Goal: Information Seeking & Learning: Learn about a topic

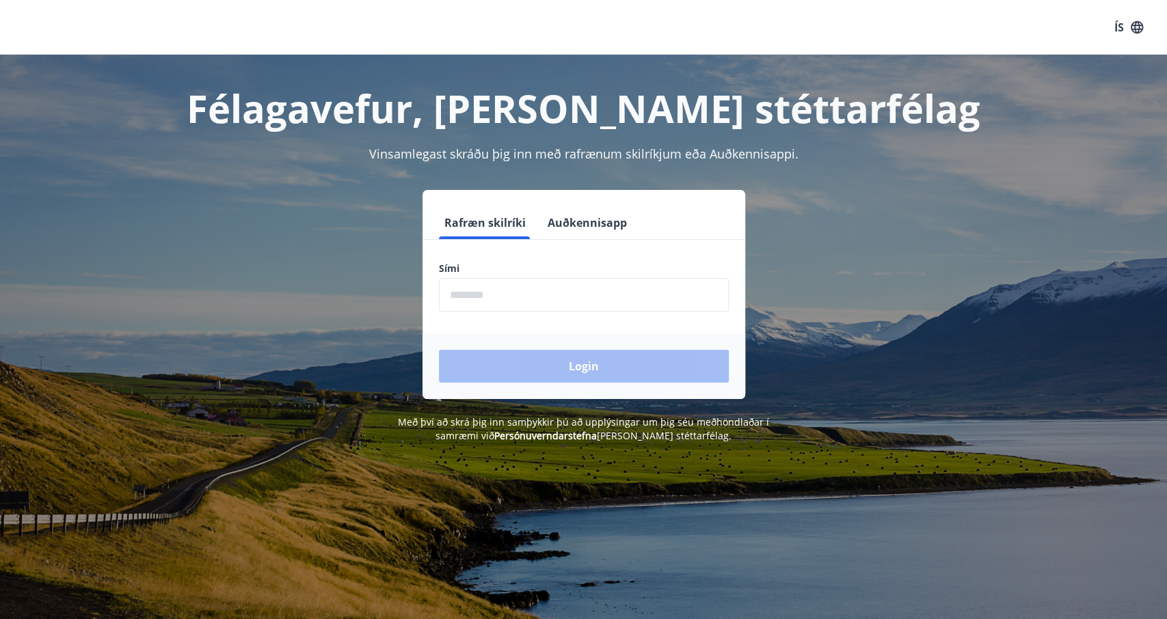
click at [474, 295] on input "phone" at bounding box center [584, 294] width 290 height 33
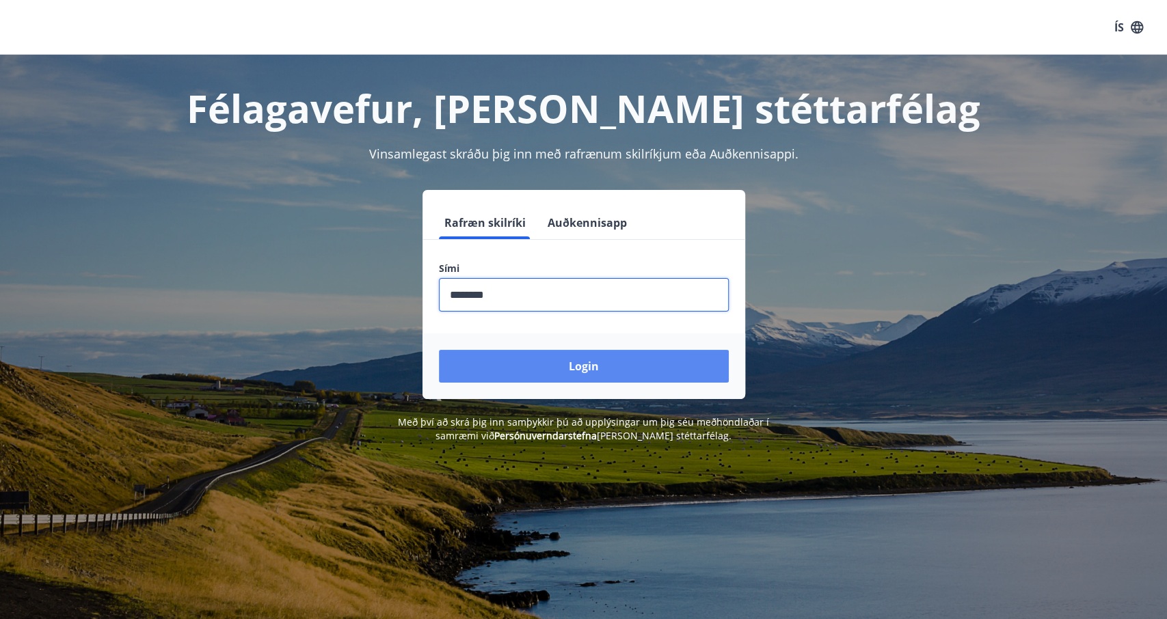
type input "********"
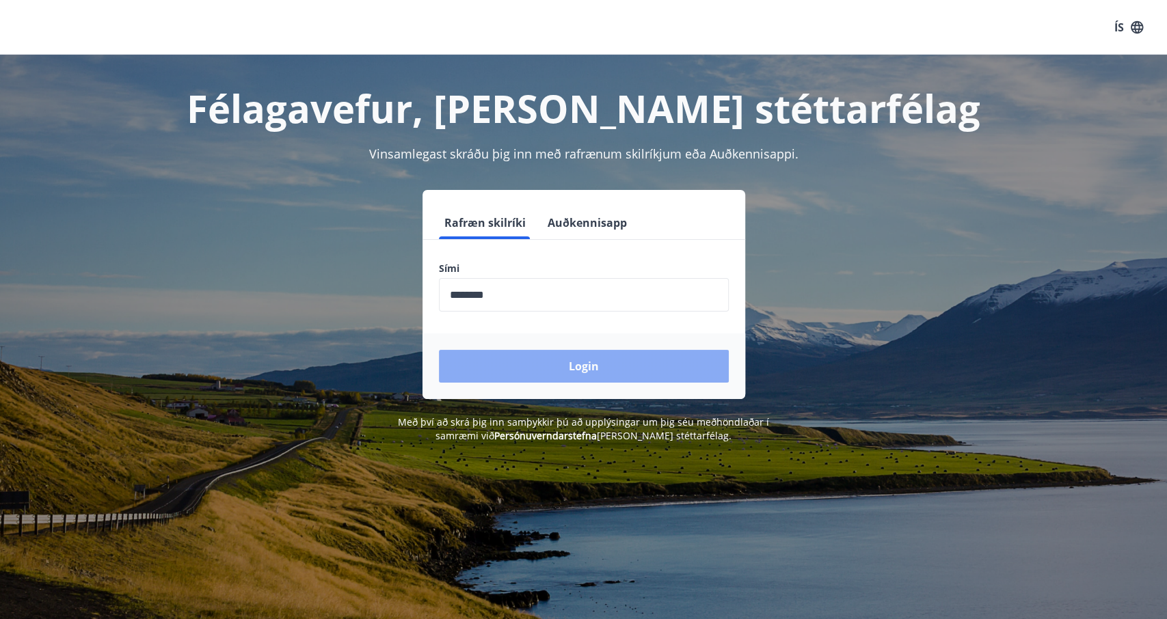
click at [540, 356] on button "Login" at bounding box center [584, 366] width 290 height 33
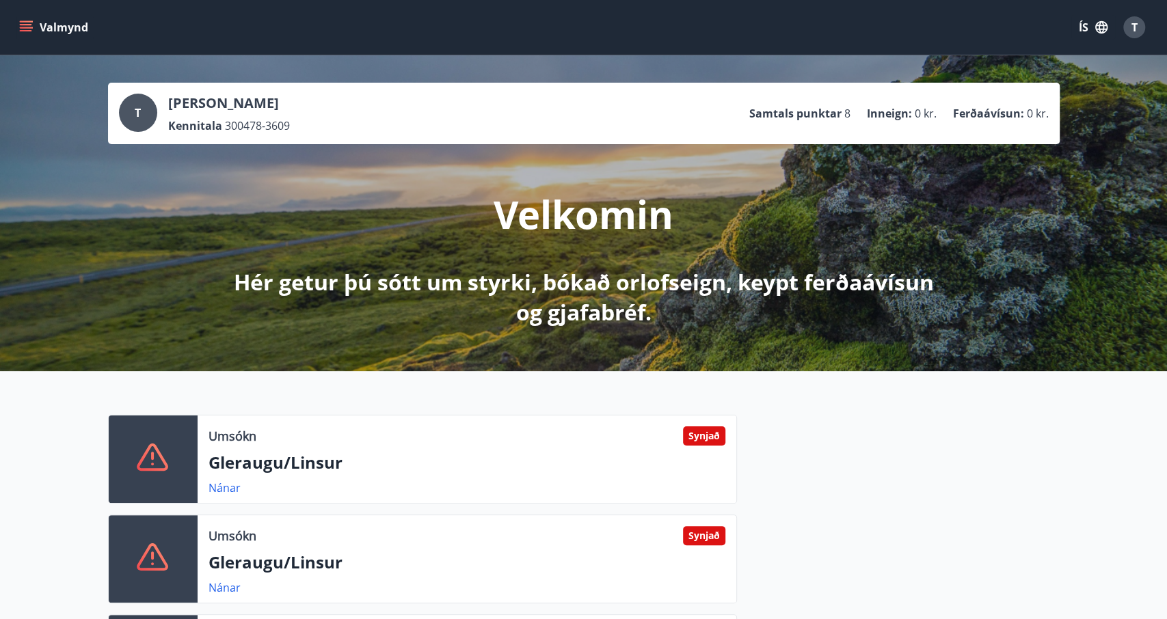
click at [1096, 33] on icon "button" at bounding box center [1101, 27] width 15 height 15
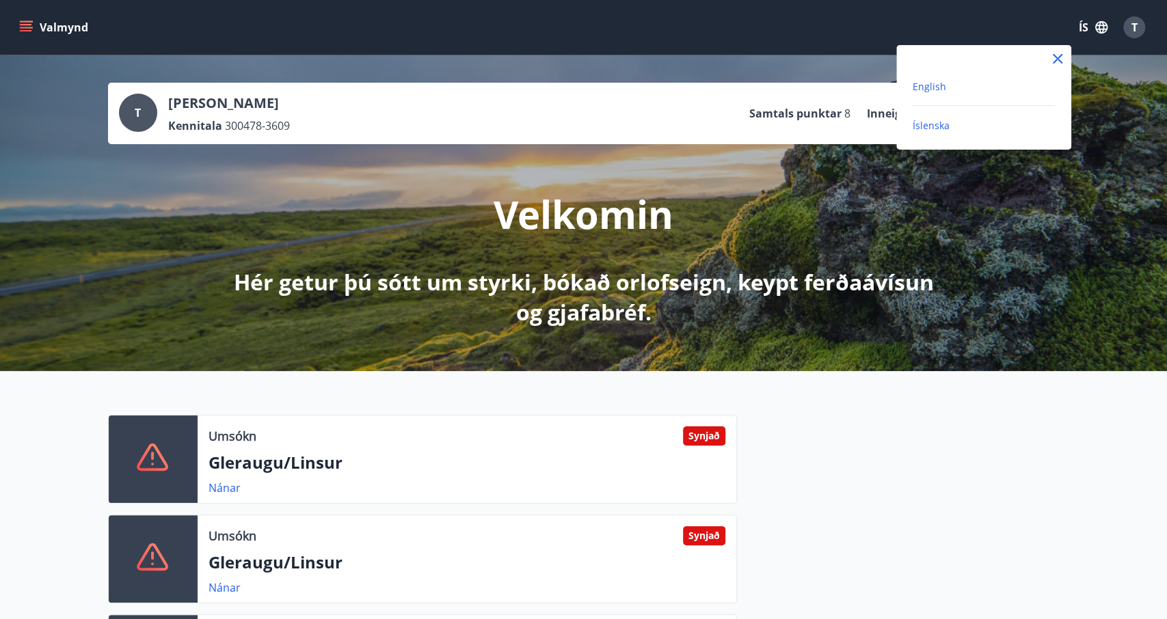
click at [924, 91] on span "English" at bounding box center [929, 86] width 33 height 13
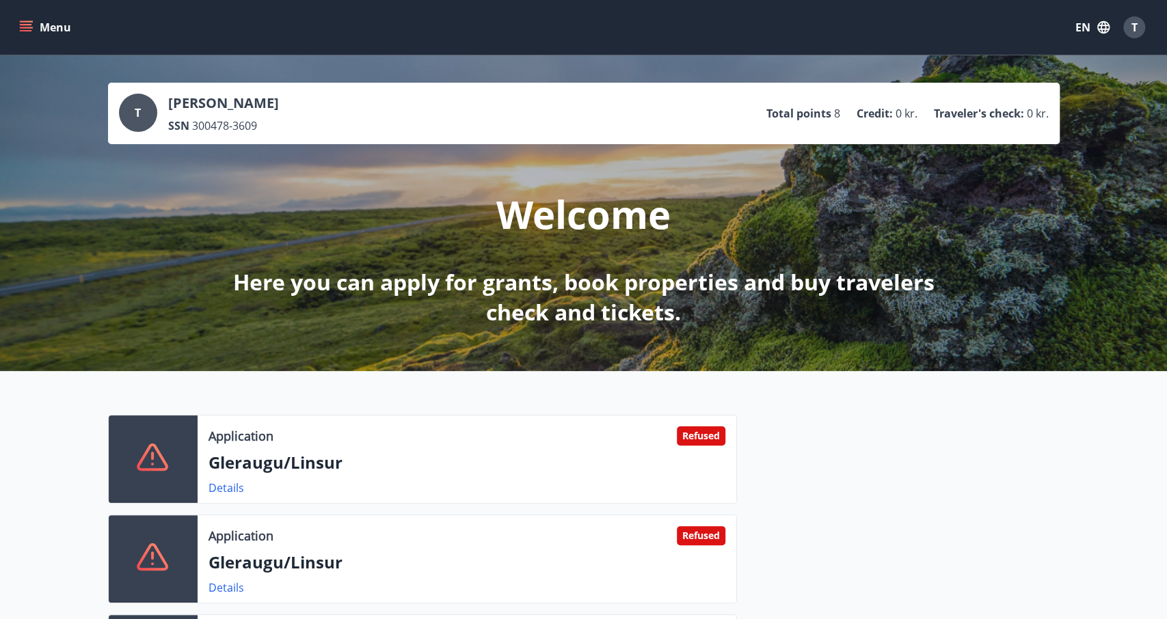
click at [31, 25] on icon "menu" at bounding box center [26, 28] width 14 height 14
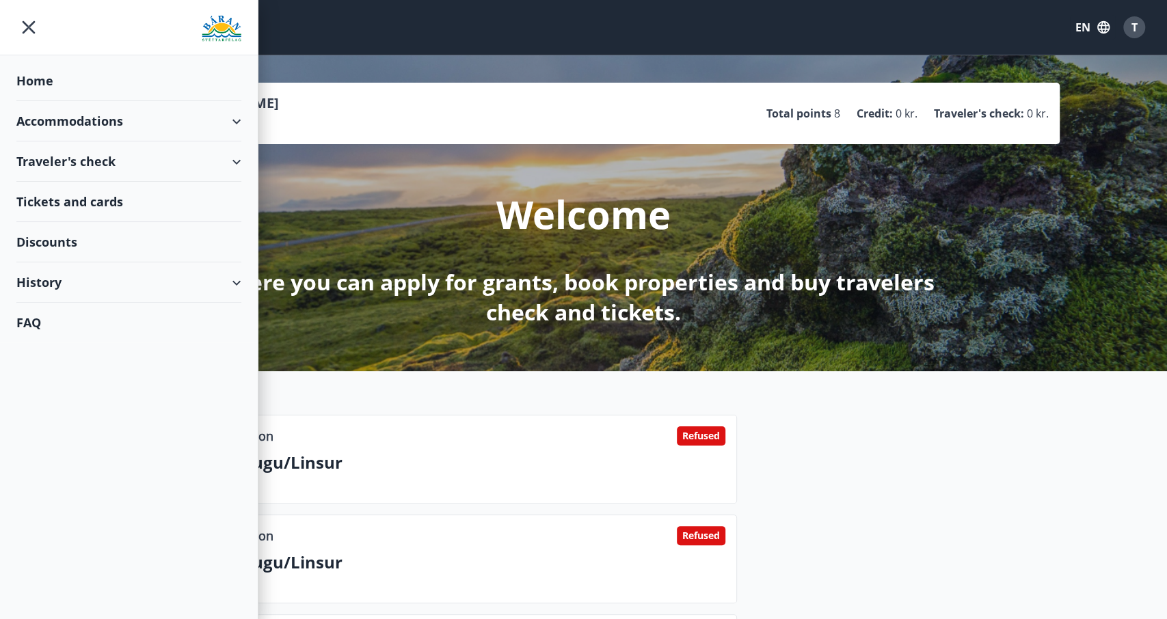
click at [91, 209] on div "Tickets and cards" at bounding box center [128, 202] width 225 height 40
click at [57, 240] on div "Discounts" at bounding box center [128, 242] width 225 height 40
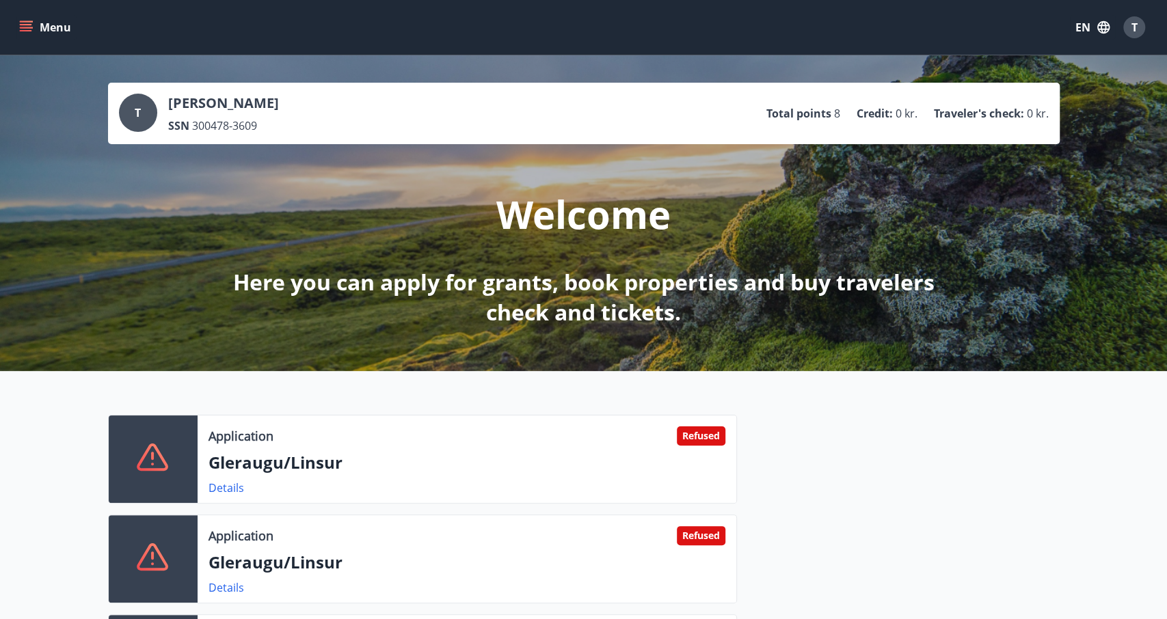
click at [26, 21] on icon "menu" at bounding box center [27, 21] width 15 height 1
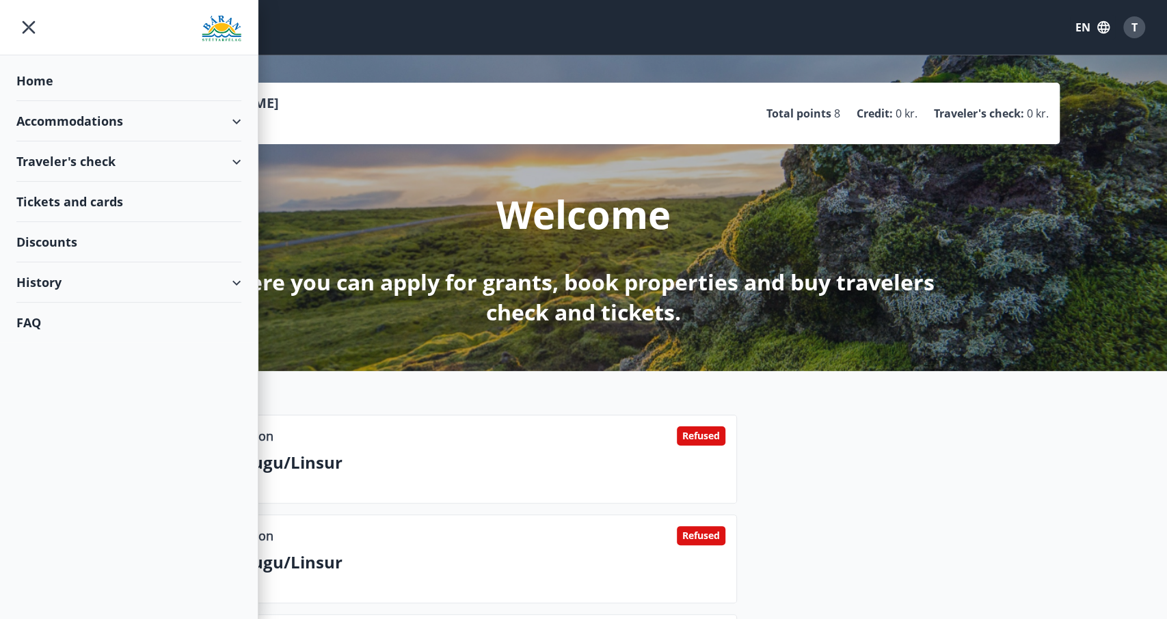
click at [103, 200] on div "Tickets and cards" at bounding box center [128, 202] width 225 height 40
click at [64, 163] on div "Traveler's check" at bounding box center [128, 162] width 225 height 40
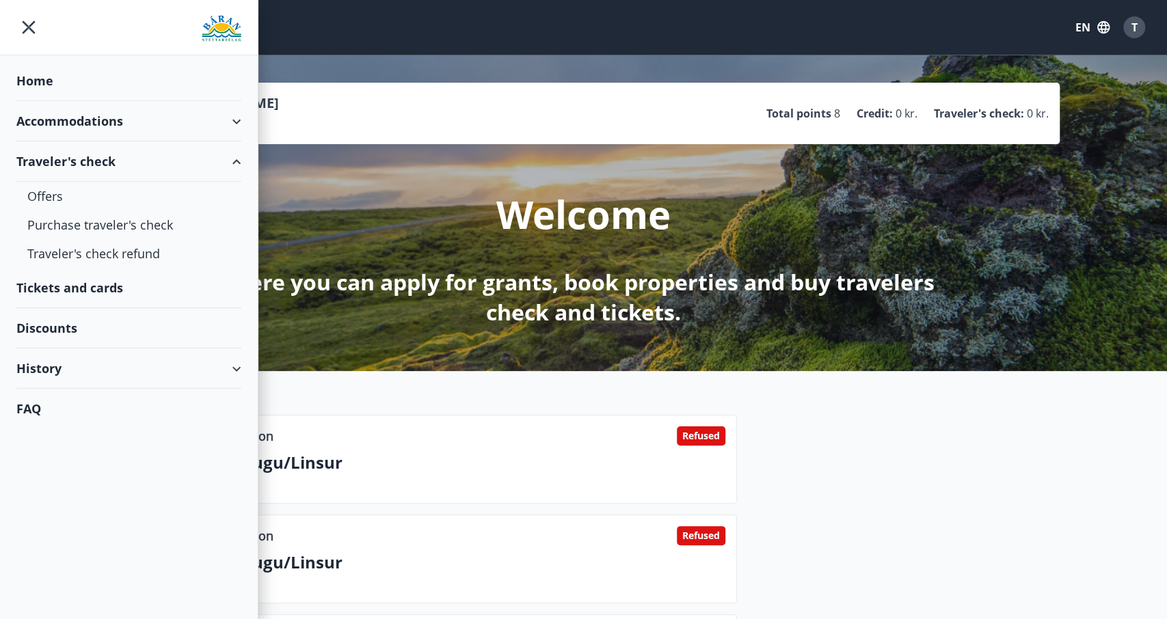
click at [42, 84] on div "Home" at bounding box center [128, 81] width 225 height 40
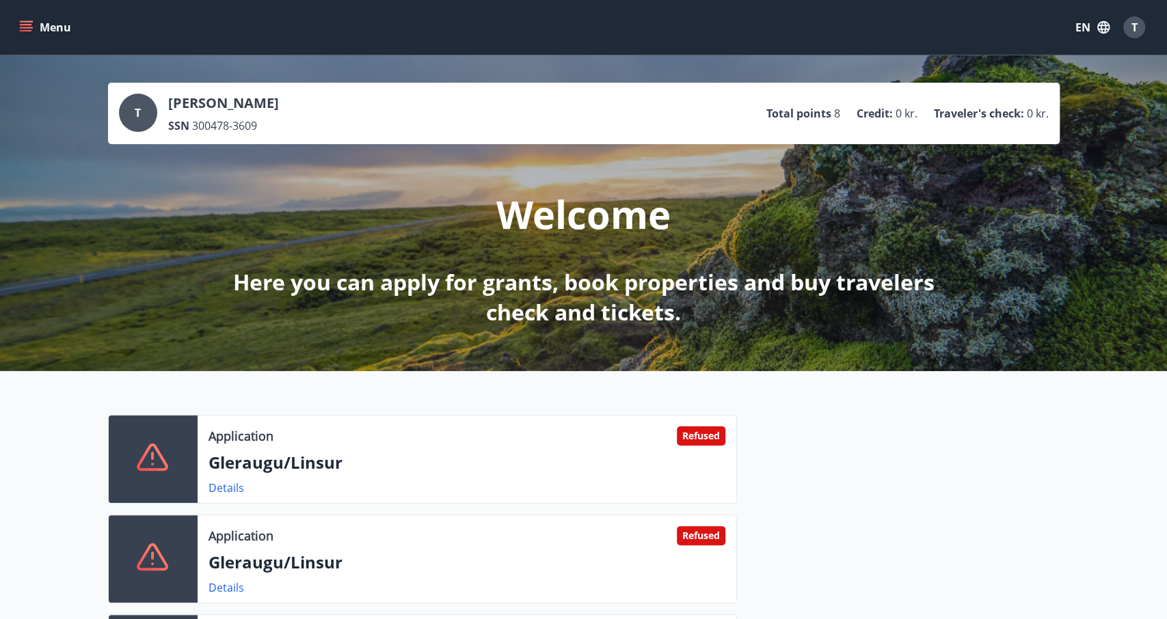
click at [1099, 29] on icon "button" at bounding box center [1103, 27] width 12 height 12
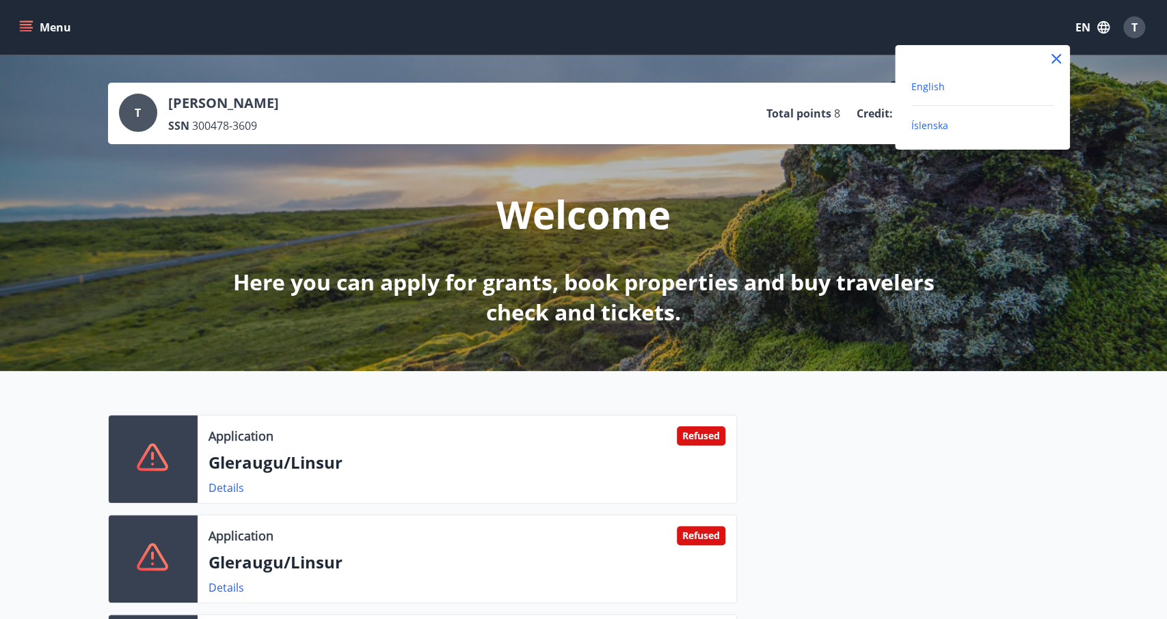
click at [935, 121] on span "Íslenska" at bounding box center [929, 125] width 37 height 13
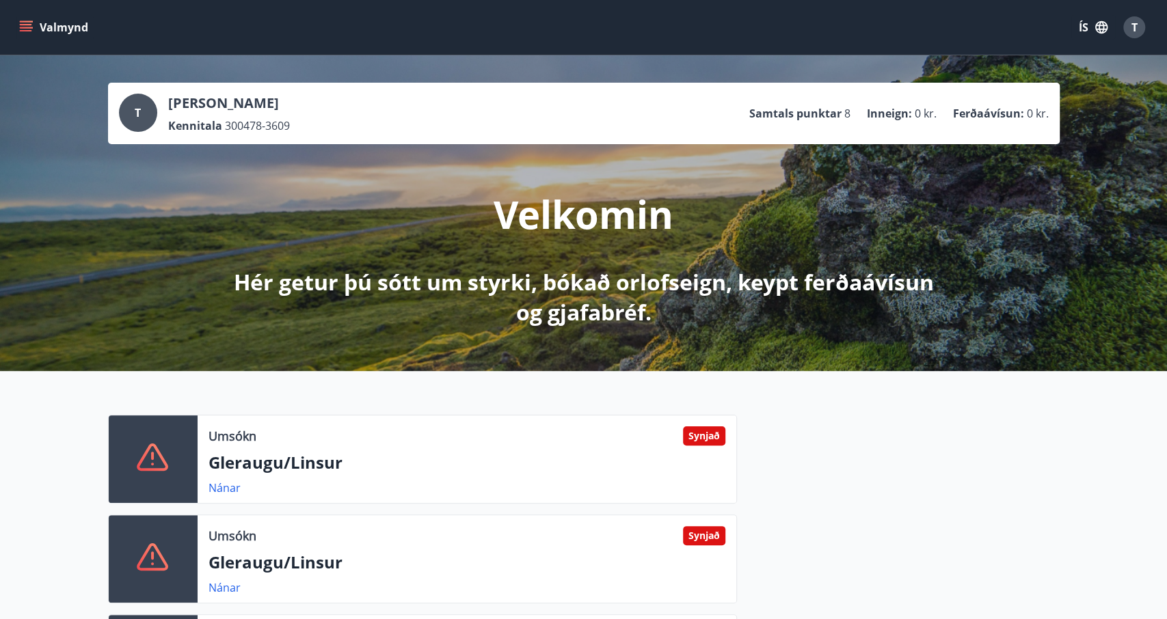
click at [18, 23] on button "Valmynd" at bounding box center [54, 27] width 77 height 25
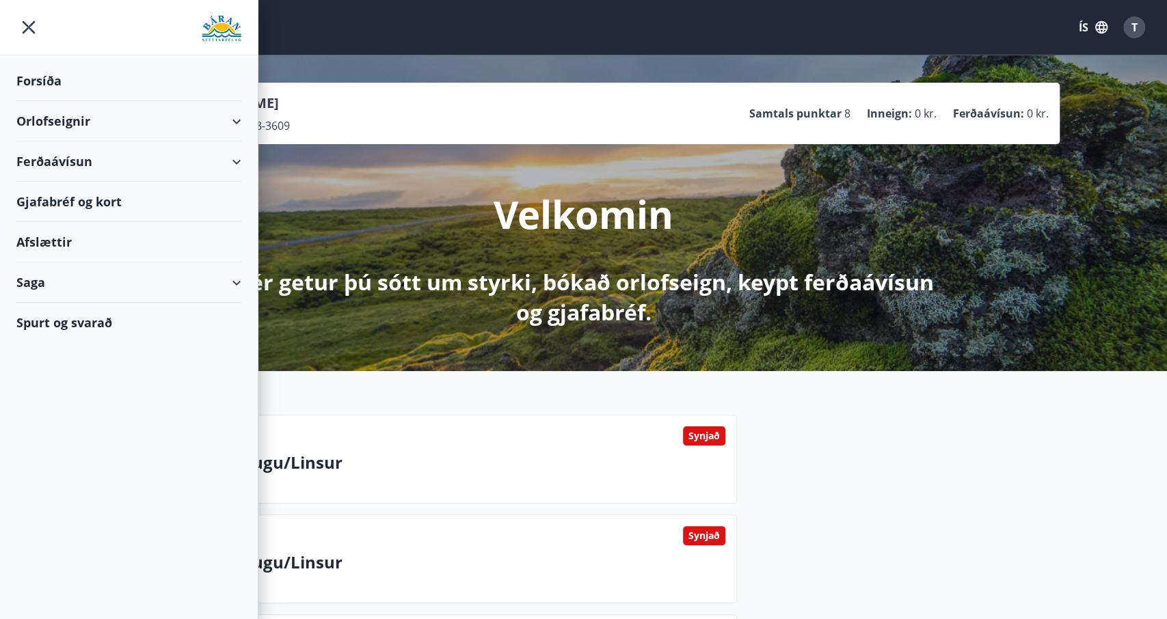
click at [38, 79] on div "Forsíða" at bounding box center [128, 81] width 225 height 40
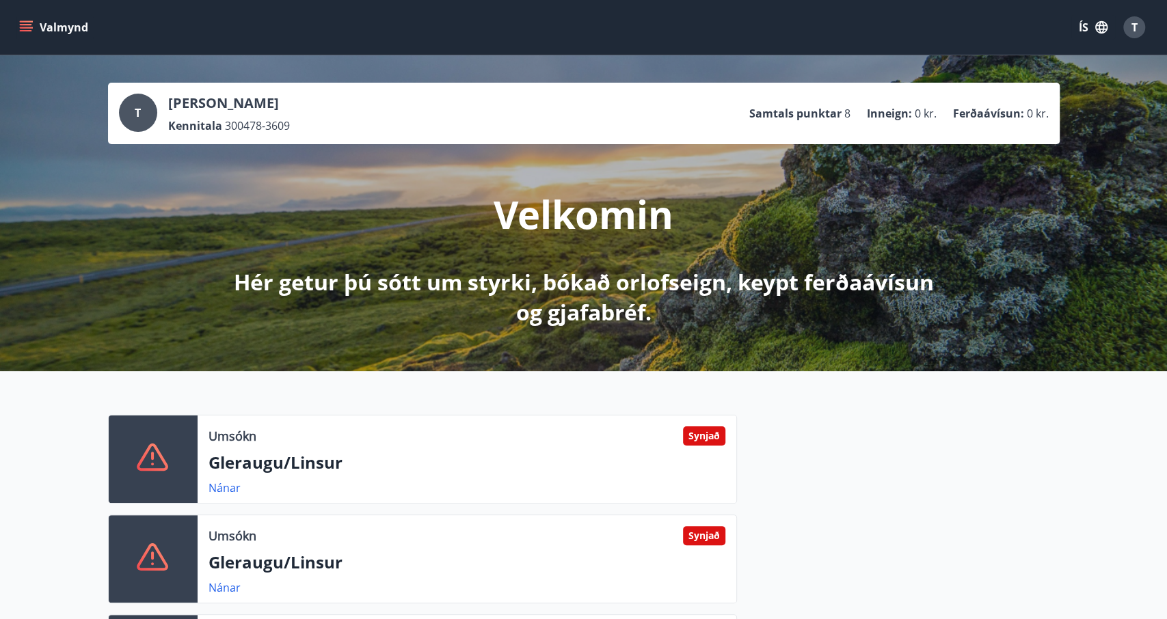
click at [276, 466] on p "Gleraugu/Linsur" at bounding box center [467, 462] width 517 height 23
click at [706, 438] on div "Synjað" at bounding box center [704, 436] width 42 height 19
click at [299, 563] on p "Gleraugu/Linsur" at bounding box center [467, 562] width 517 height 23
click at [226, 490] on link "Nánar" at bounding box center [225, 488] width 32 height 15
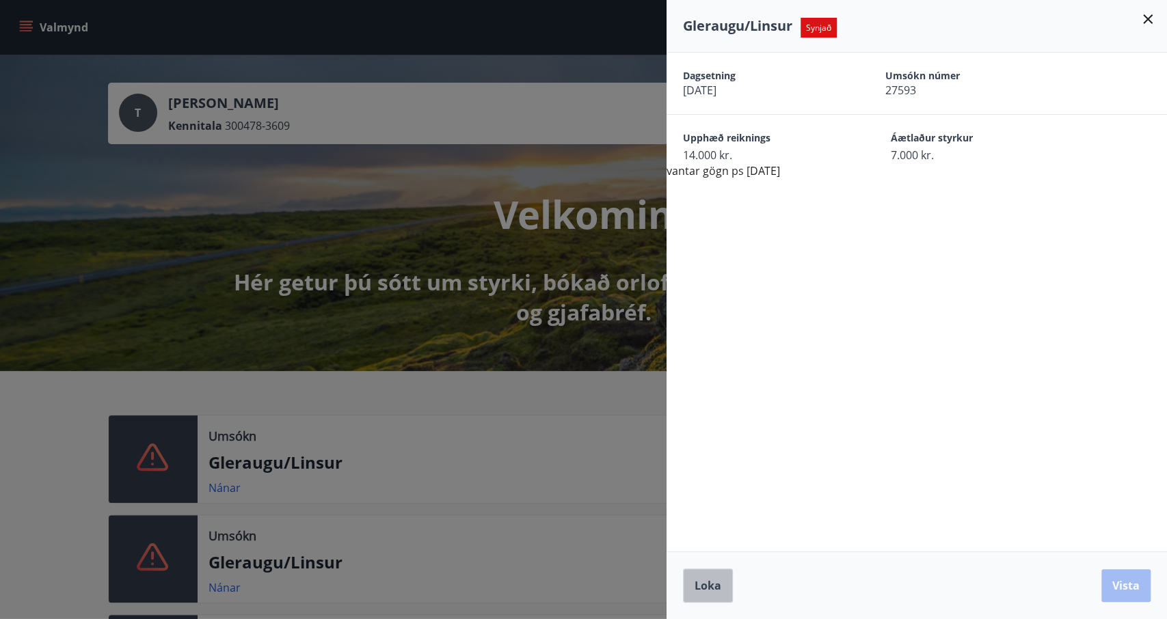
click at [696, 591] on span "Loka" at bounding box center [708, 585] width 27 height 15
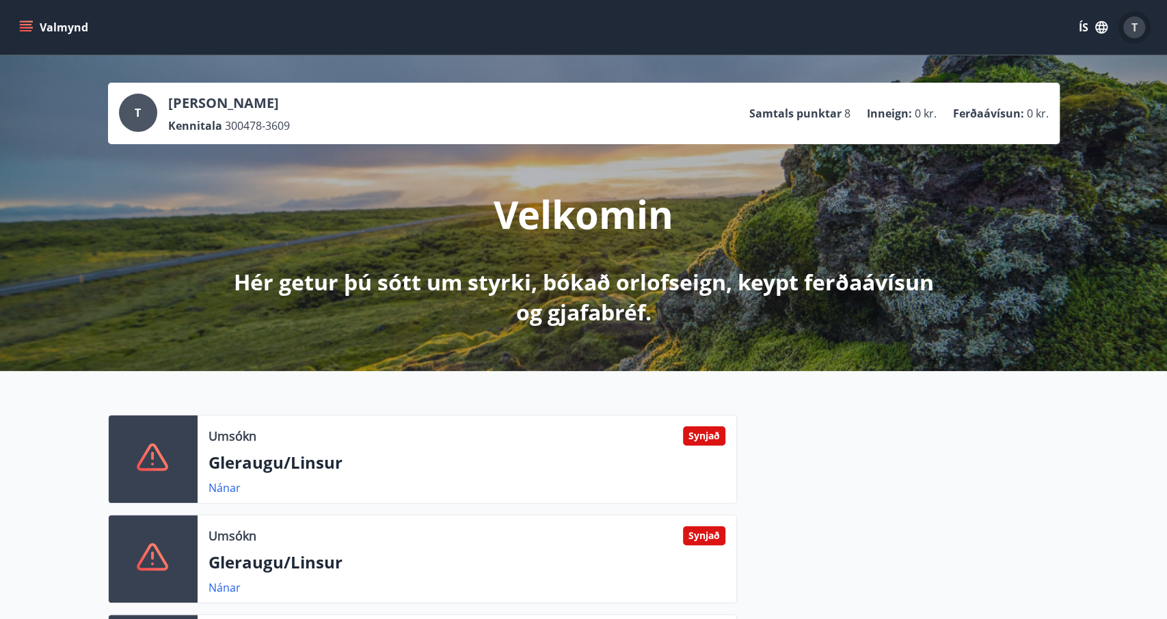
click at [1141, 32] on div "T" at bounding box center [1134, 27] width 22 height 22
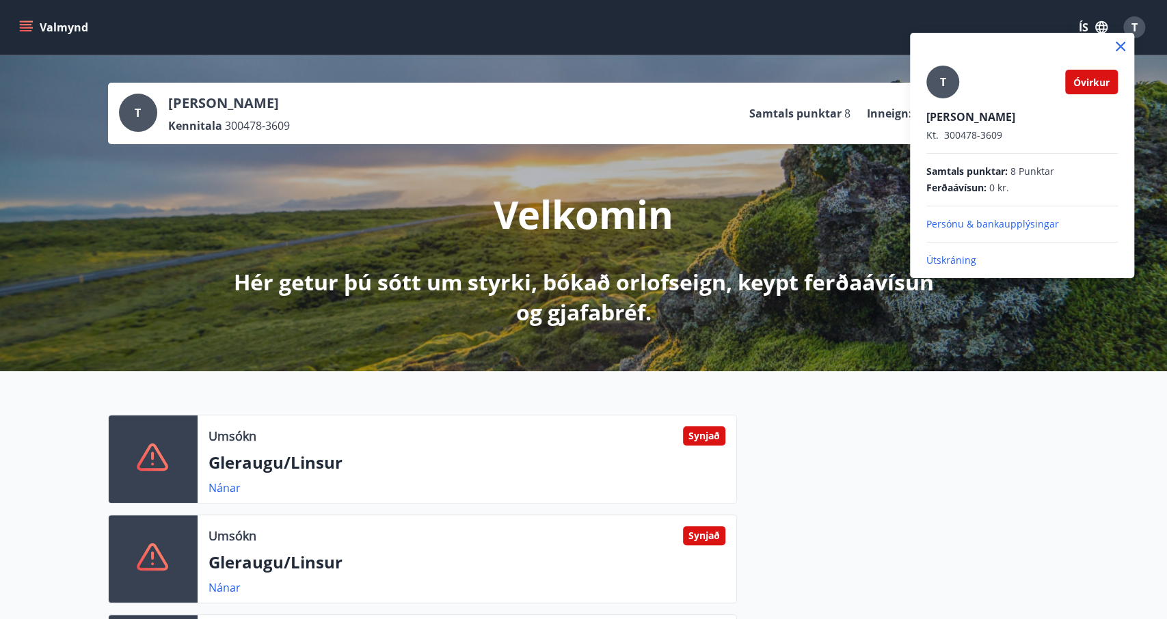
click at [133, 118] on div at bounding box center [583, 309] width 1167 height 619
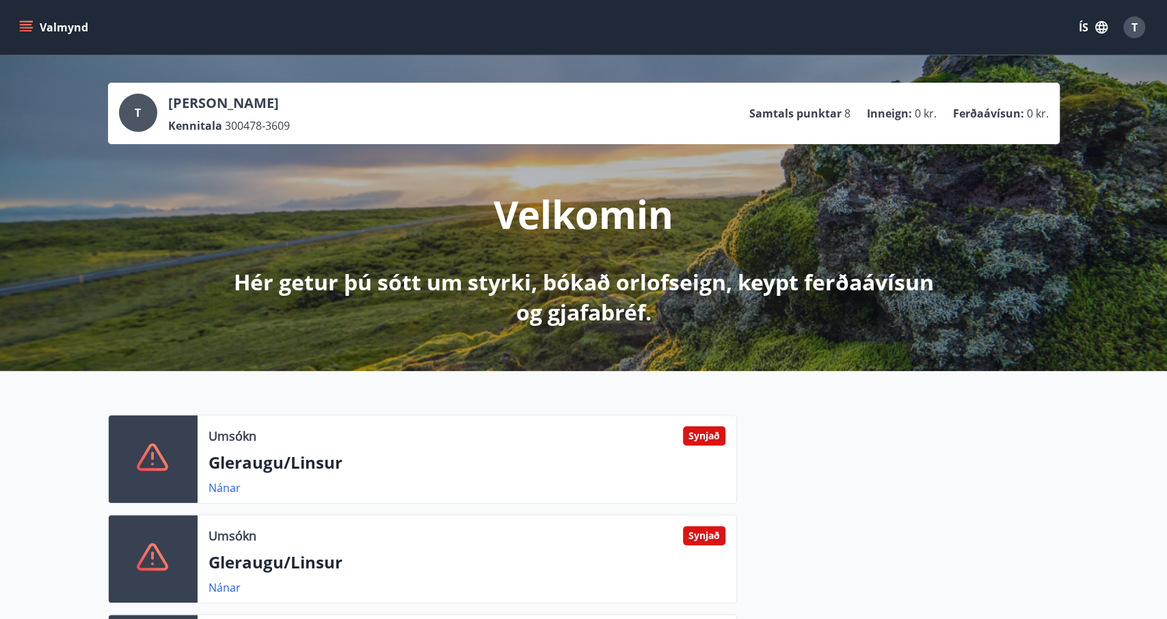
click at [48, 25] on button "Valmynd" at bounding box center [54, 27] width 77 height 25
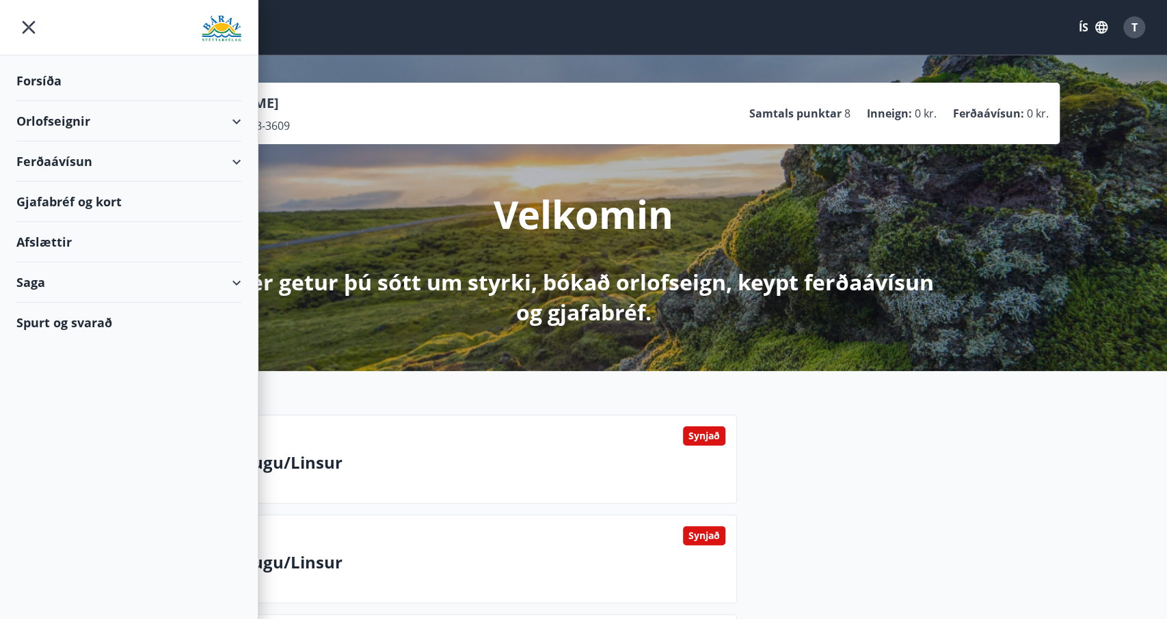
click at [66, 241] on div "Afslættir" at bounding box center [128, 242] width 225 height 40
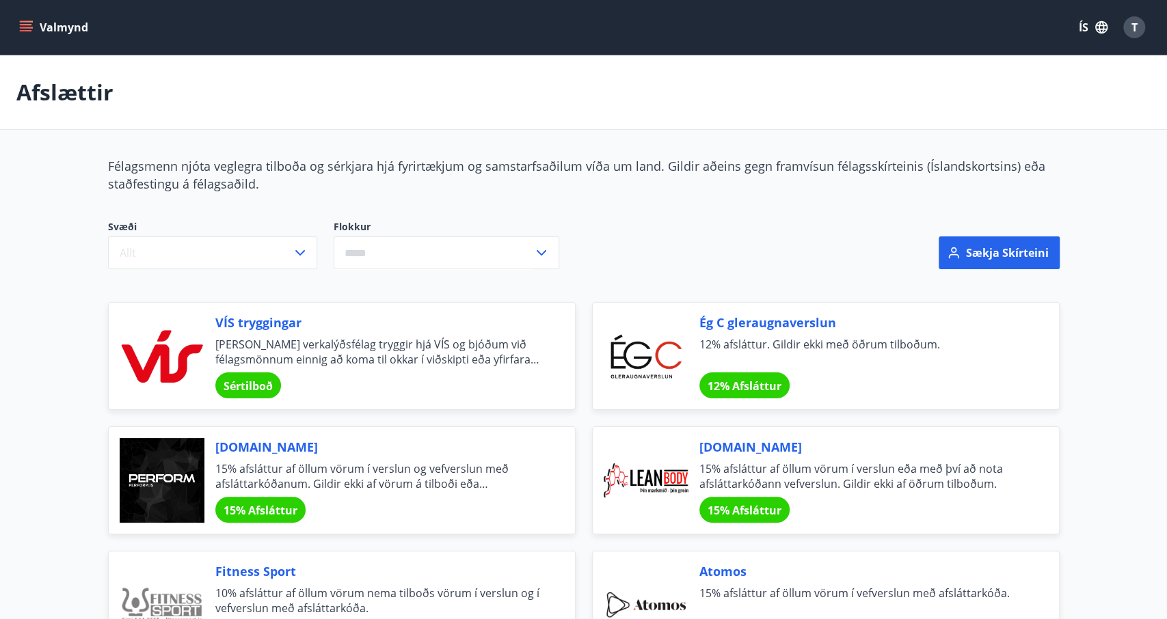
click at [24, 32] on icon "menu" at bounding box center [26, 28] width 14 height 14
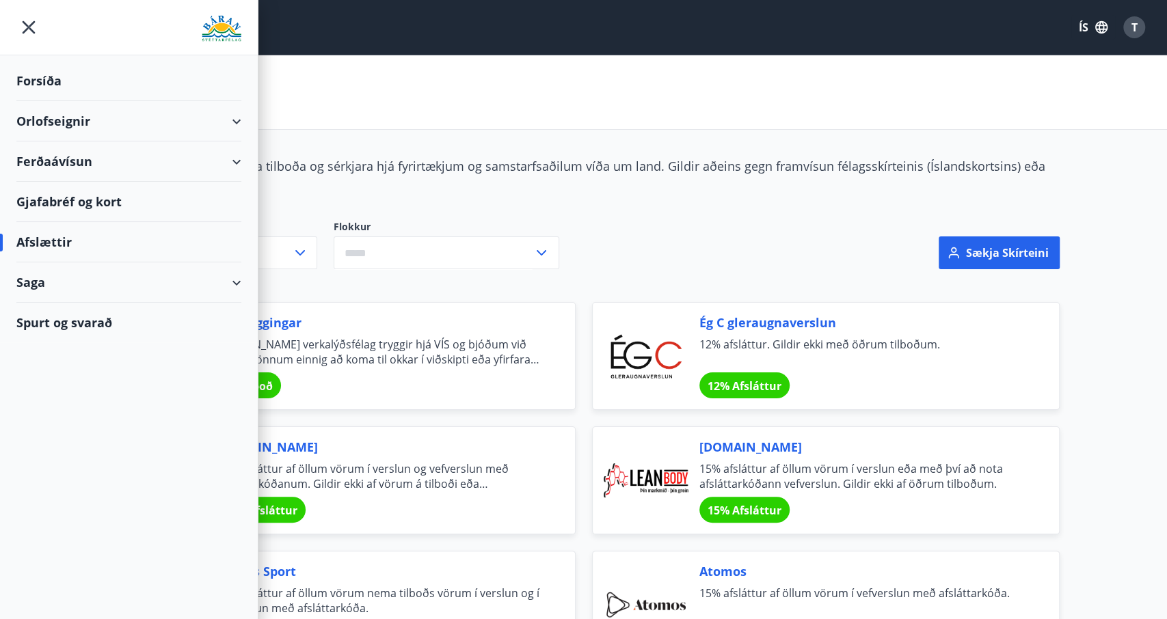
click at [38, 279] on div "Saga" at bounding box center [128, 283] width 225 height 40
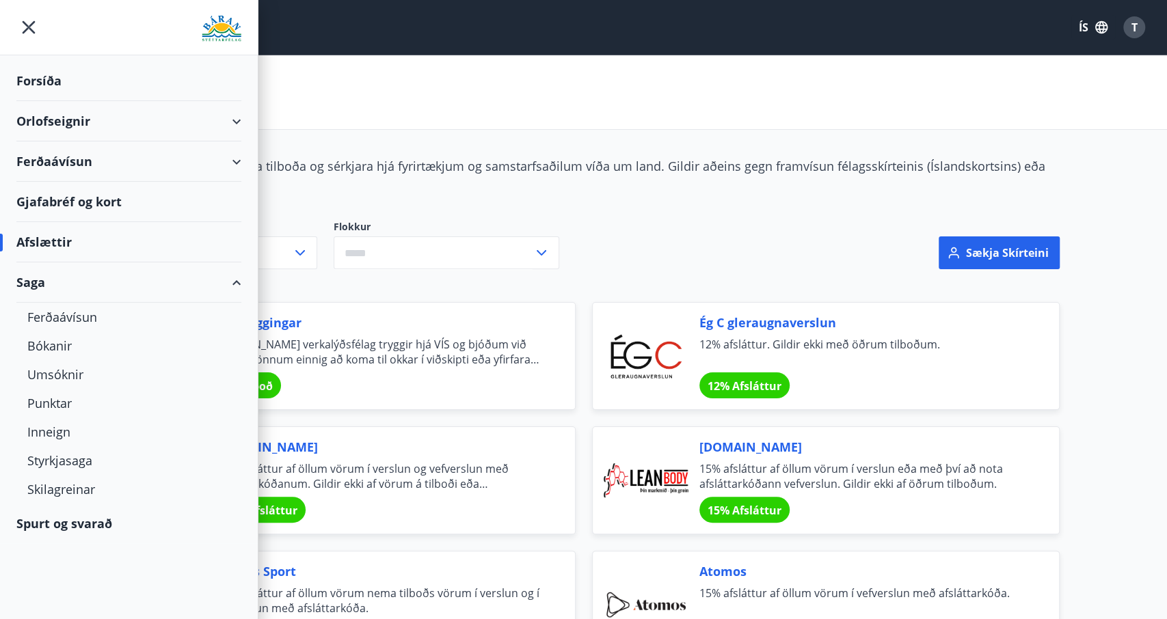
click at [59, 204] on div "Gjafabréf og kort" at bounding box center [128, 202] width 225 height 40
click at [79, 159] on div "Ferðaávísun" at bounding box center [128, 162] width 225 height 40
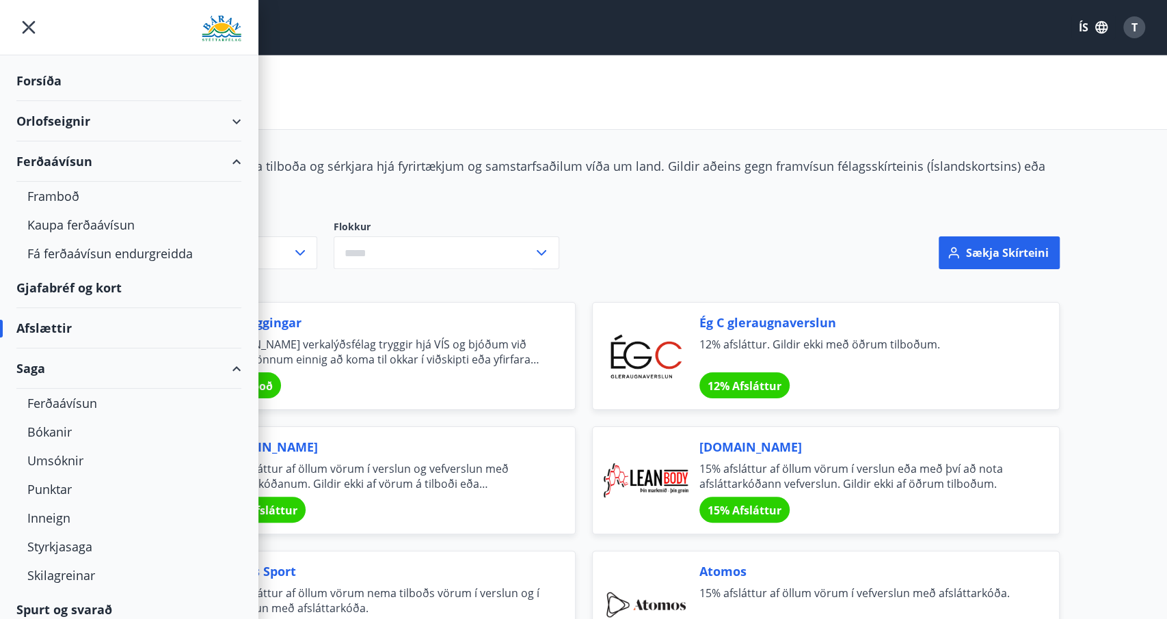
click at [72, 116] on div "Orlofseignir" at bounding box center [128, 121] width 225 height 40
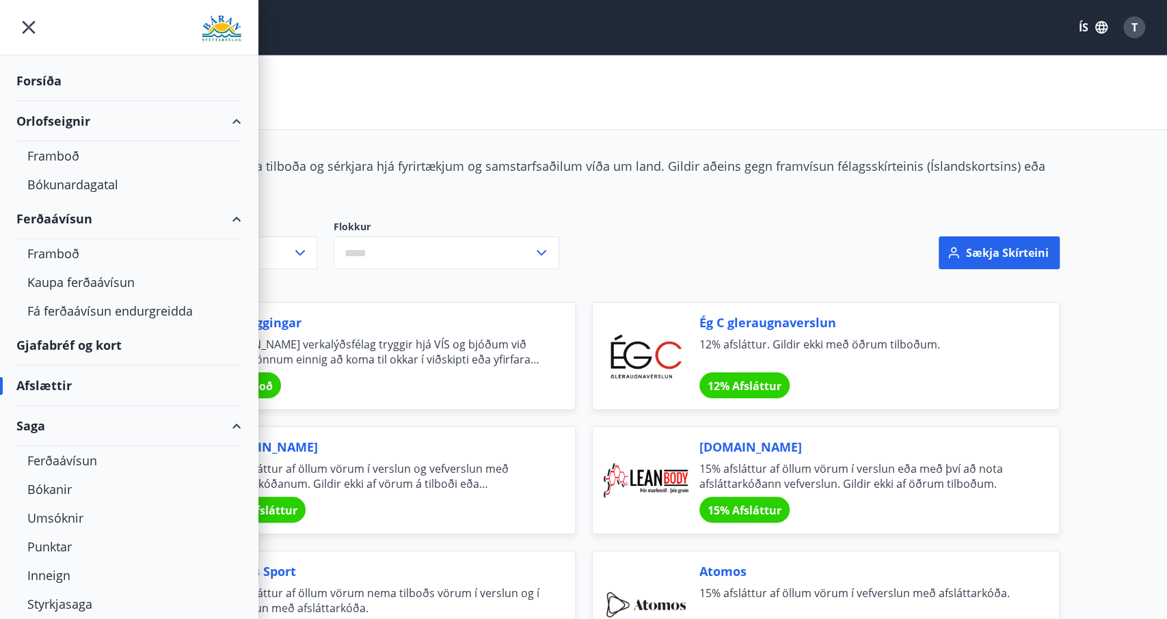
click at [36, 84] on div "Forsíða" at bounding box center [128, 81] width 225 height 40
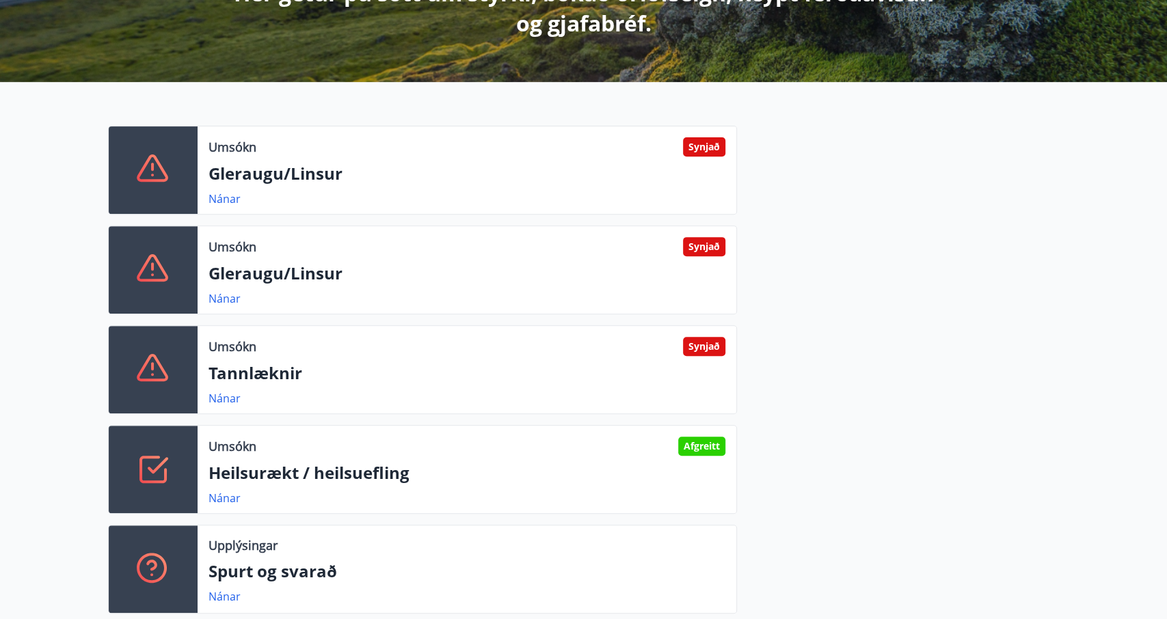
scroll to position [278, 0]
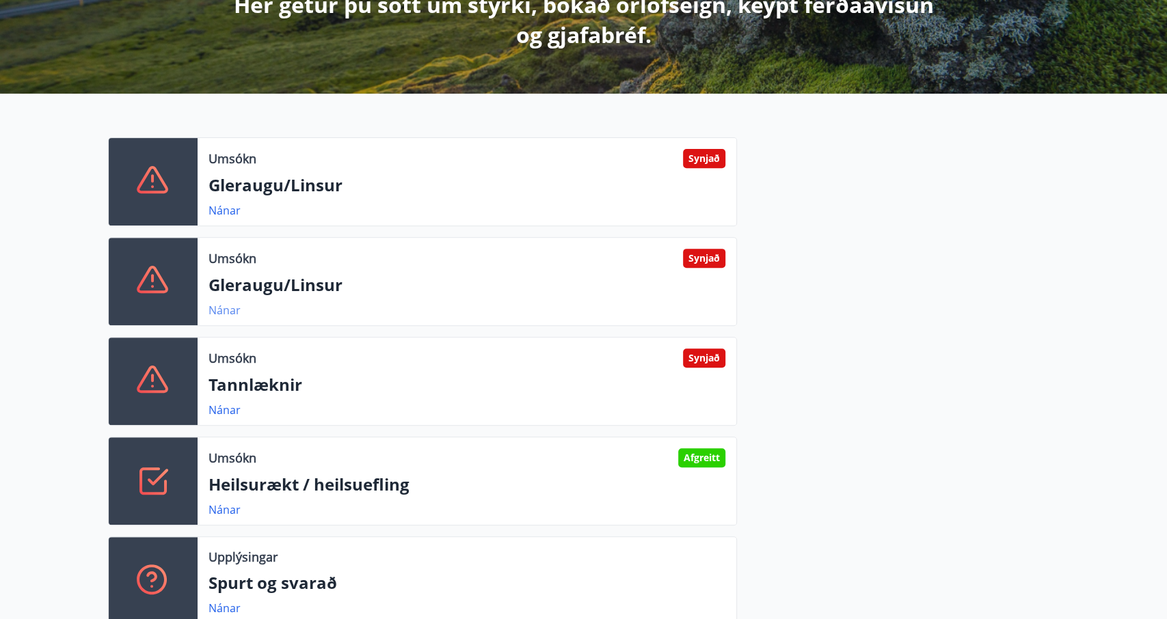
click at [223, 310] on link "Nánar" at bounding box center [225, 310] width 32 height 15
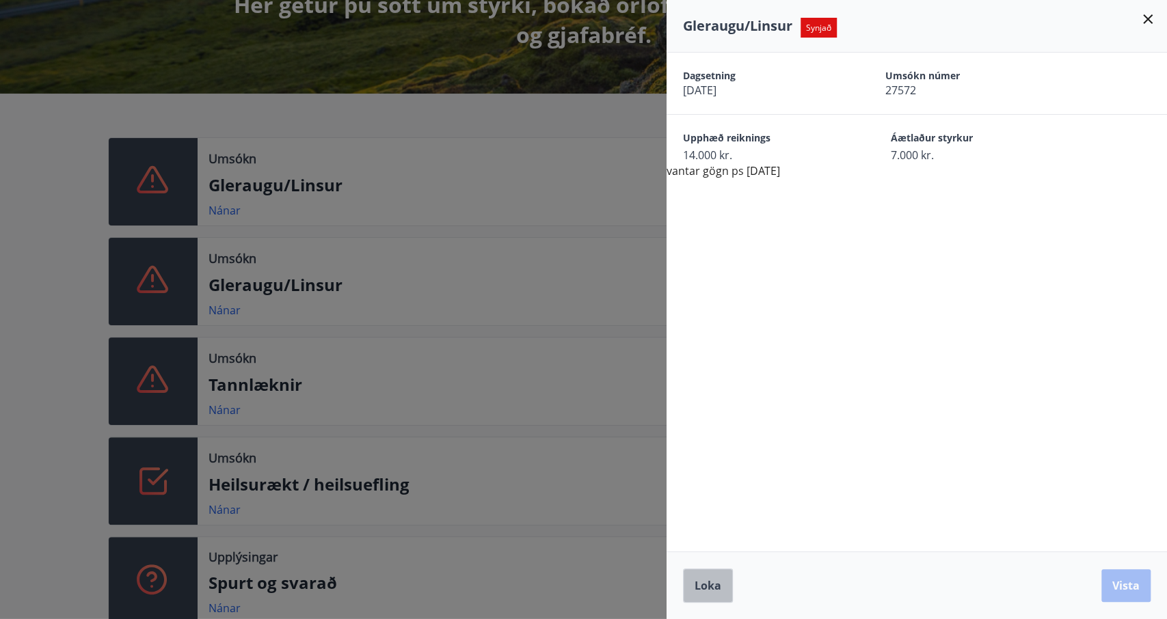
click at [697, 589] on span "Loka" at bounding box center [708, 585] width 27 height 15
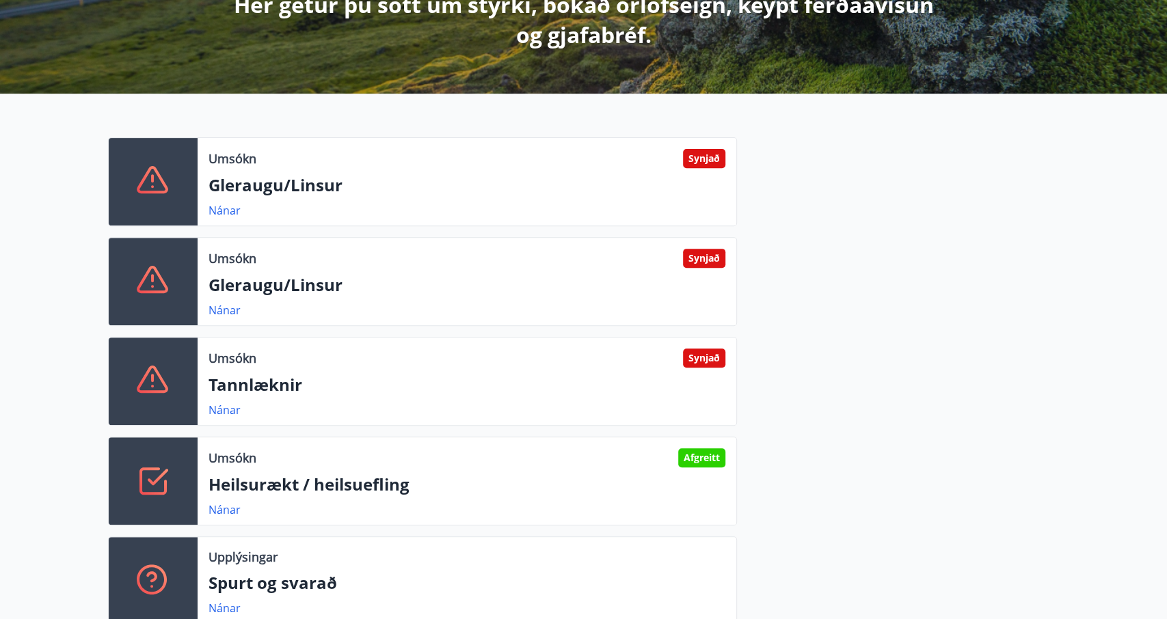
click at [223, 291] on p "Gleraugu/Linsur" at bounding box center [467, 284] width 517 height 23
click at [148, 284] on icon at bounding box center [153, 281] width 33 height 33
click at [189, 247] on div at bounding box center [153, 282] width 89 height 88
click at [183, 230] on div "Umsókn Synjað Gleraugu/Linsur Nánar Umsókn Synjað Gleraugu/Linsur Nánar Umsókn …" at bounding box center [414, 386] width 645 height 499
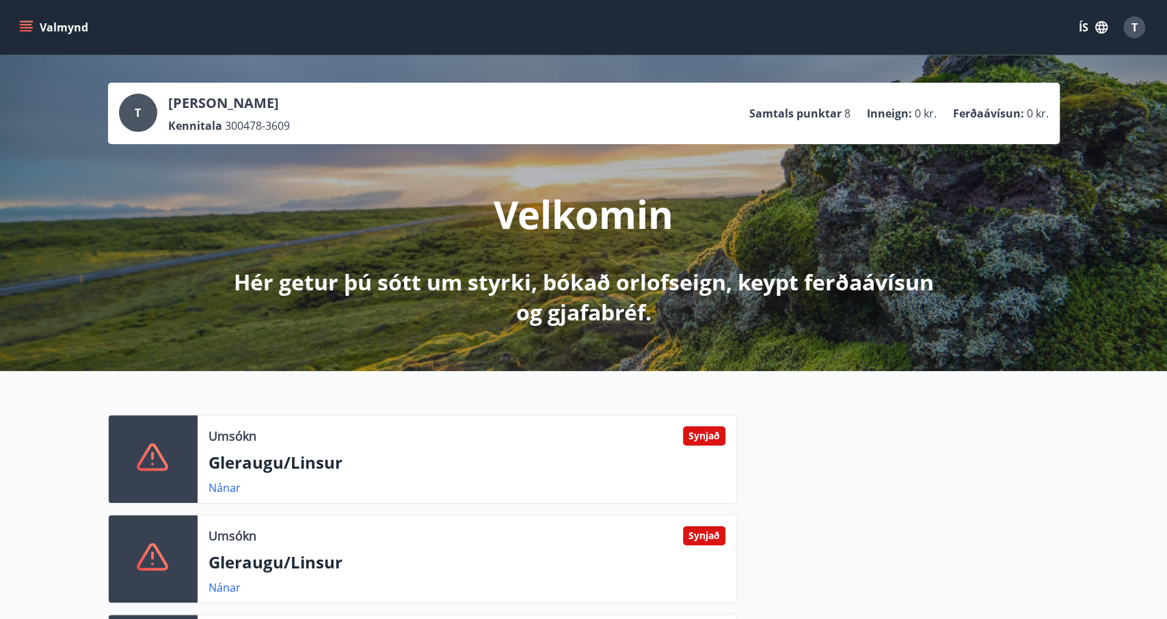
click at [143, 120] on div "T" at bounding box center [138, 113] width 38 height 38
click at [32, 27] on icon "menu" at bounding box center [26, 28] width 14 height 14
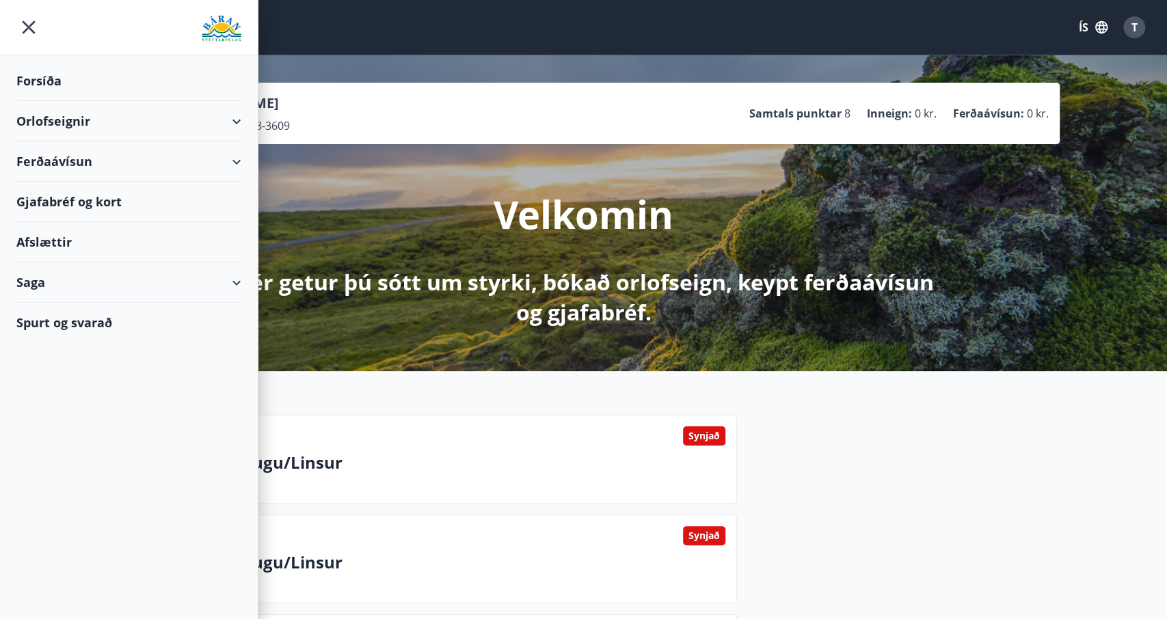
click at [58, 116] on div "Orlofseignir" at bounding box center [128, 121] width 225 height 40
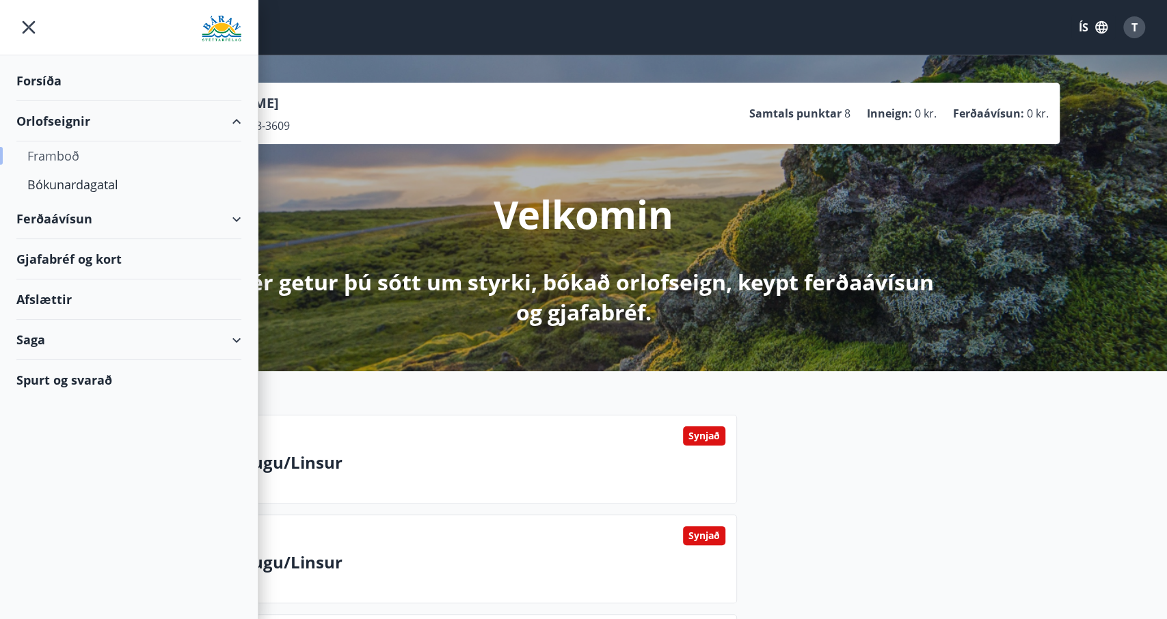
click at [62, 159] on div "Framboð" at bounding box center [128, 156] width 203 height 29
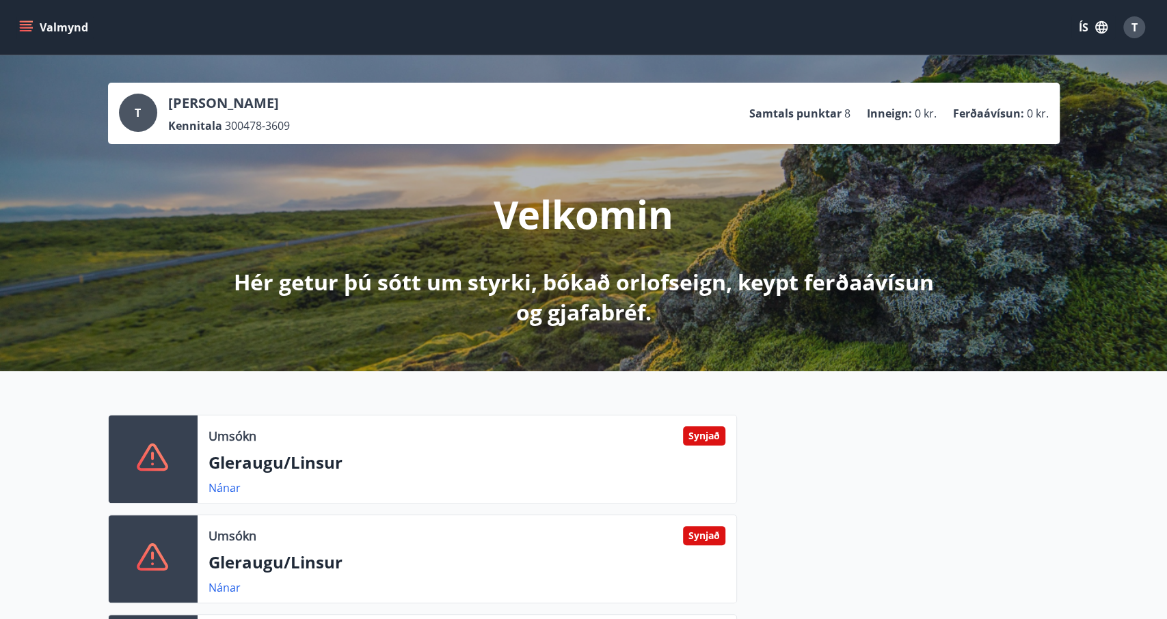
click at [44, 28] on button "Valmynd" at bounding box center [54, 27] width 77 height 25
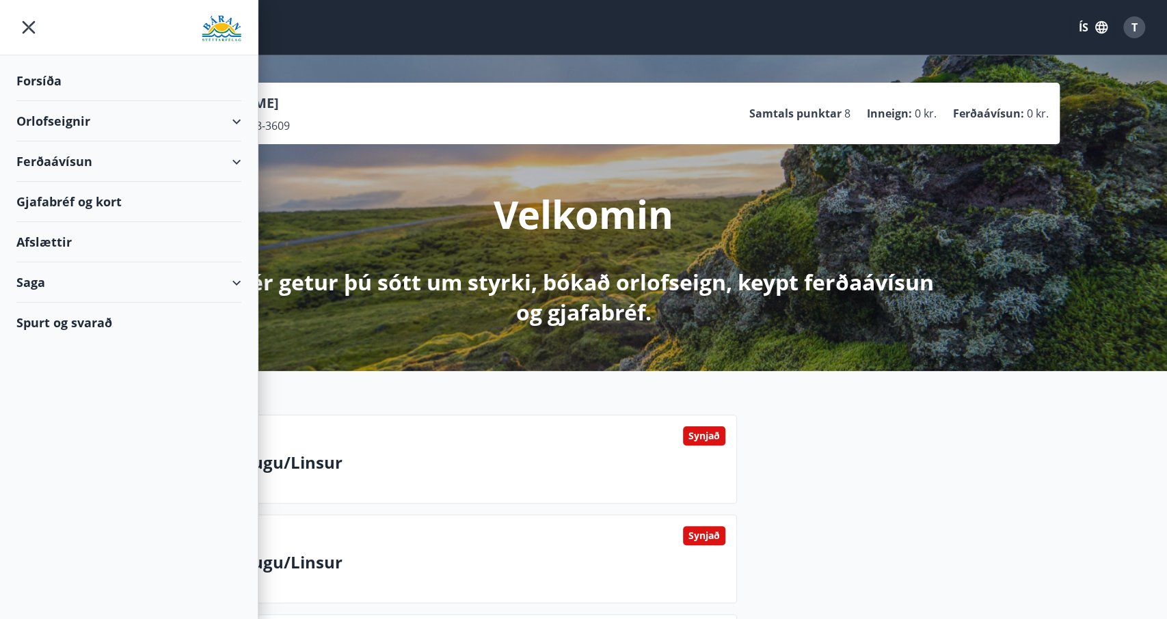
click at [65, 168] on div "Ferðaávísun" at bounding box center [128, 162] width 225 height 40
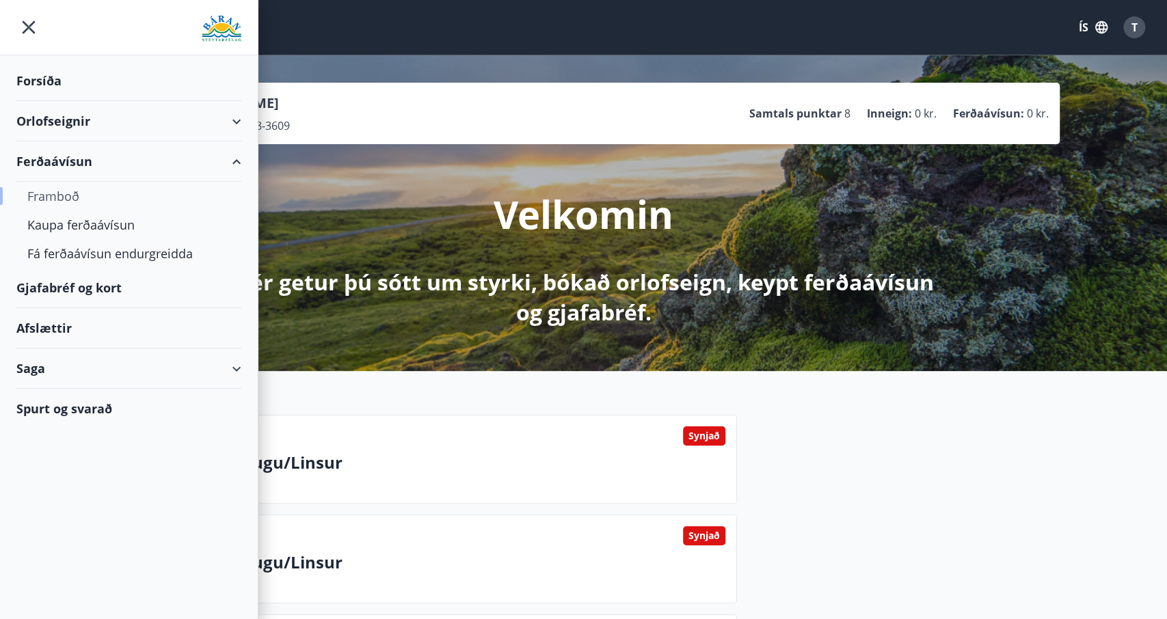
click at [68, 204] on div "Framboð" at bounding box center [128, 196] width 203 height 29
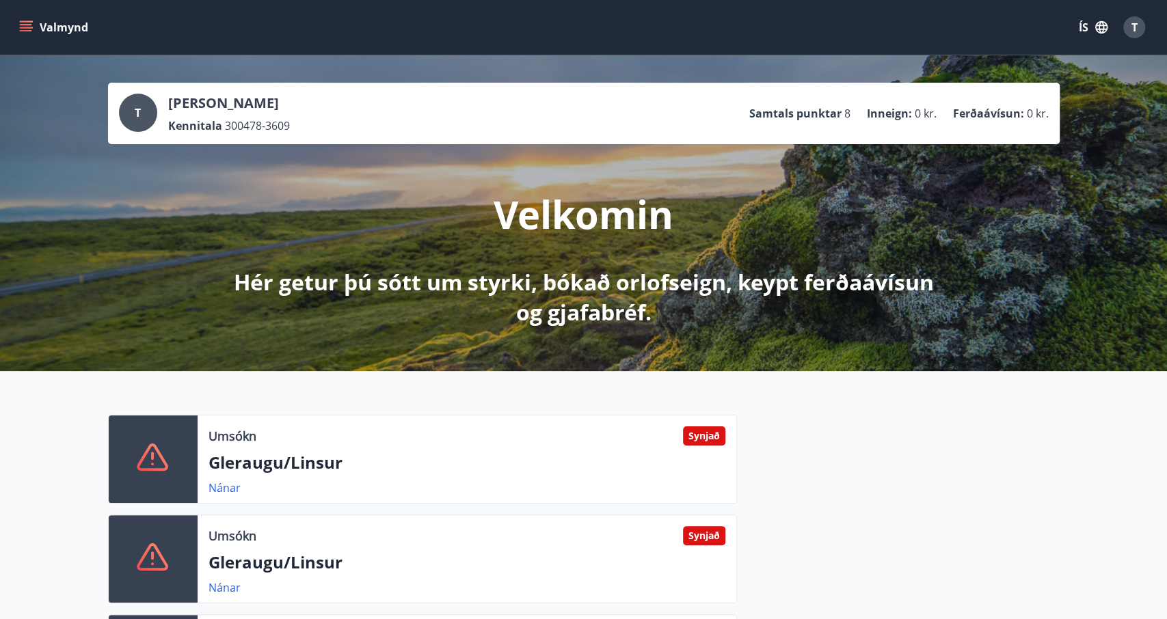
click at [31, 25] on icon "menu" at bounding box center [26, 24] width 12 height 1
click at [452, 32] on div "Valmynd ÍS T" at bounding box center [583, 27] width 1134 height 33
click at [1129, 36] on div "T" at bounding box center [1134, 27] width 22 height 22
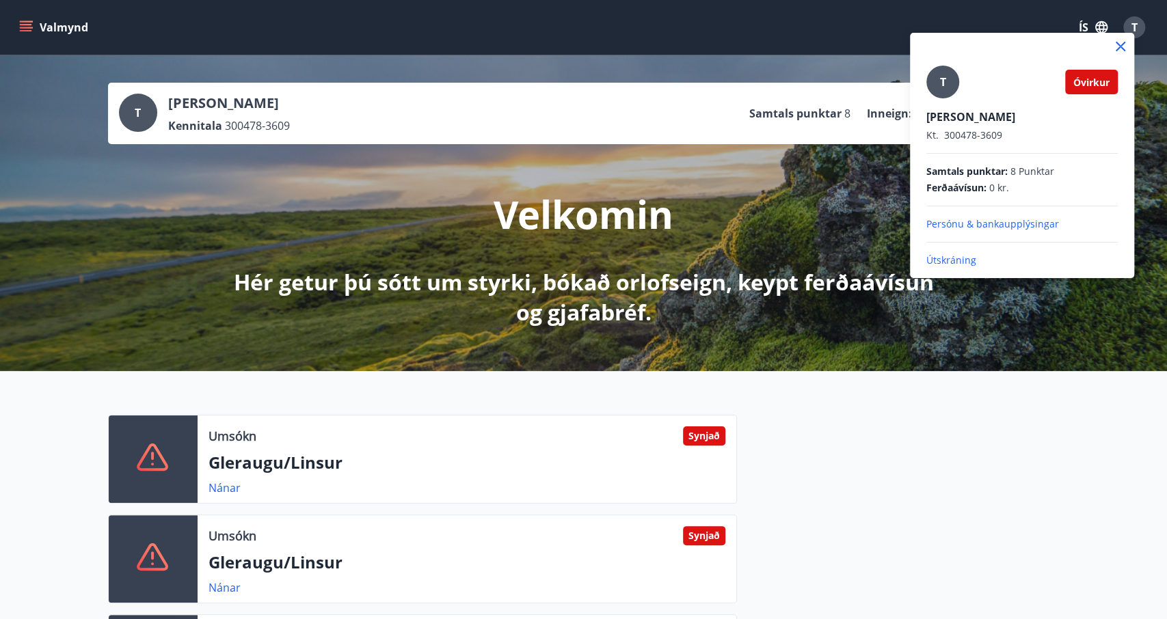
click at [1104, 84] on span "Óvirkur" at bounding box center [1091, 82] width 36 height 13
click at [969, 263] on p "Útskráning" at bounding box center [1021, 261] width 191 height 14
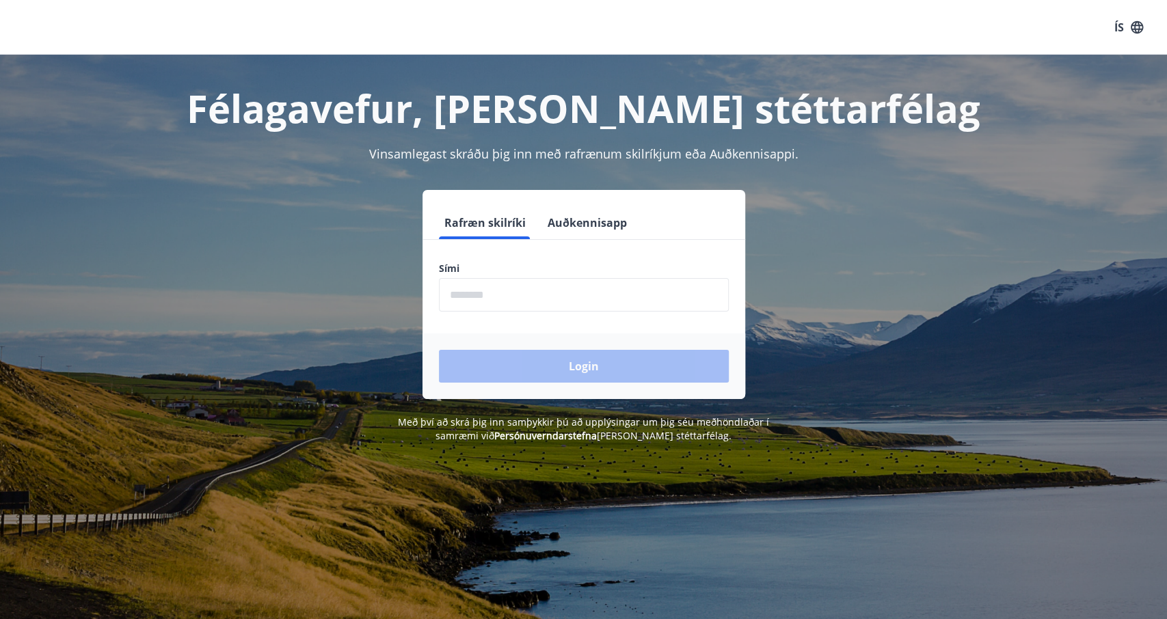
click at [473, 302] on input "phone" at bounding box center [584, 294] width 290 height 33
click at [569, 232] on button "Auðkennisapp" at bounding box center [587, 222] width 90 height 33
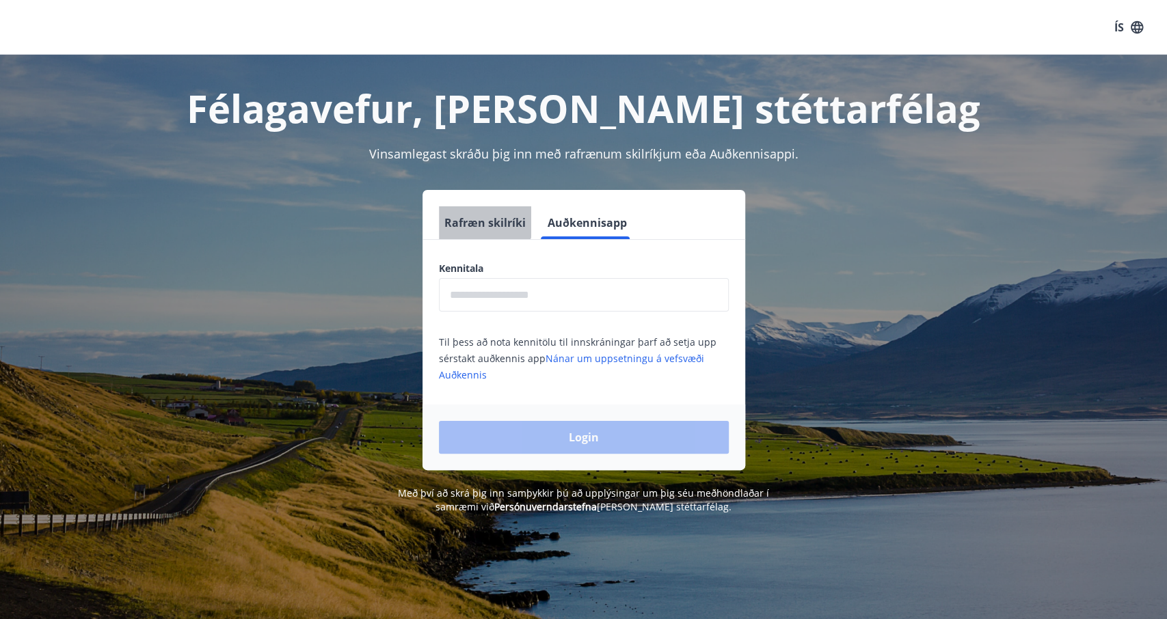
click at [481, 220] on button "Rafræn skilríki" at bounding box center [485, 222] width 92 height 33
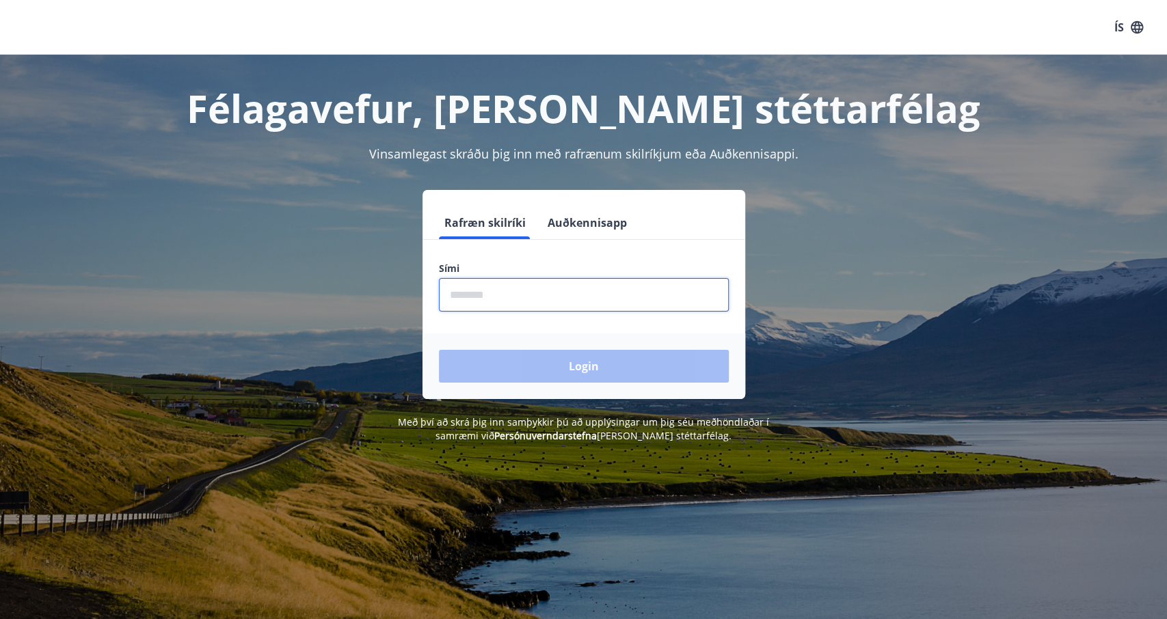
click at [479, 298] on input "phone" at bounding box center [584, 294] width 290 height 33
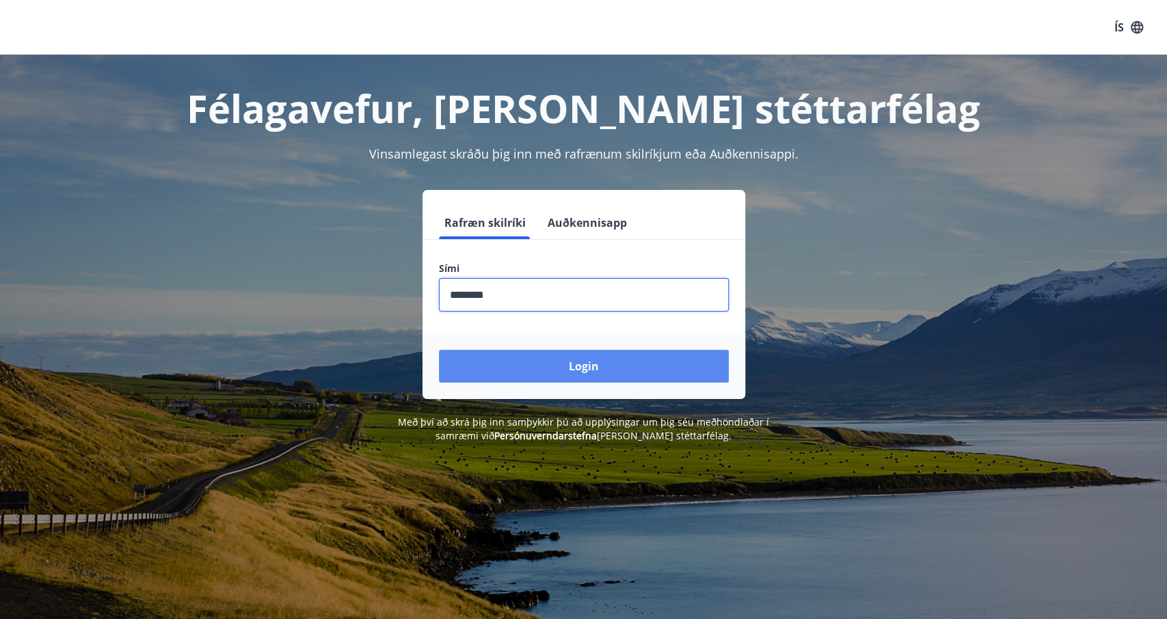
type input "********"
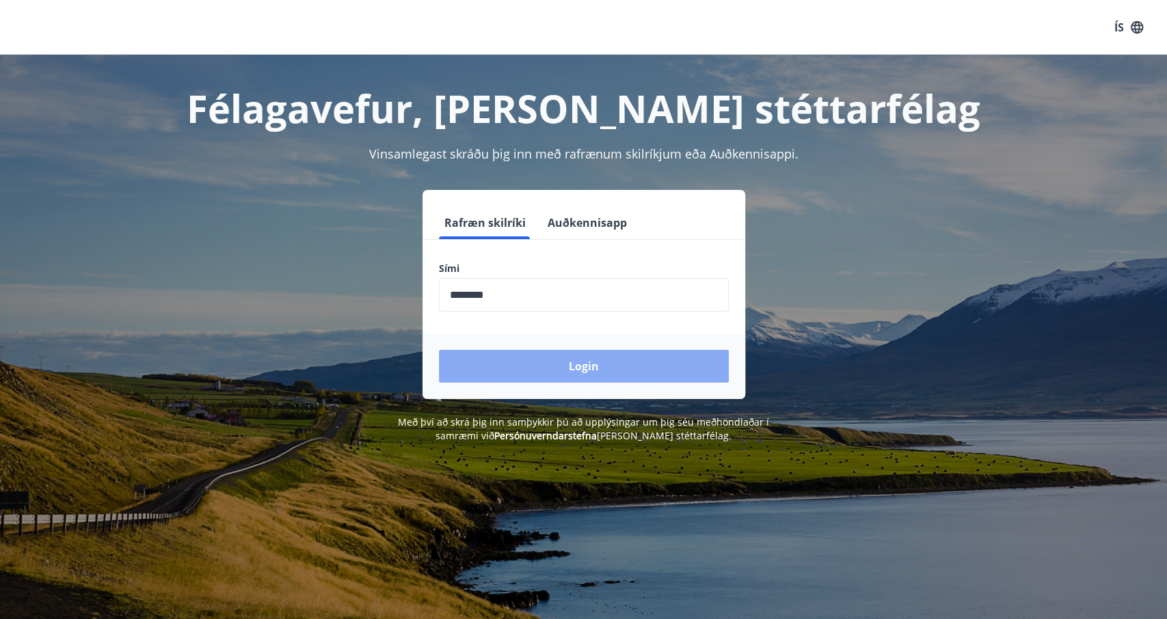
click at [537, 365] on button "Login" at bounding box center [584, 366] width 290 height 33
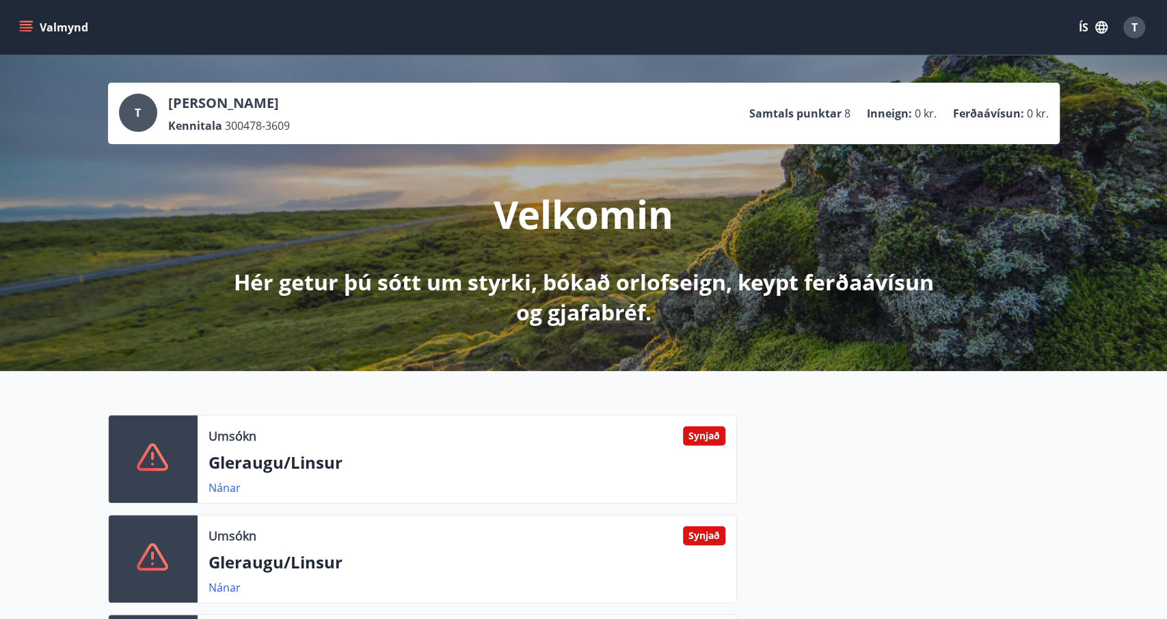
click at [142, 122] on div "T" at bounding box center [138, 113] width 38 height 38
click at [1090, 23] on button "ÍS" at bounding box center [1093, 27] width 44 height 25
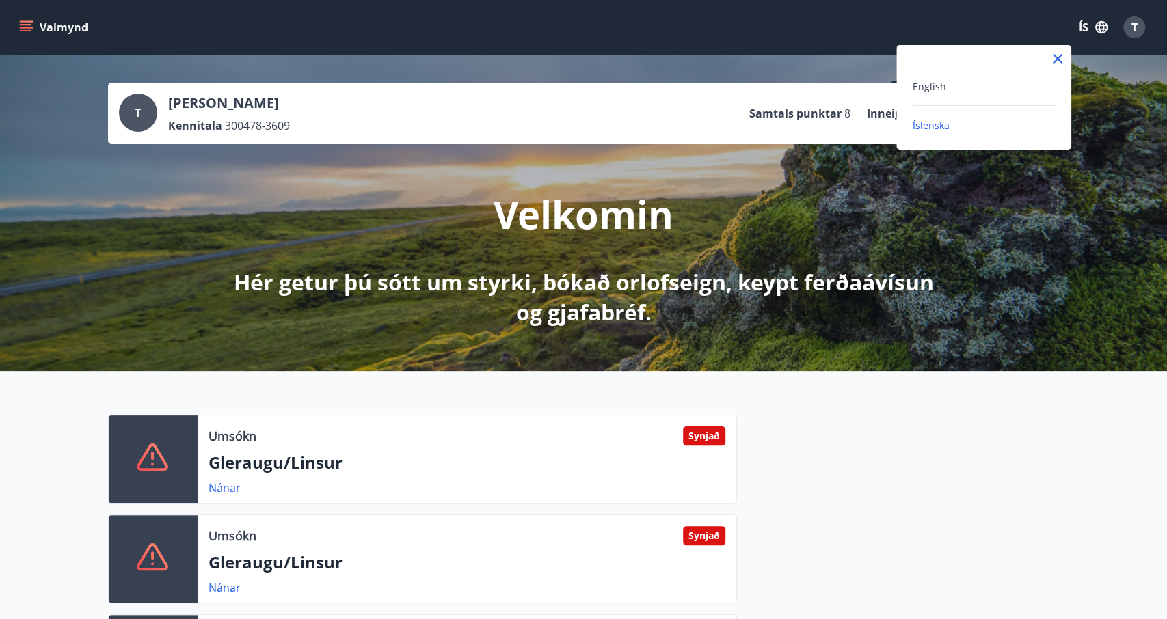
click at [959, 81] on div "English" at bounding box center [984, 86] width 142 height 16
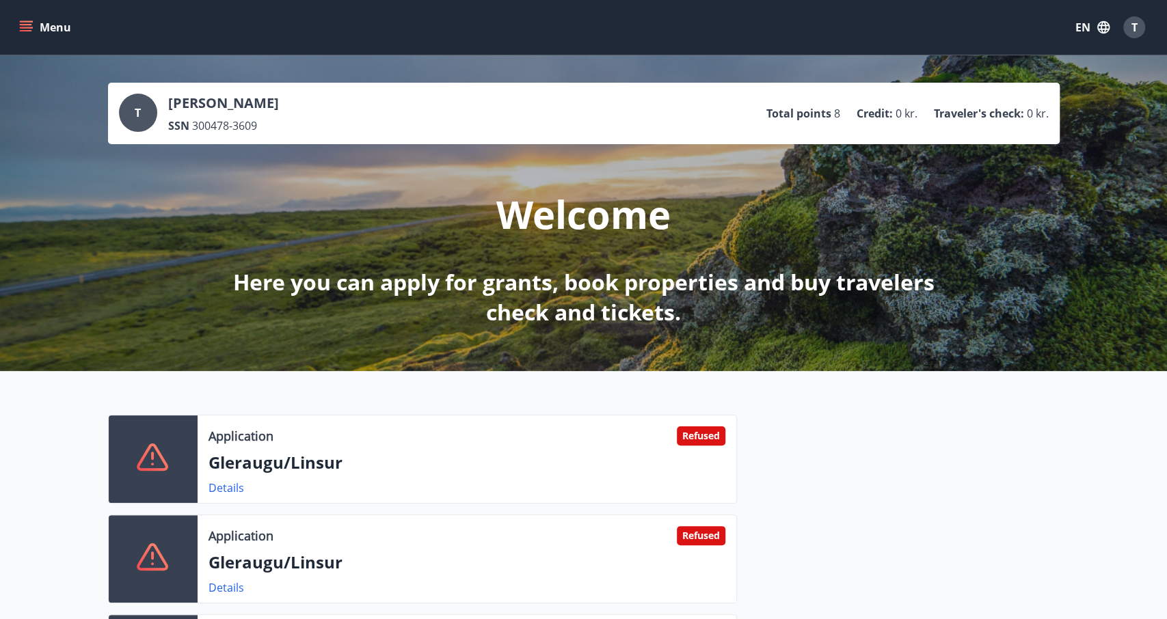
click at [31, 17] on button "Menu" at bounding box center [46, 27] width 60 height 25
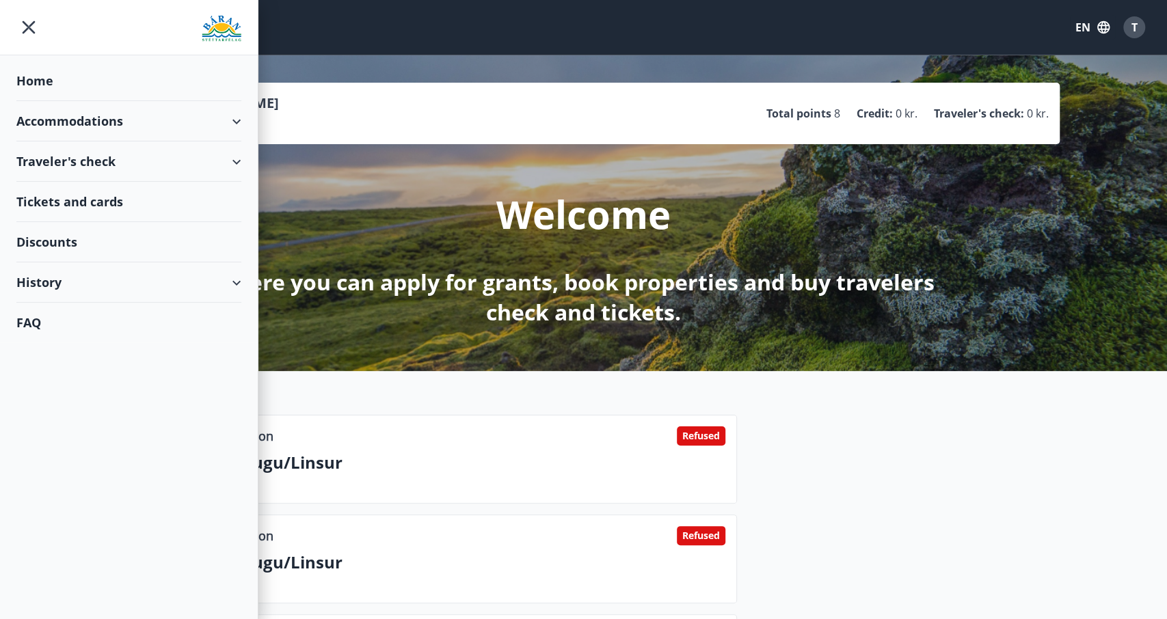
click at [57, 241] on div "Discounts" at bounding box center [128, 242] width 225 height 40
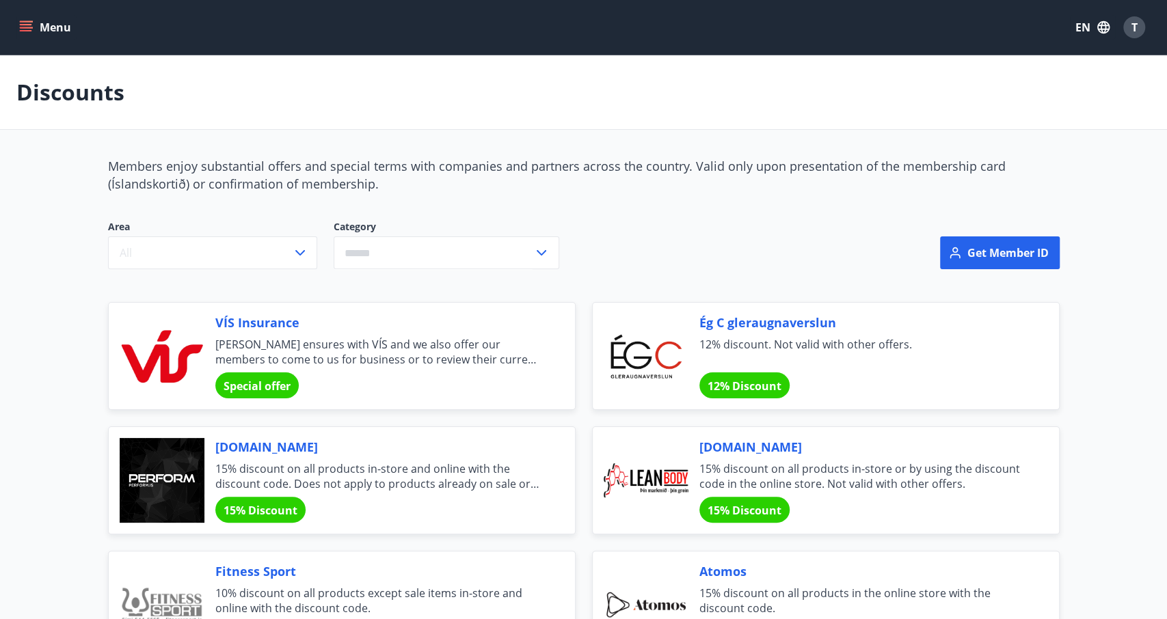
click at [27, 23] on icon "menu" at bounding box center [26, 28] width 14 height 14
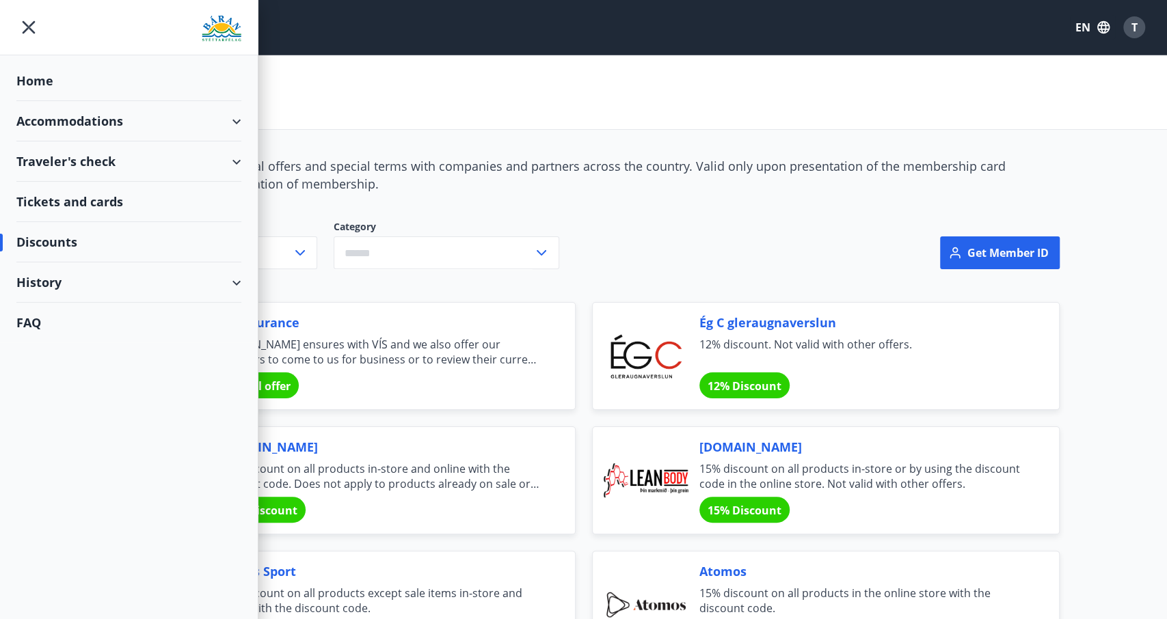
click at [93, 196] on div "Tickets and cards" at bounding box center [128, 202] width 225 height 40
click at [101, 206] on div "Tickets and cards" at bounding box center [128, 202] width 225 height 40
click at [26, 29] on icon "menu" at bounding box center [29, 27] width 13 height 13
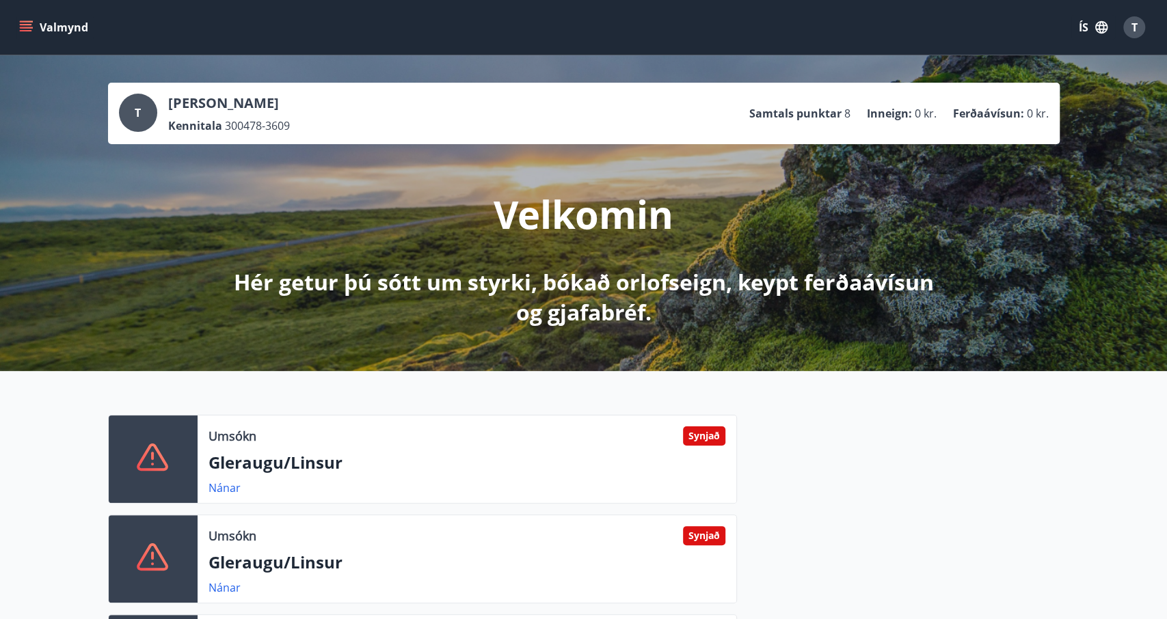
click at [31, 32] on icon "menu" at bounding box center [26, 28] width 14 height 14
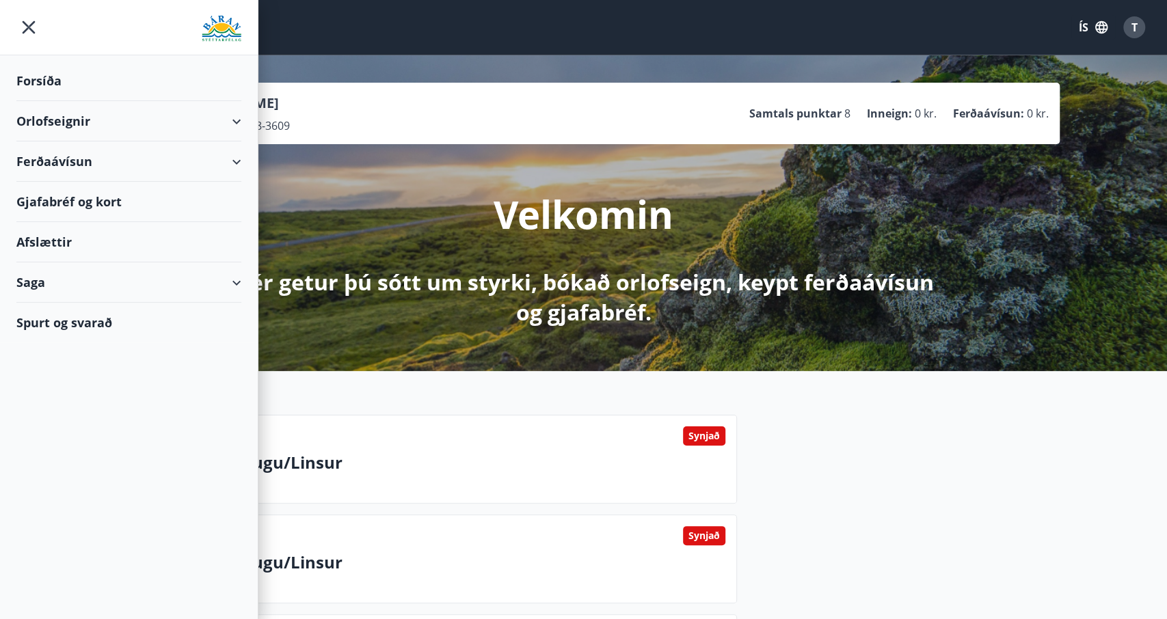
click at [92, 164] on div "Ferðaávísun" at bounding box center [128, 162] width 225 height 40
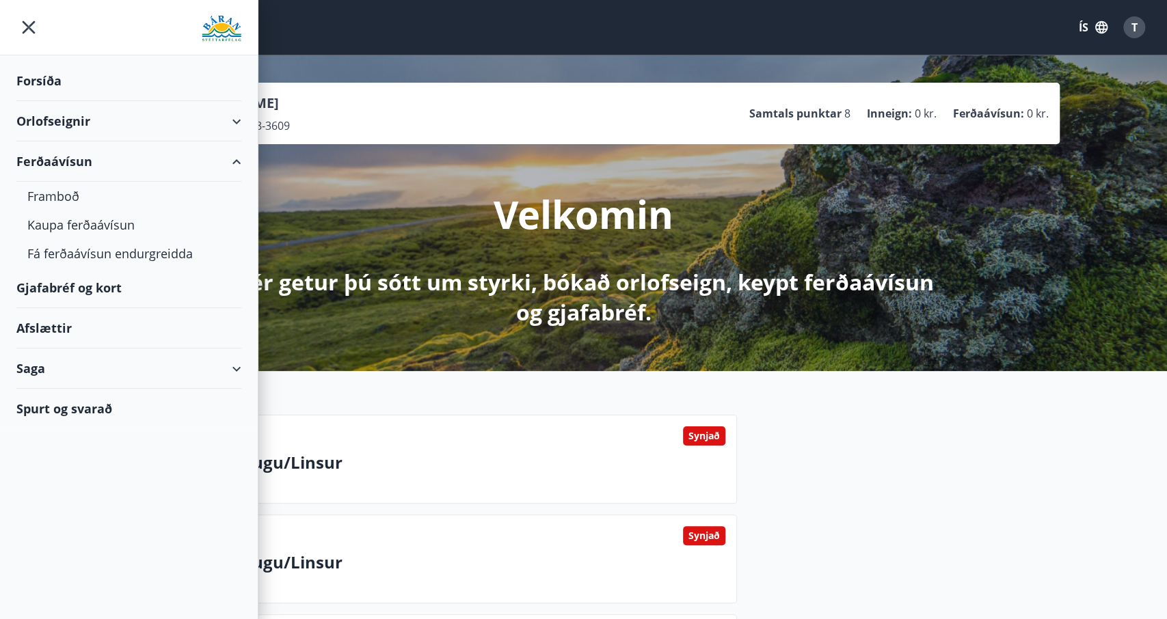
click at [92, 164] on div "Ferðaávísun" at bounding box center [128, 162] width 225 height 40
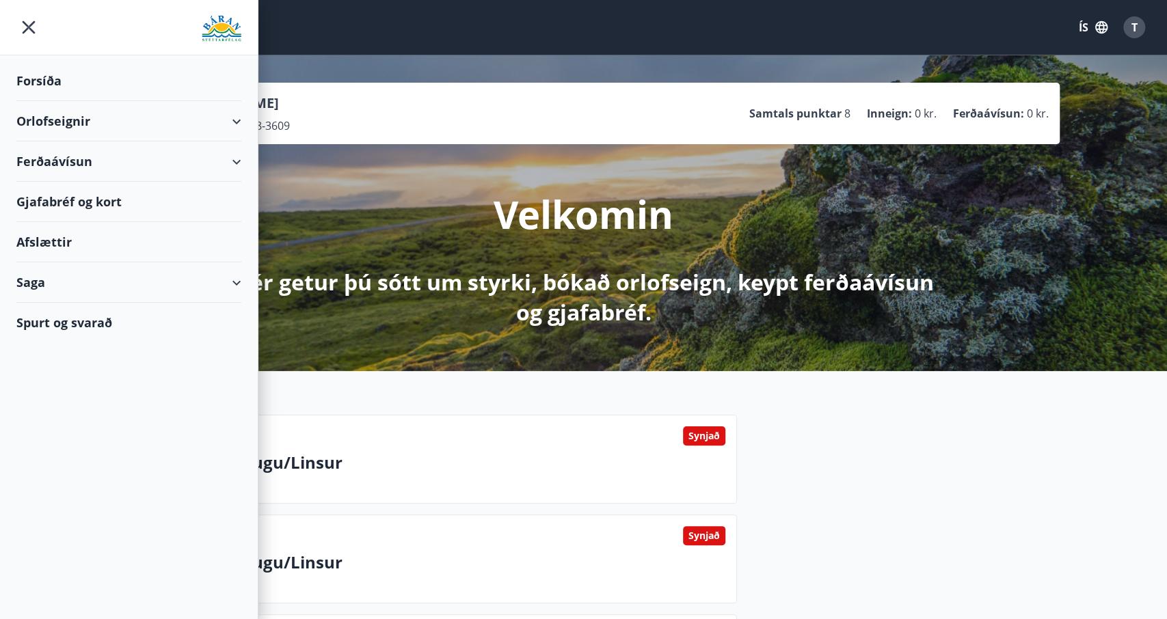
click at [98, 319] on div "Spurt og svarað" at bounding box center [128, 323] width 225 height 40
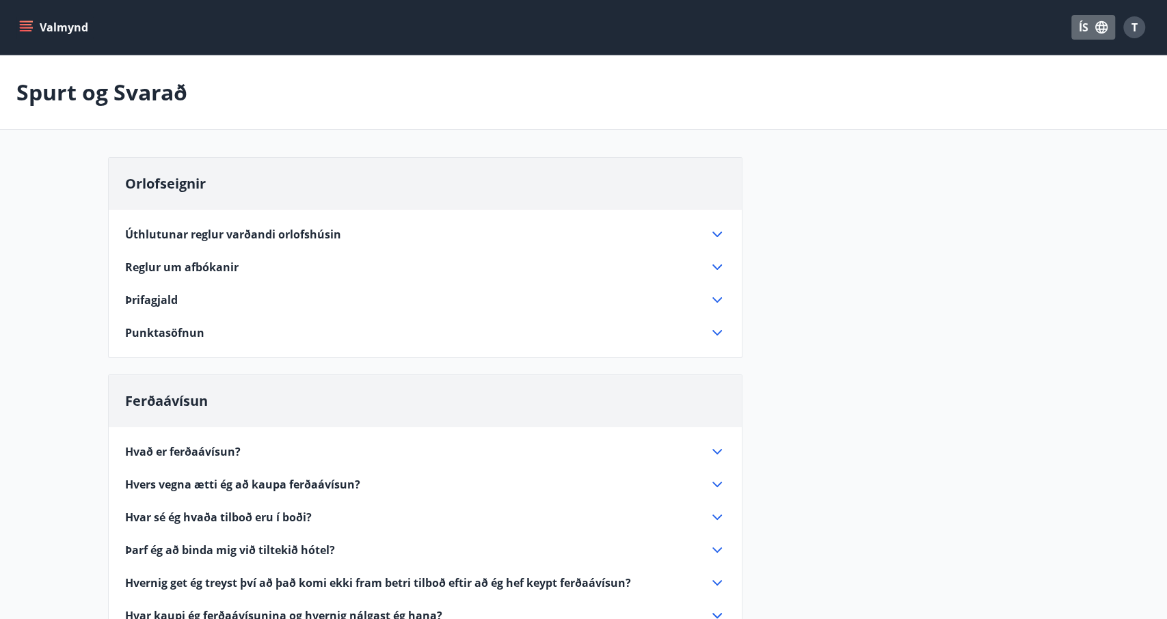
click at [1082, 34] on button "ÍS" at bounding box center [1093, 27] width 44 height 25
click at [959, 87] on div "English" at bounding box center [984, 86] width 142 height 16
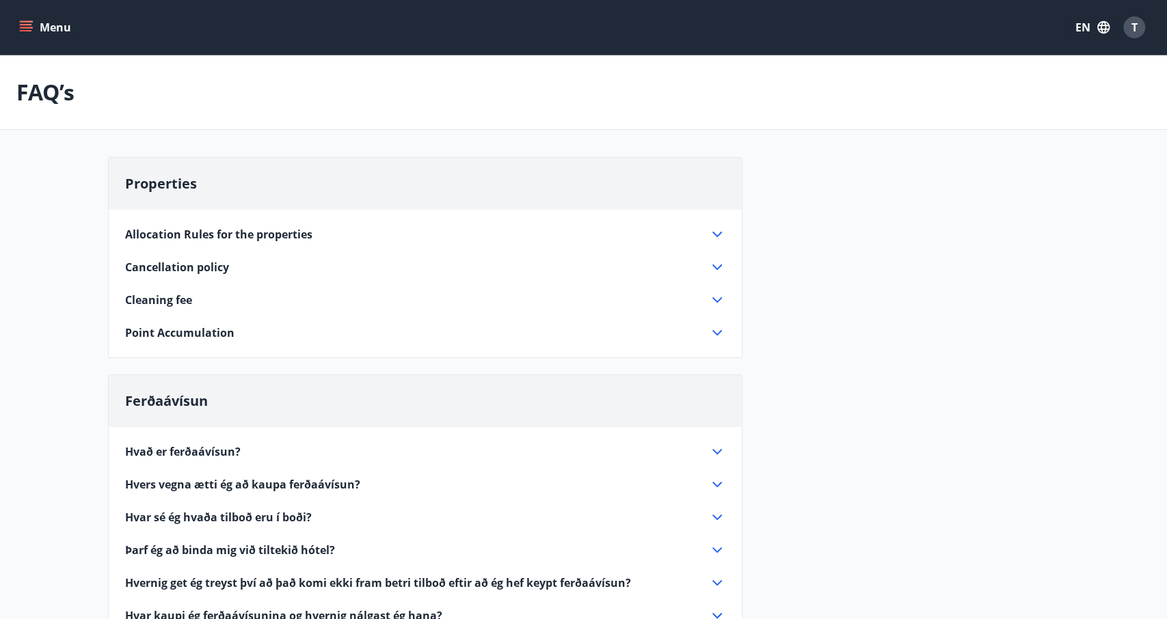
click at [10, 31] on div "Menu EN T" at bounding box center [583, 27] width 1167 height 55
click at [38, 25] on button "Menu" at bounding box center [46, 27] width 60 height 25
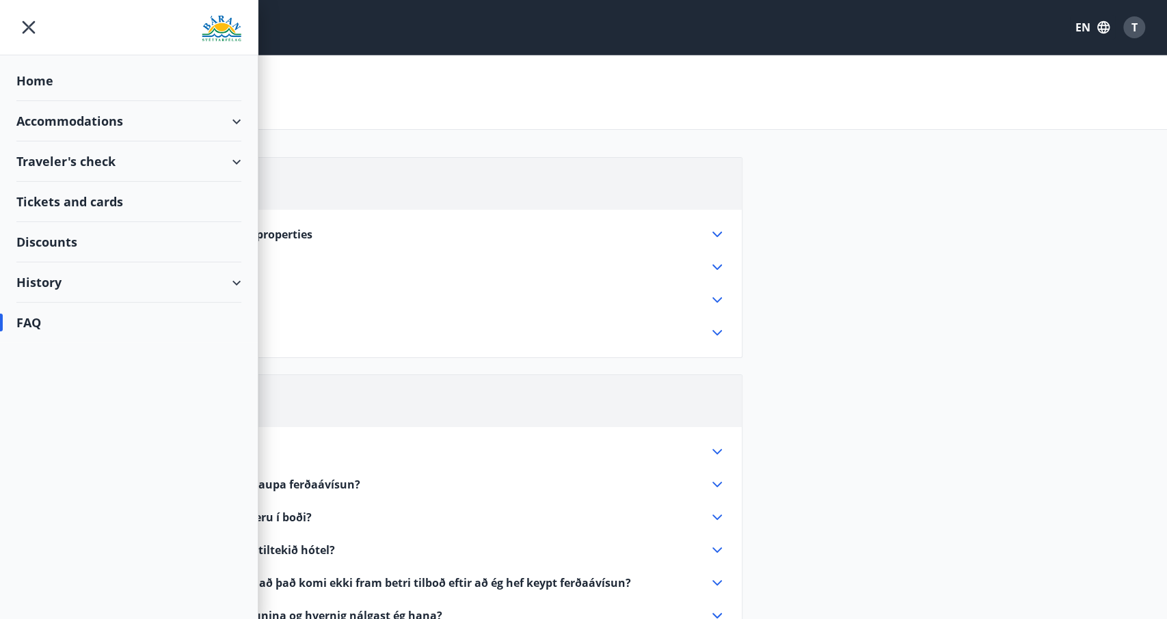
click at [43, 81] on div "Home" at bounding box center [128, 81] width 225 height 40
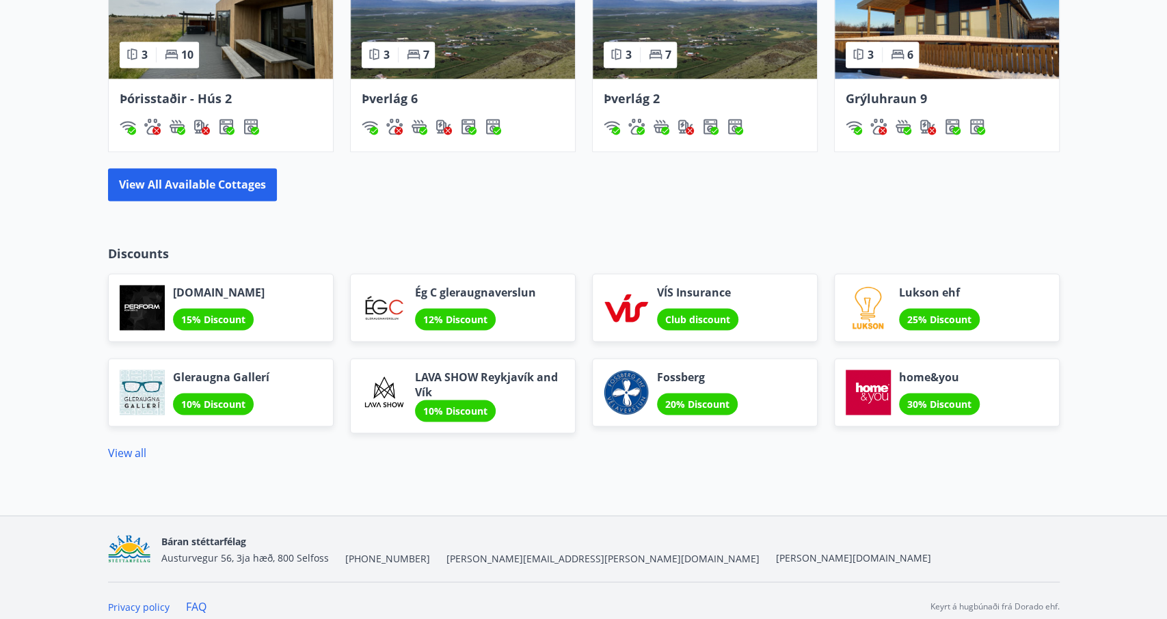
scroll to position [1337, 0]
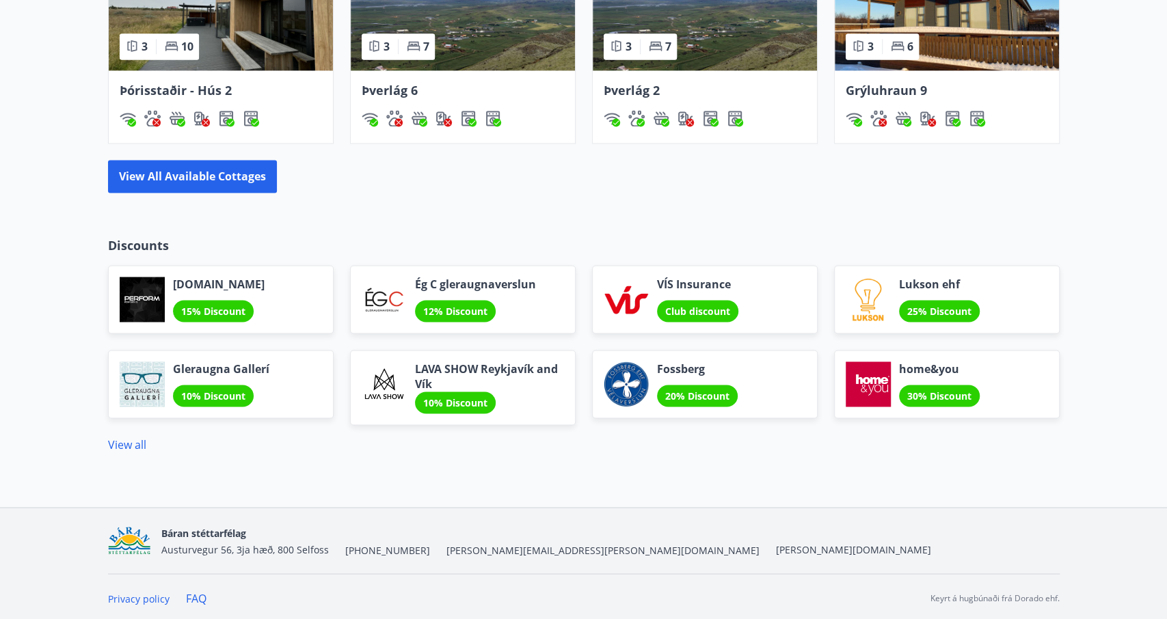
click at [215, 367] on span "Gleraugna Gallerí" at bounding box center [221, 369] width 96 height 15
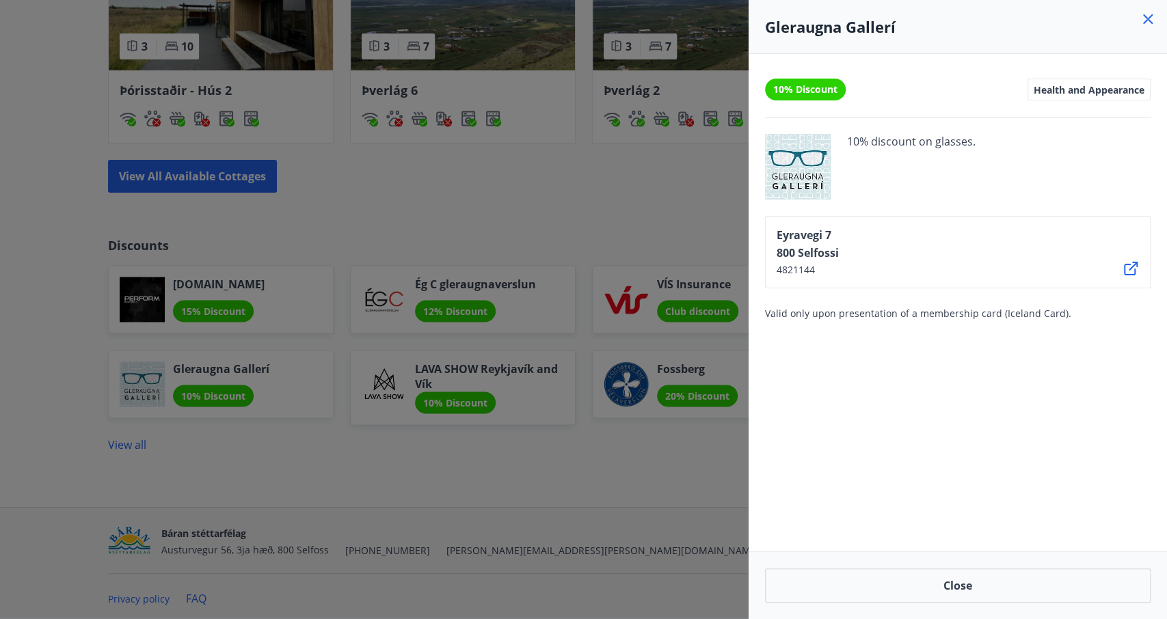
click at [1088, 88] on span "Health and Appearance" at bounding box center [1089, 89] width 111 height 12
click at [1031, 92] on div "Health and Appearance" at bounding box center [1089, 90] width 123 height 22
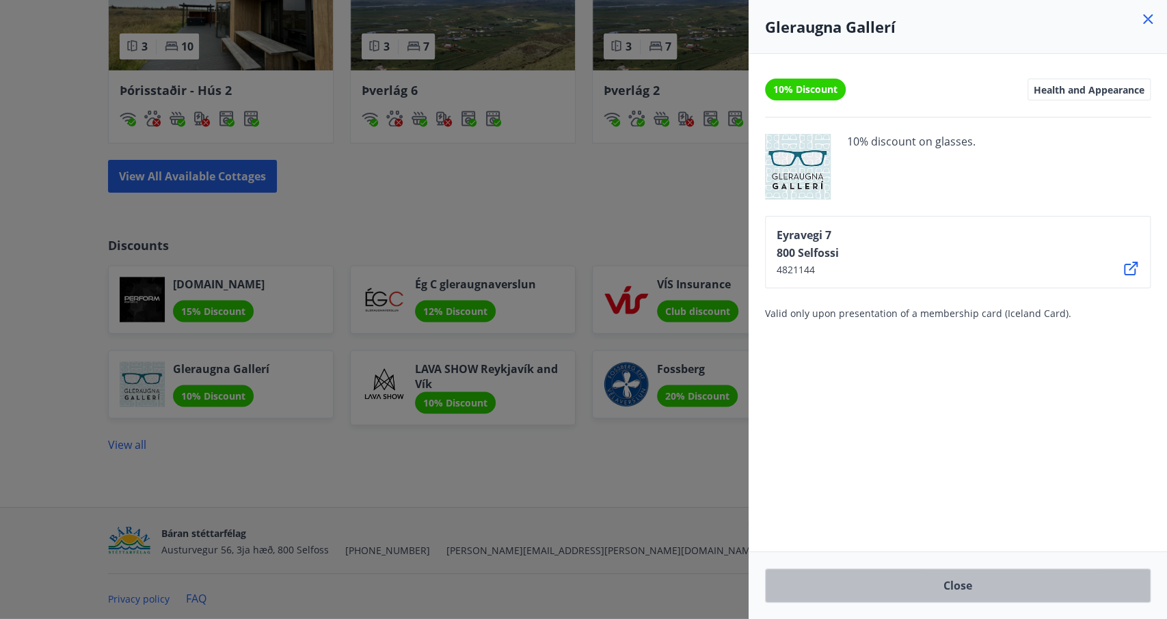
click at [959, 589] on button "Close" at bounding box center [958, 586] width 386 height 34
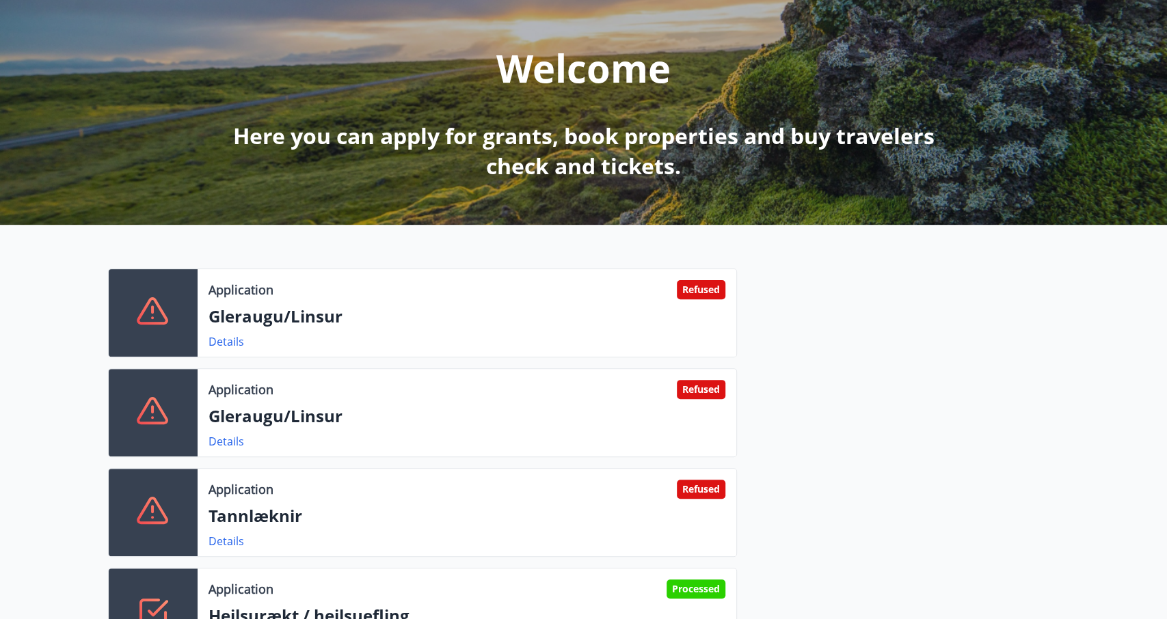
scroll to position [0, 0]
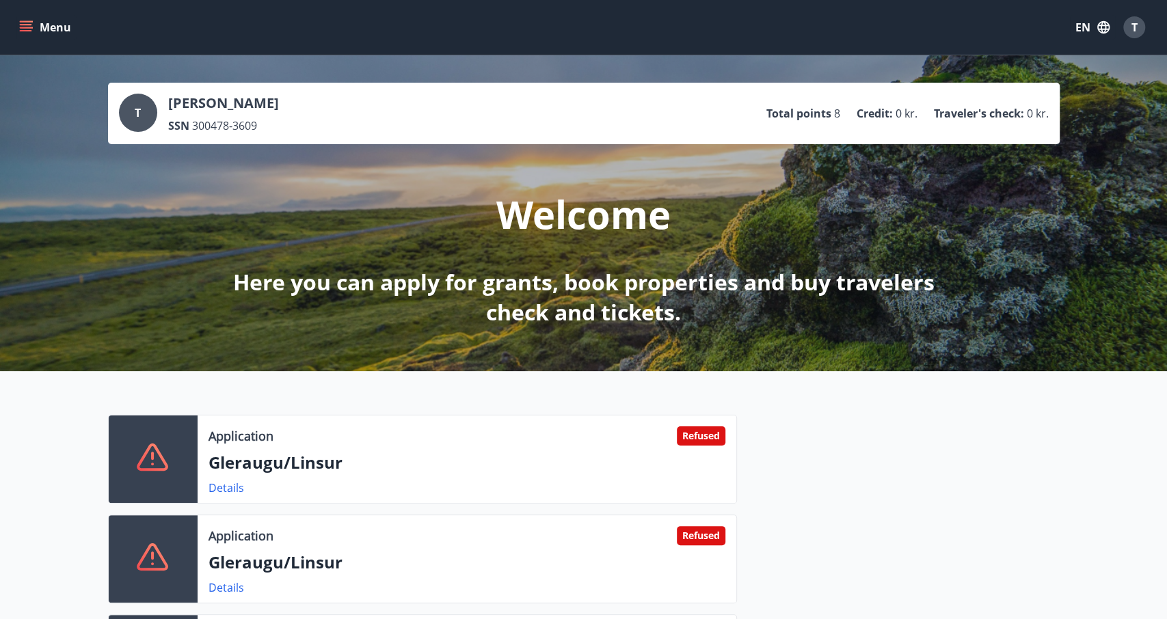
click at [127, 115] on div "T" at bounding box center [138, 113] width 38 height 38
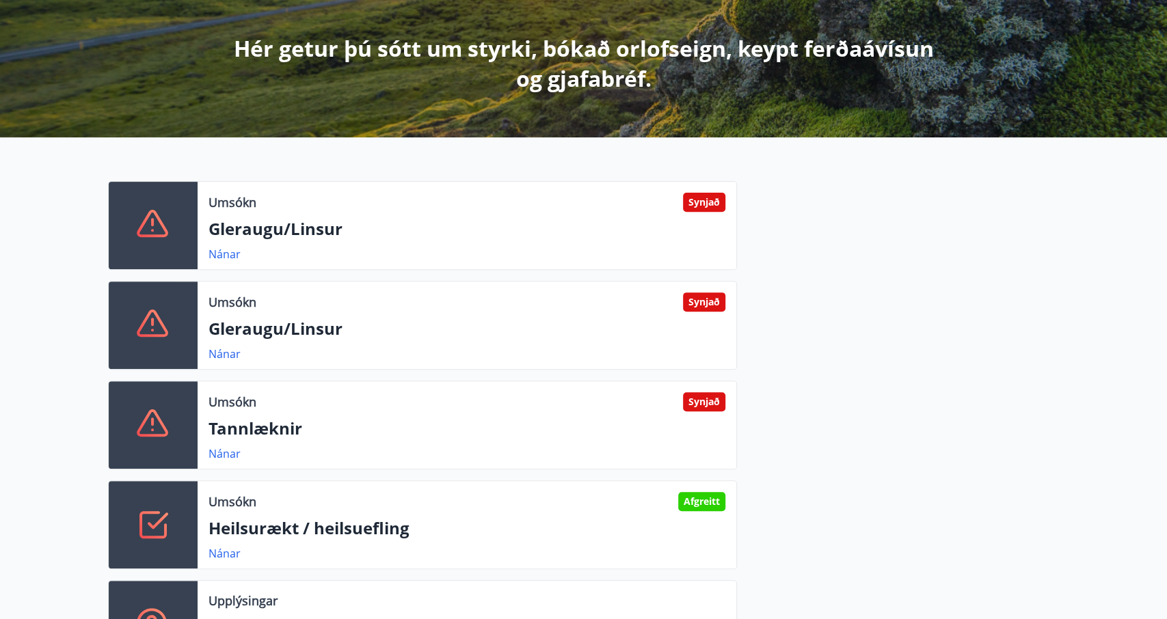
scroll to position [172, 0]
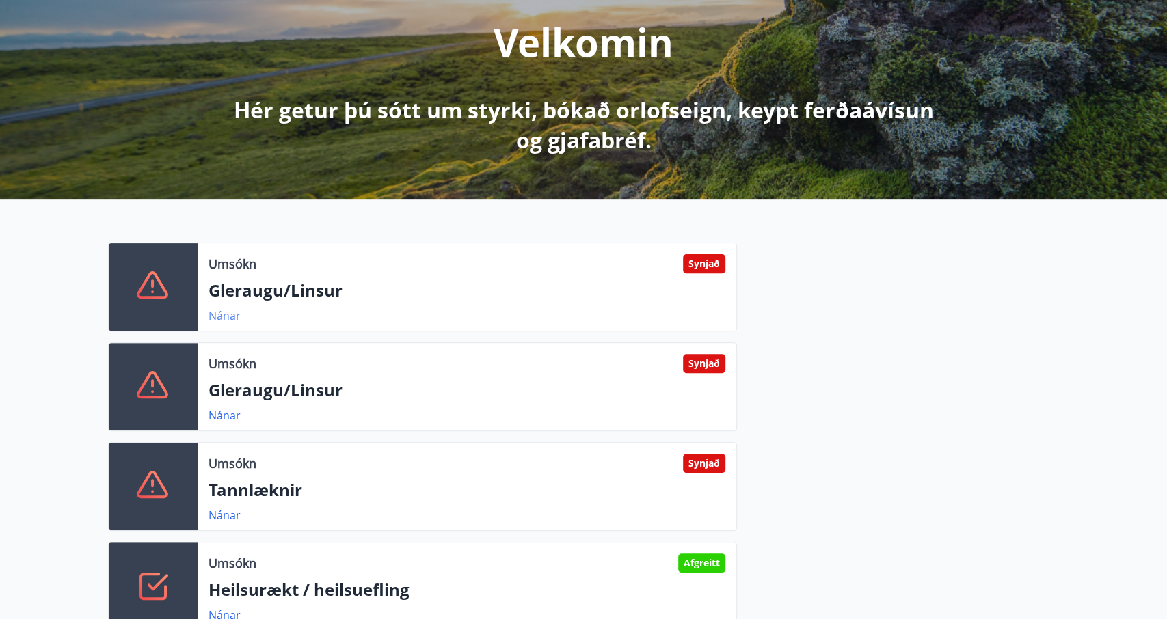
click at [239, 312] on link "Nánar" at bounding box center [225, 315] width 32 height 15
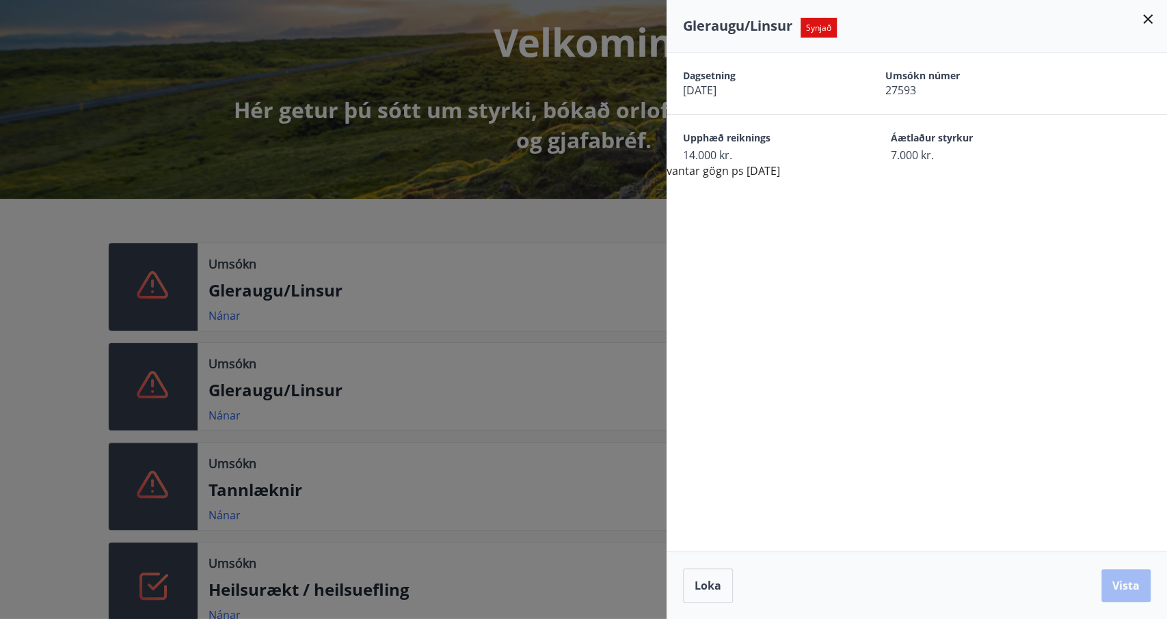
click at [693, 176] on div "Dagsetning 10.09.2025 Umsókn númer 27593 Upphæð reiknings 14.000 kr. Áætlaður s…" at bounding box center [917, 116] width 500 height 126
click at [818, 37] on span "Synjað" at bounding box center [819, 28] width 36 height 20
click at [816, 27] on span "Synjað" at bounding box center [819, 28] width 36 height 20
click at [699, 165] on div "Dagsetning 10.09.2025 Umsókn númer 27593 Upphæð reiknings 14.000 kr. Áætlaður s…" at bounding box center [917, 116] width 500 height 126
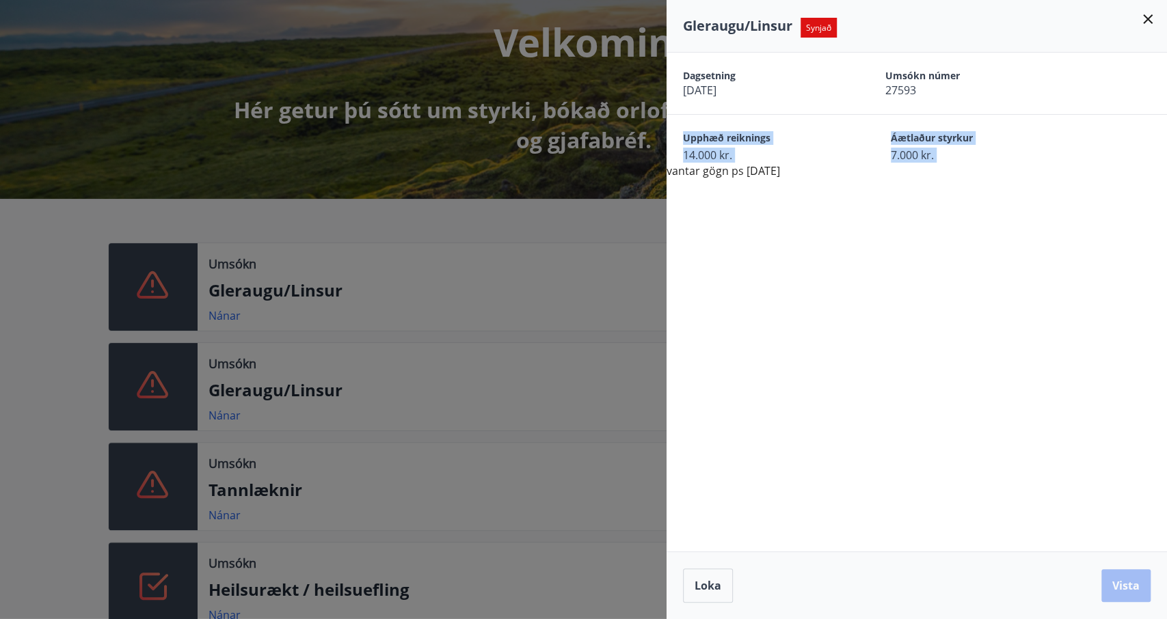
click at [699, 165] on div "Dagsetning 10.09.2025 Umsókn númer 27593 Upphæð reiknings 14.000 kr. Áætlaður s…" at bounding box center [917, 116] width 500 height 126
click at [1113, 586] on div "Loka Vista" at bounding box center [917, 586] width 468 height 34
click at [820, 19] on span "Synjað" at bounding box center [819, 28] width 36 height 20
click at [823, 32] on span "Synjað" at bounding box center [819, 28] width 36 height 20
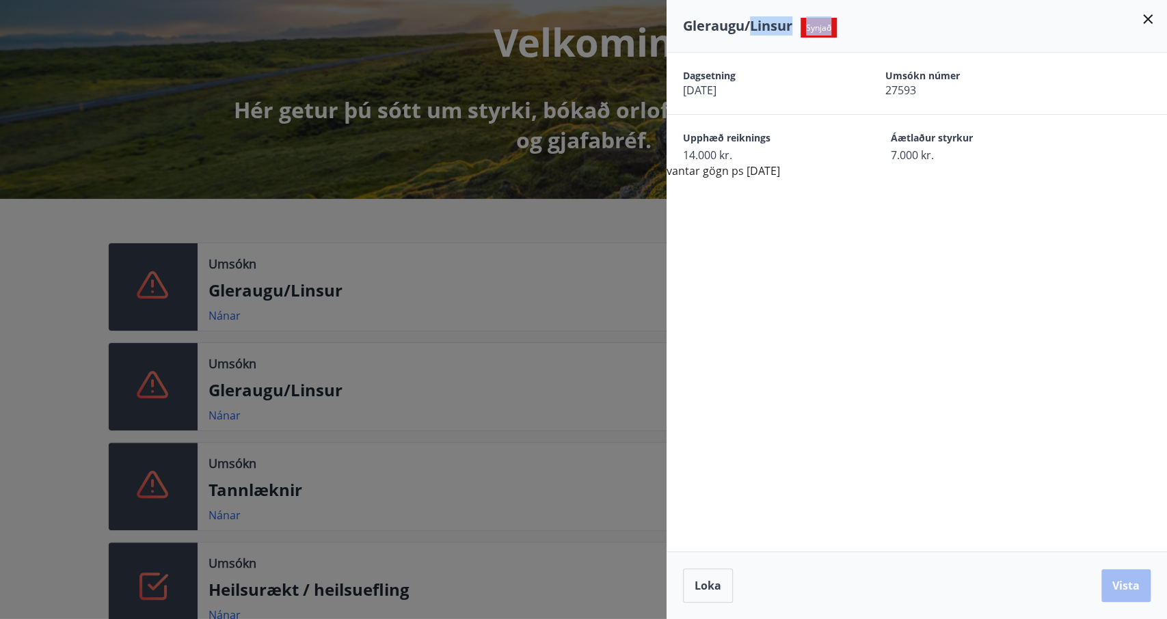
click at [823, 32] on span "Synjað" at bounding box center [819, 28] width 36 height 20
click at [1147, 13] on icon at bounding box center [1148, 19] width 16 height 16
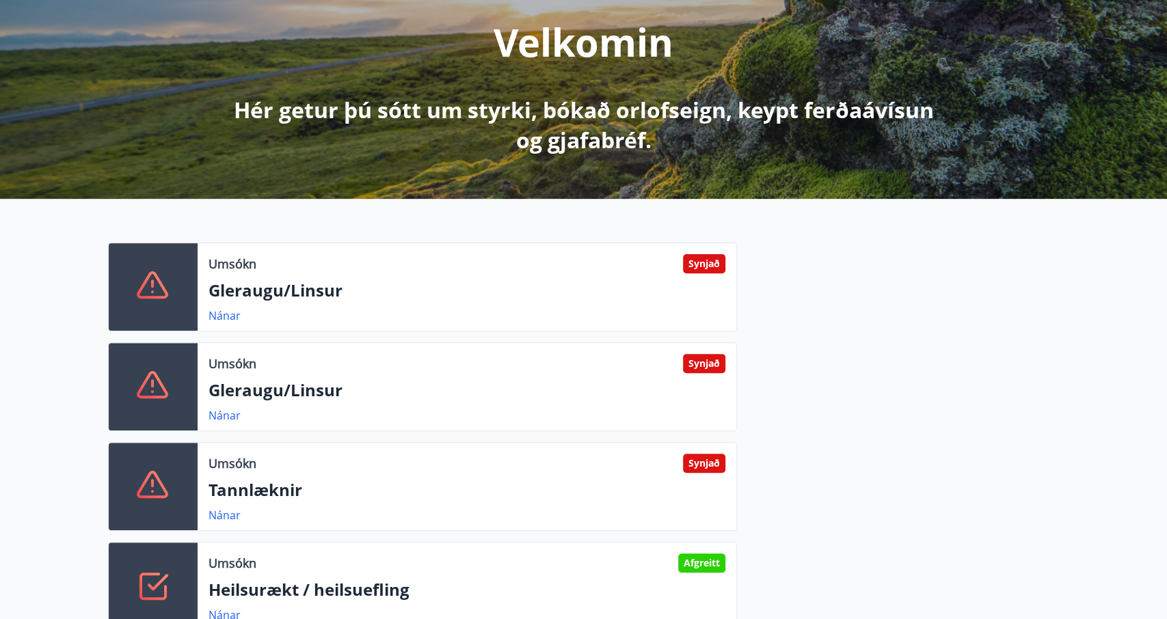
click at [135, 379] on div at bounding box center [153, 387] width 89 height 88
click at [223, 414] on link "Nánar" at bounding box center [225, 415] width 32 height 15
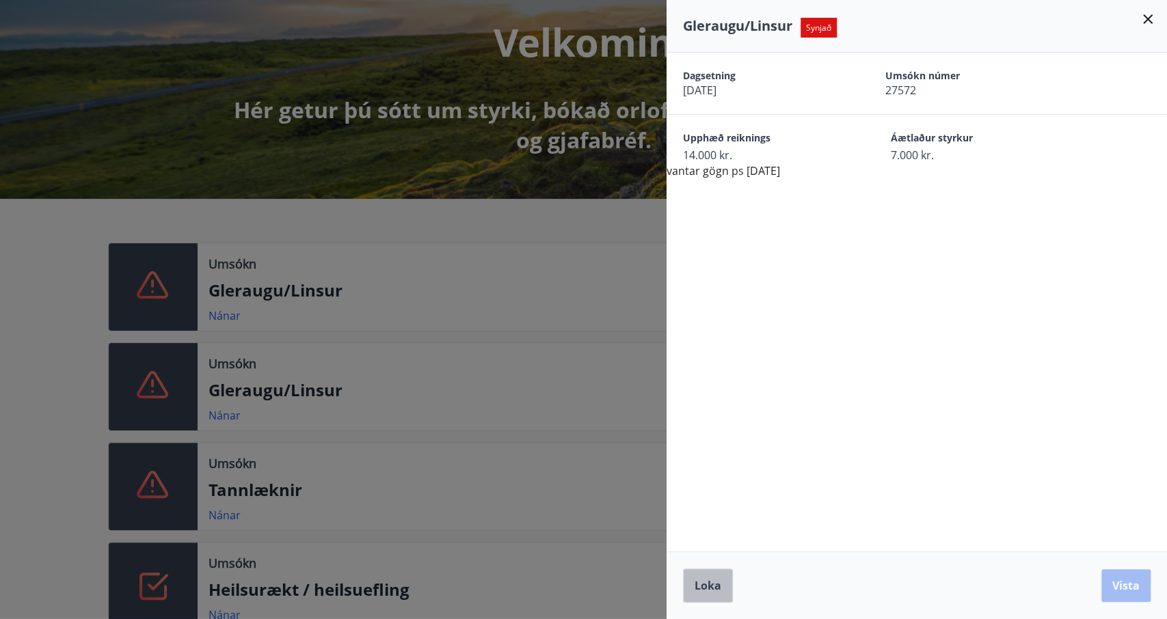
click at [706, 580] on span "Loka" at bounding box center [708, 585] width 27 height 15
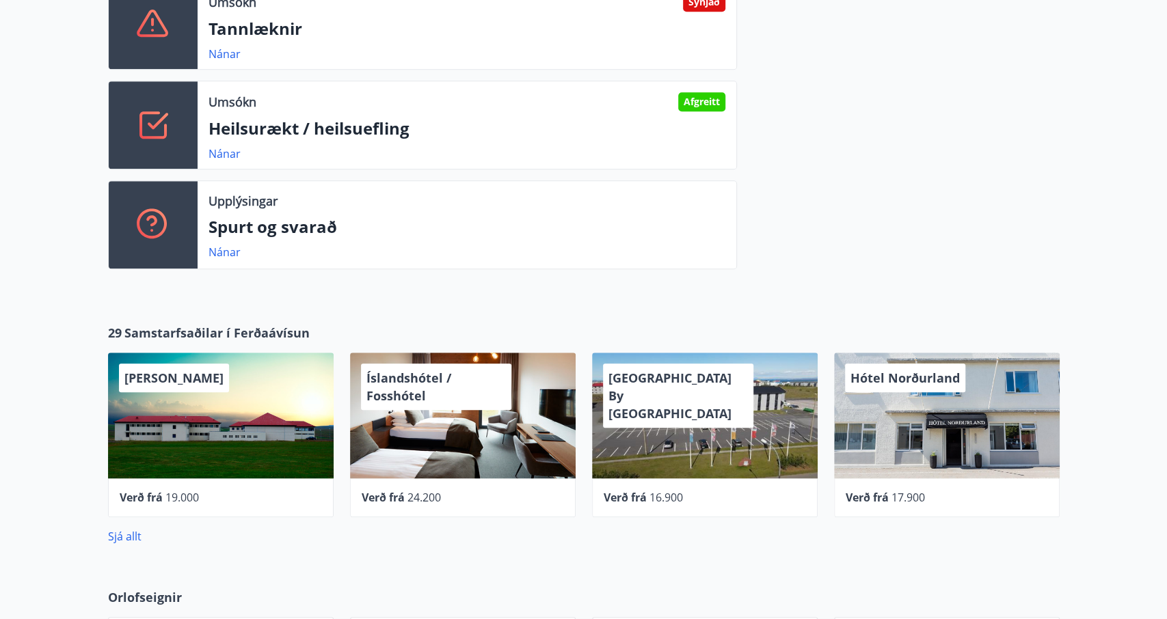
scroll to position [768, 0]
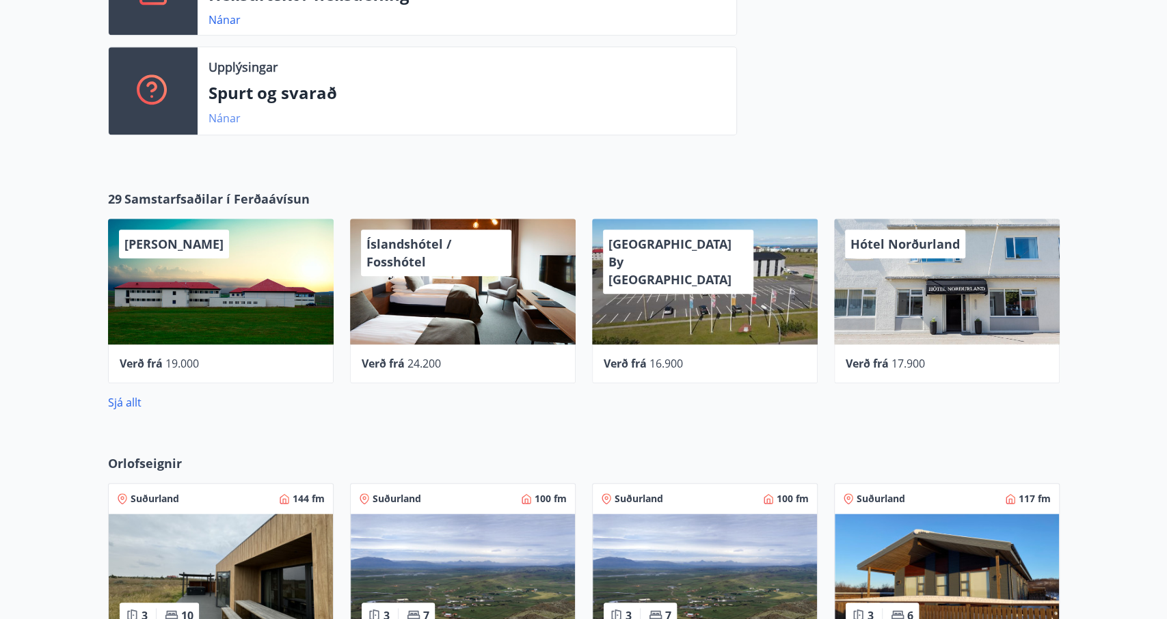
click at [224, 119] on link "Nánar" at bounding box center [225, 118] width 32 height 15
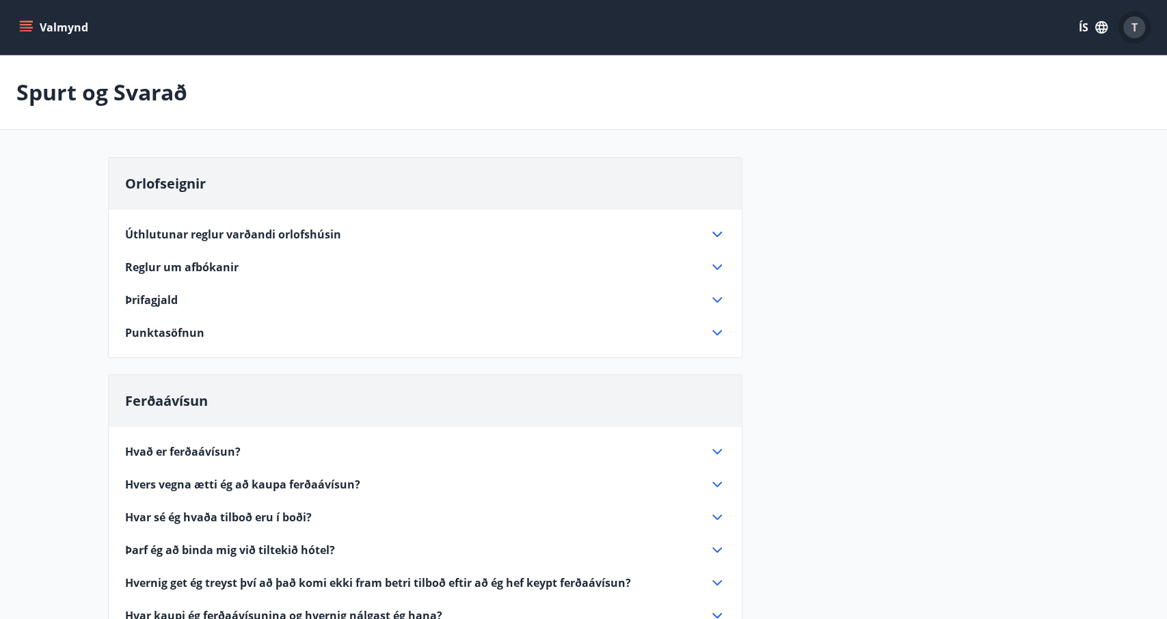
click at [1136, 28] on span "T" at bounding box center [1134, 27] width 6 height 15
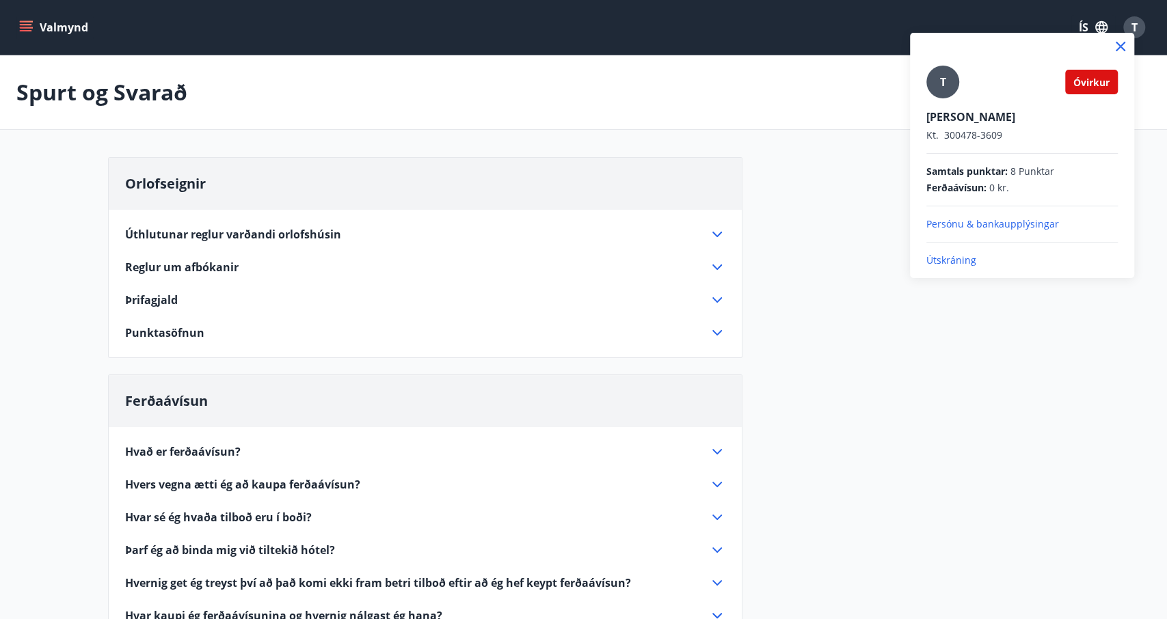
click at [1081, 84] on span "Óvirkur" at bounding box center [1091, 82] width 36 height 13
click at [956, 263] on p "Útskráning" at bounding box center [1021, 261] width 191 height 14
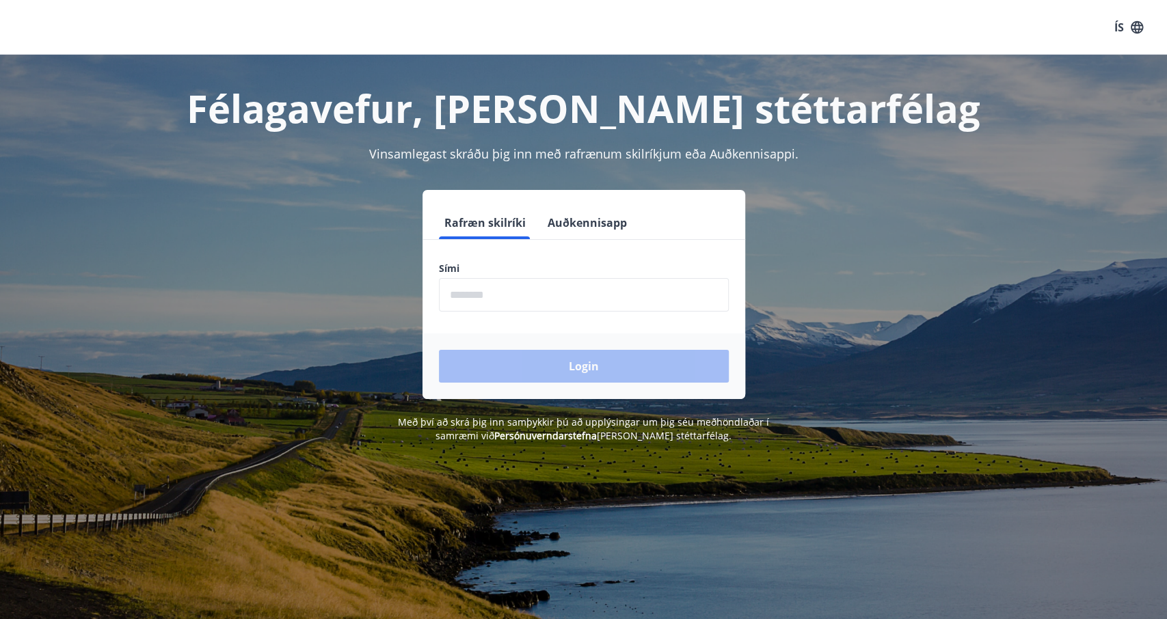
click at [524, 297] on input "phone" at bounding box center [584, 294] width 290 height 33
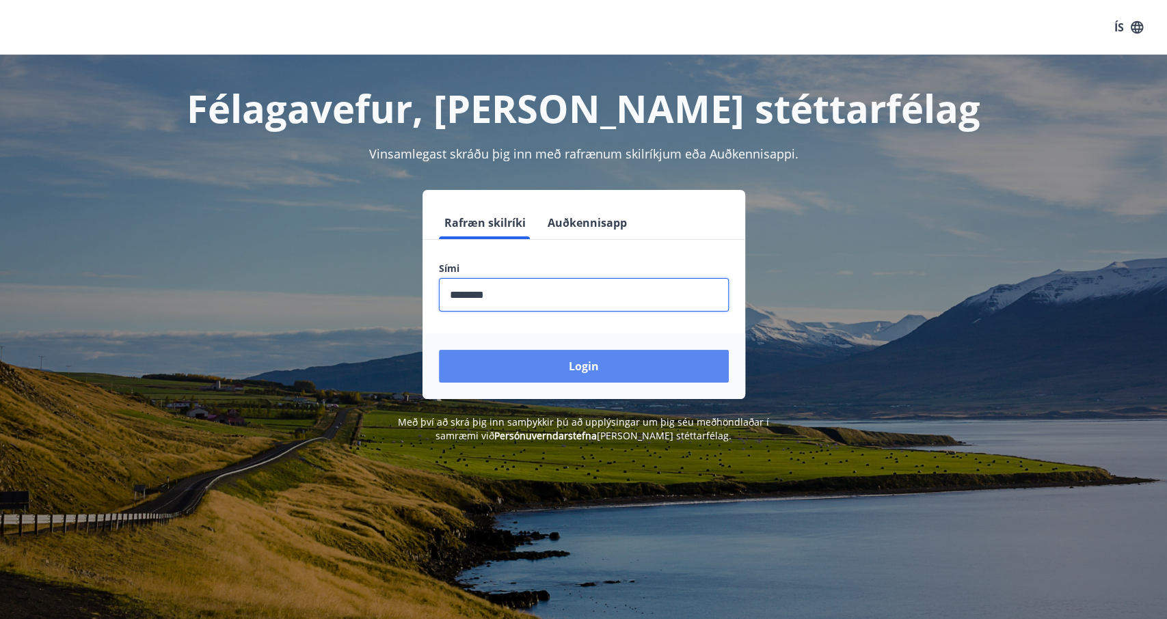
type input "********"
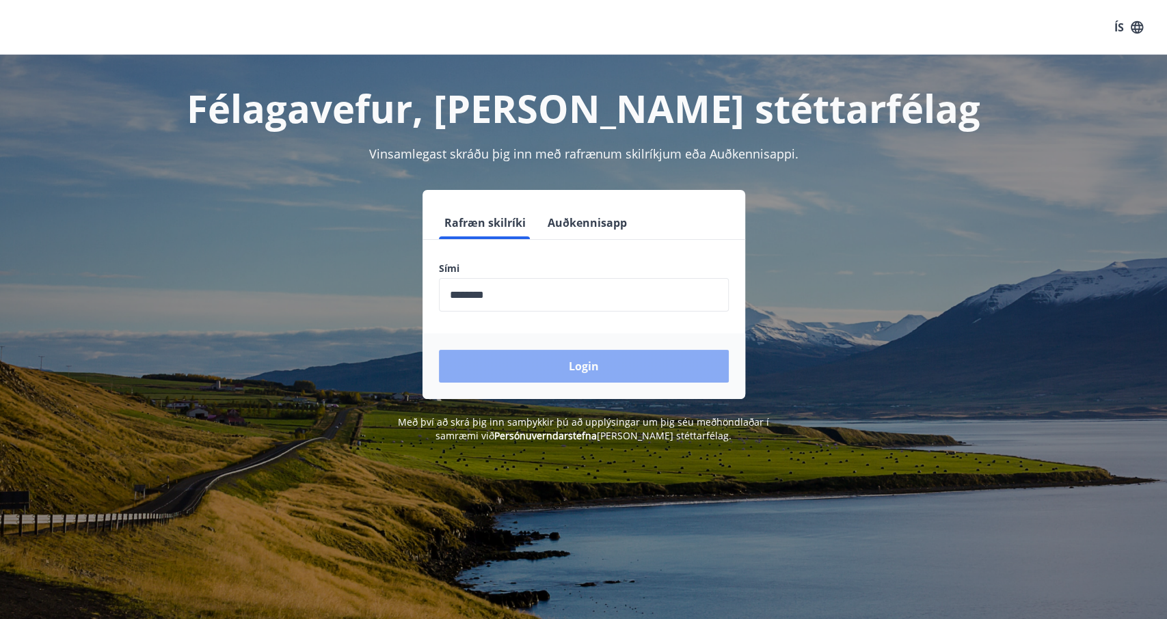
click at [580, 366] on button "Login" at bounding box center [584, 366] width 290 height 33
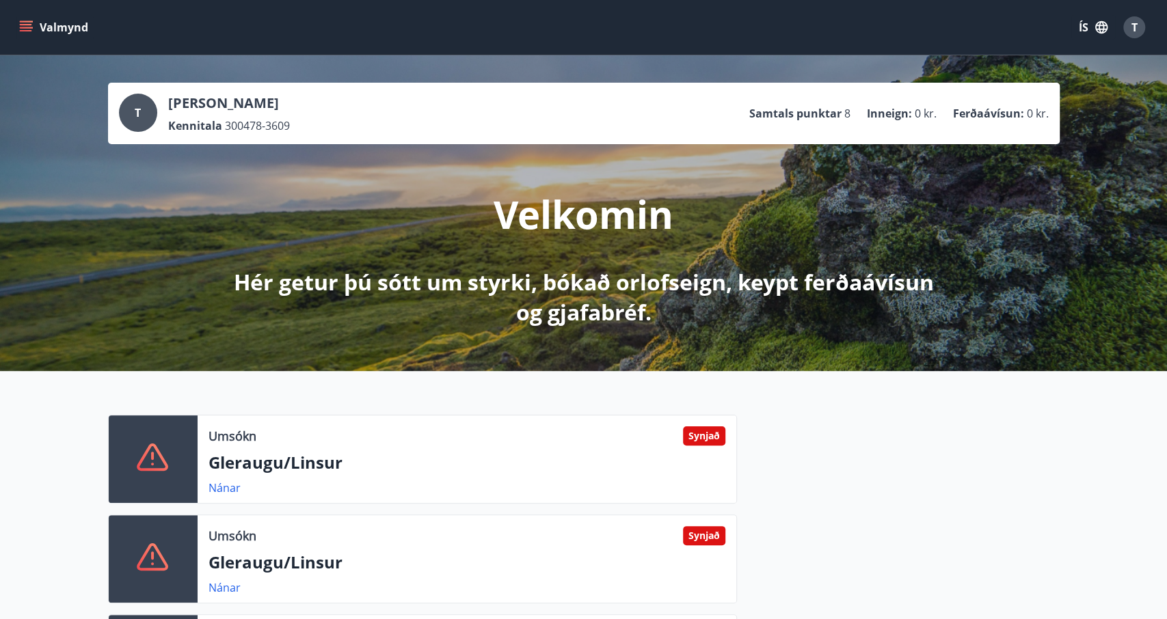
click at [59, 31] on button "Valmynd" at bounding box center [54, 27] width 77 height 25
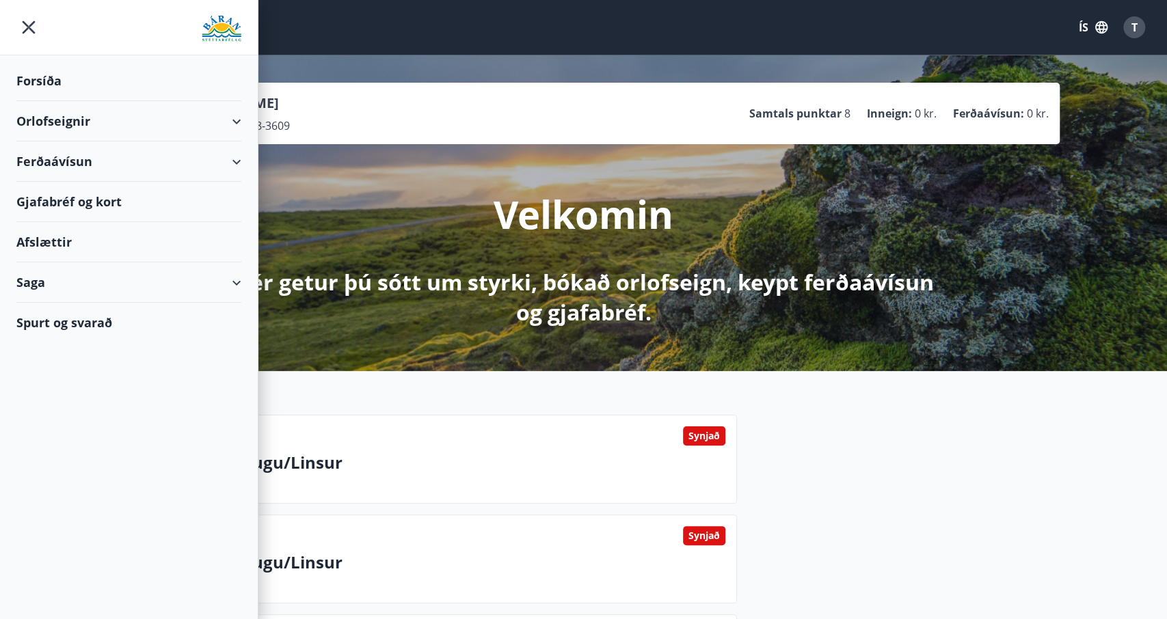
click at [62, 242] on div "Afslættir" at bounding box center [128, 242] width 225 height 40
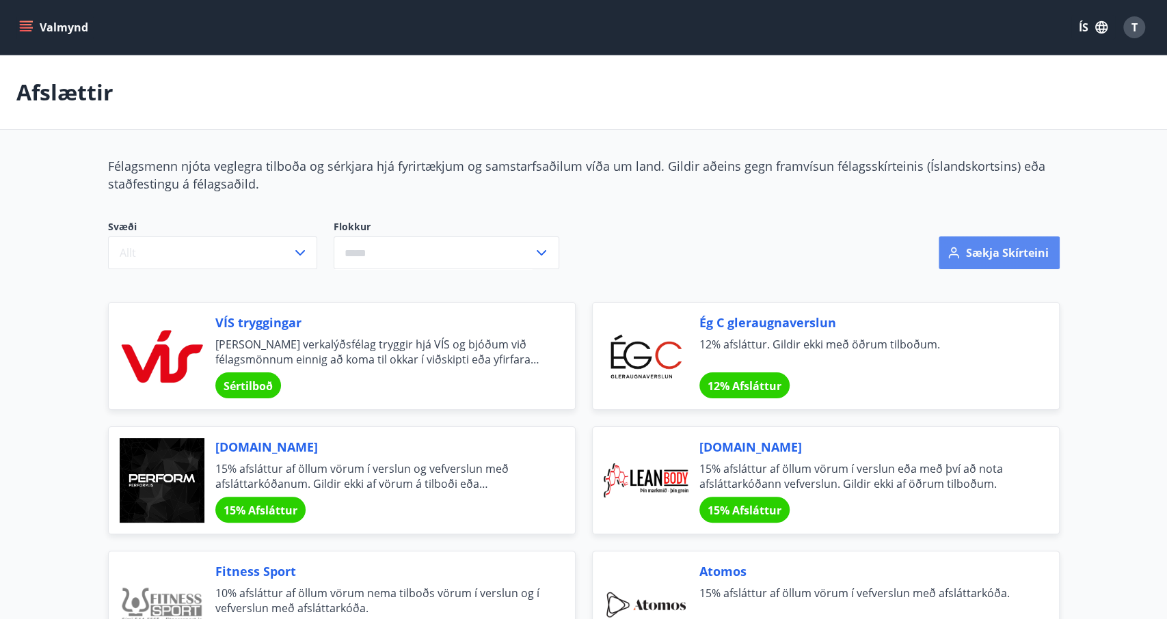
click at [993, 263] on button "Sækja skírteini" at bounding box center [999, 253] width 121 height 33
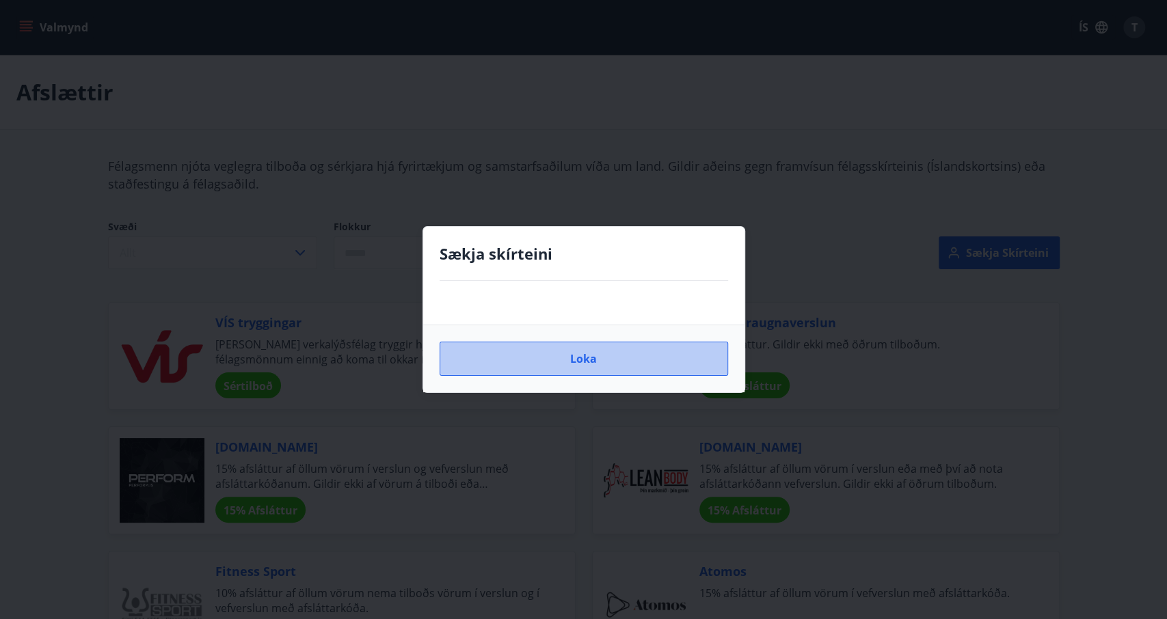
click at [638, 367] on button "Loka" at bounding box center [584, 359] width 289 height 34
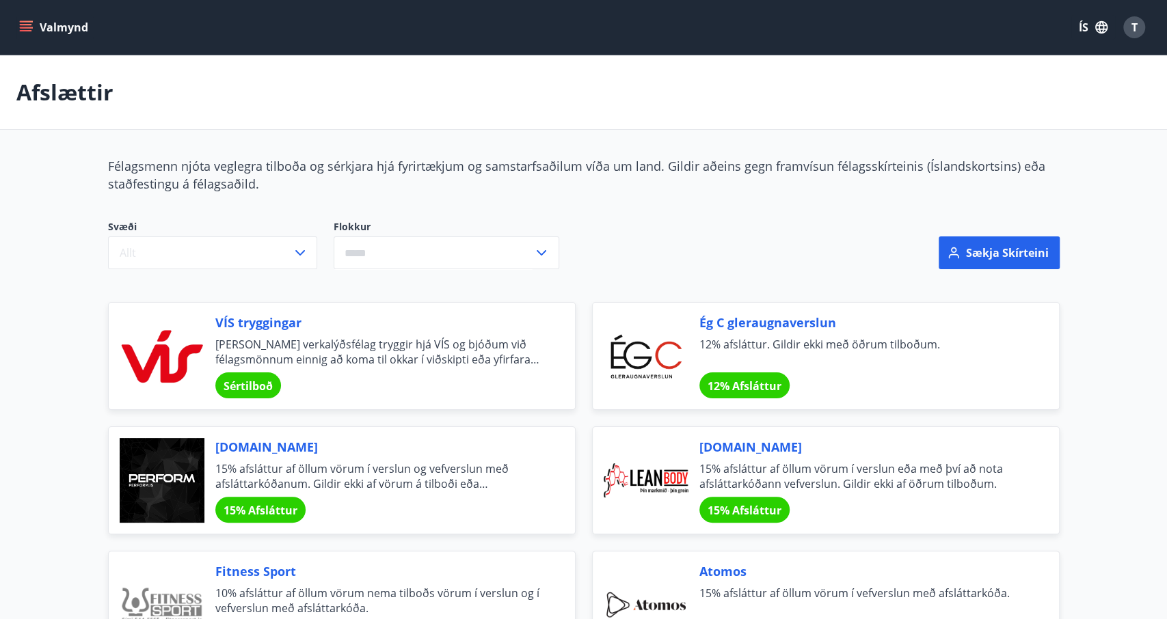
click at [28, 18] on button "Valmynd" at bounding box center [54, 27] width 77 height 25
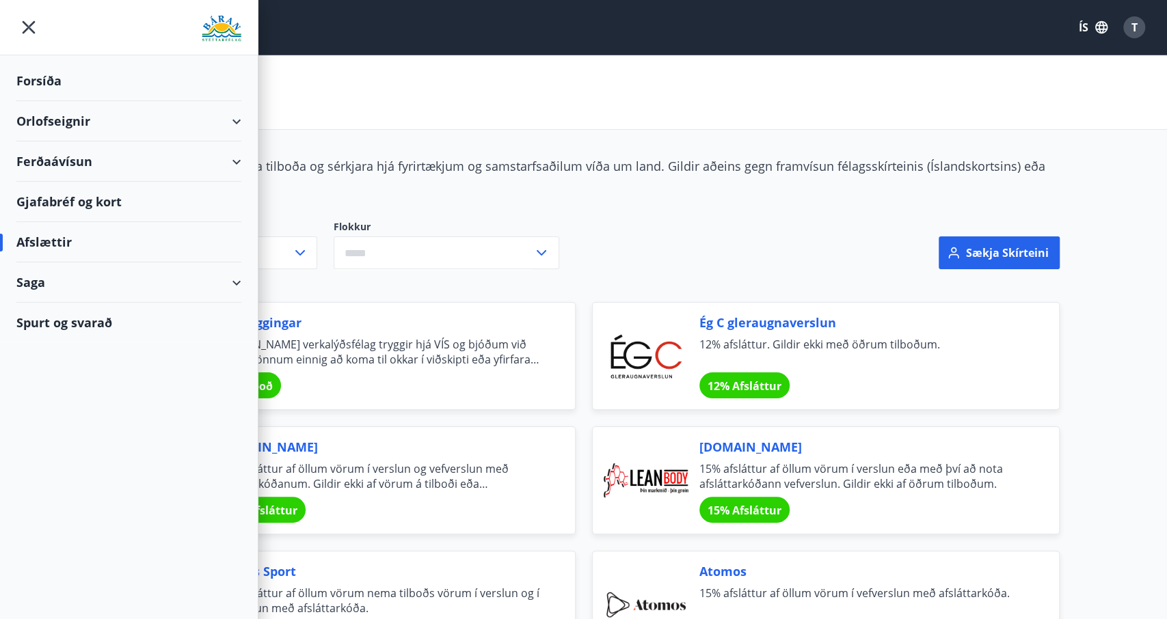
click at [44, 82] on div "Forsíða" at bounding box center [128, 81] width 225 height 40
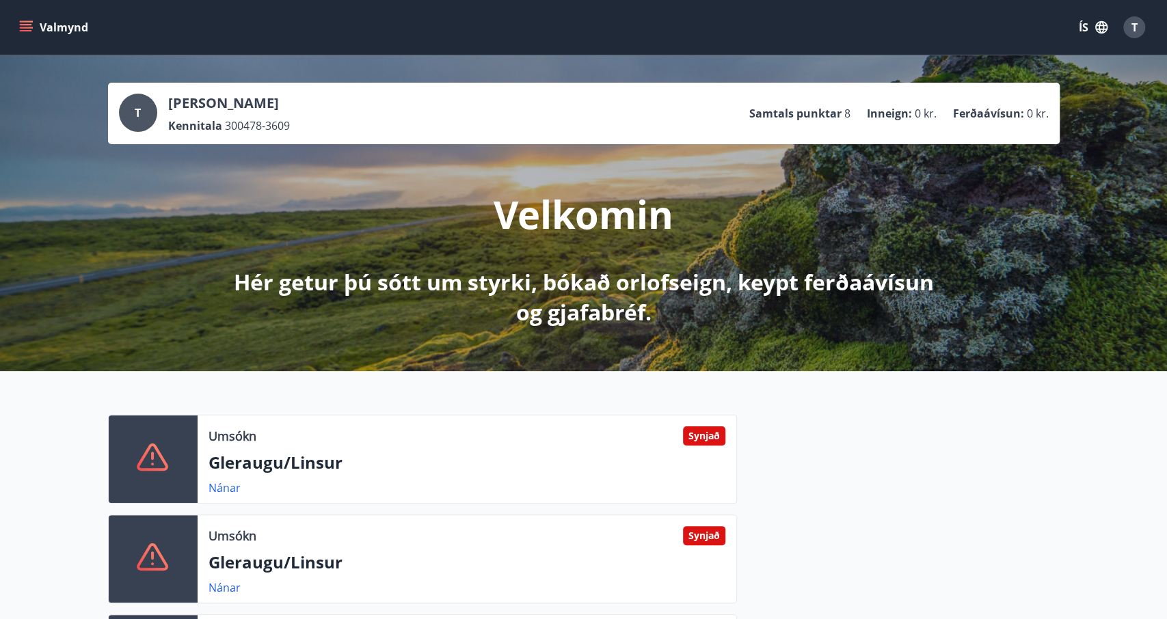
click at [62, 27] on button "Valmynd" at bounding box center [54, 27] width 77 height 25
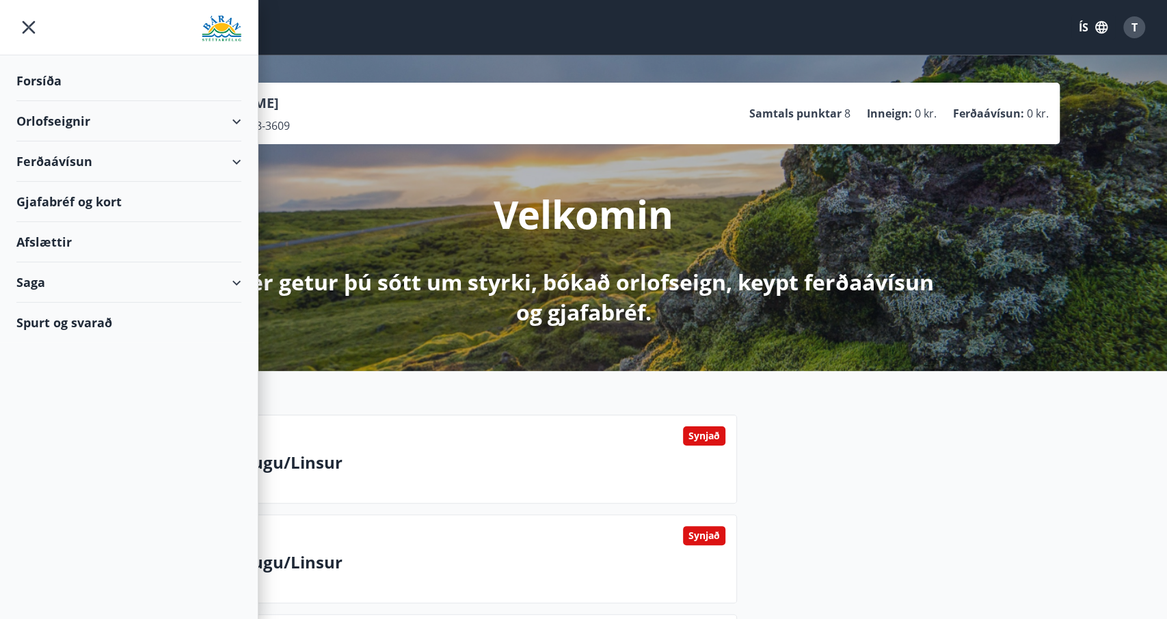
click at [24, 31] on icon "menu" at bounding box center [28, 27] width 25 height 25
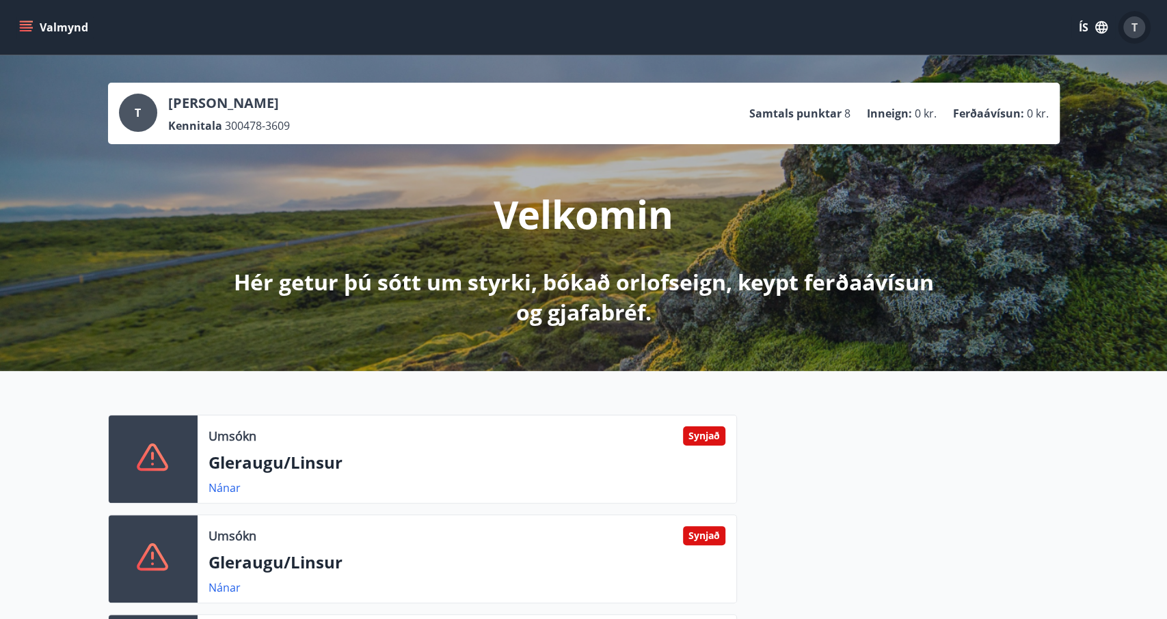
click at [1134, 25] on span "T" at bounding box center [1134, 27] width 6 height 15
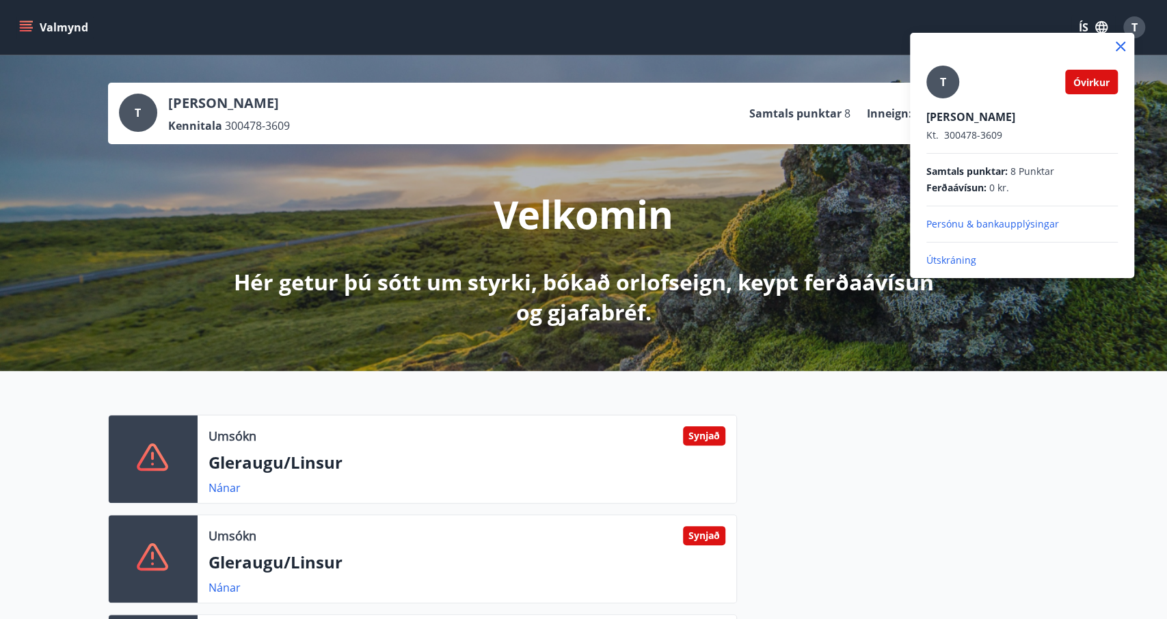
click at [978, 224] on p "Persónu & bankaupplýsingar" at bounding box center [1021, 224] width 191 height 14
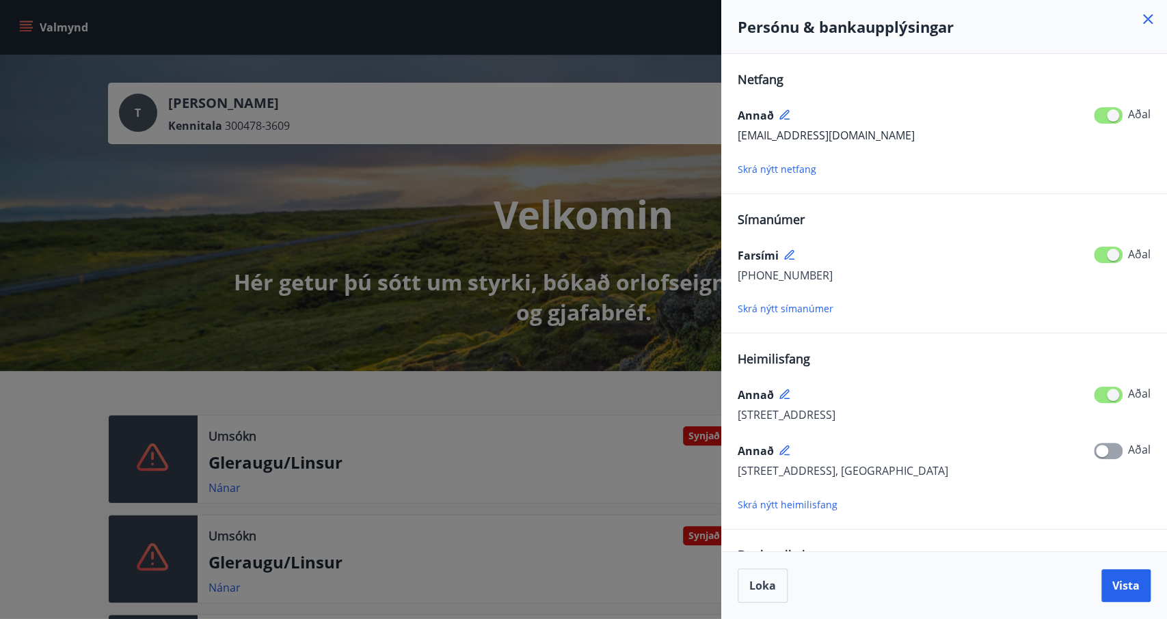
scroll to position [82, 0]
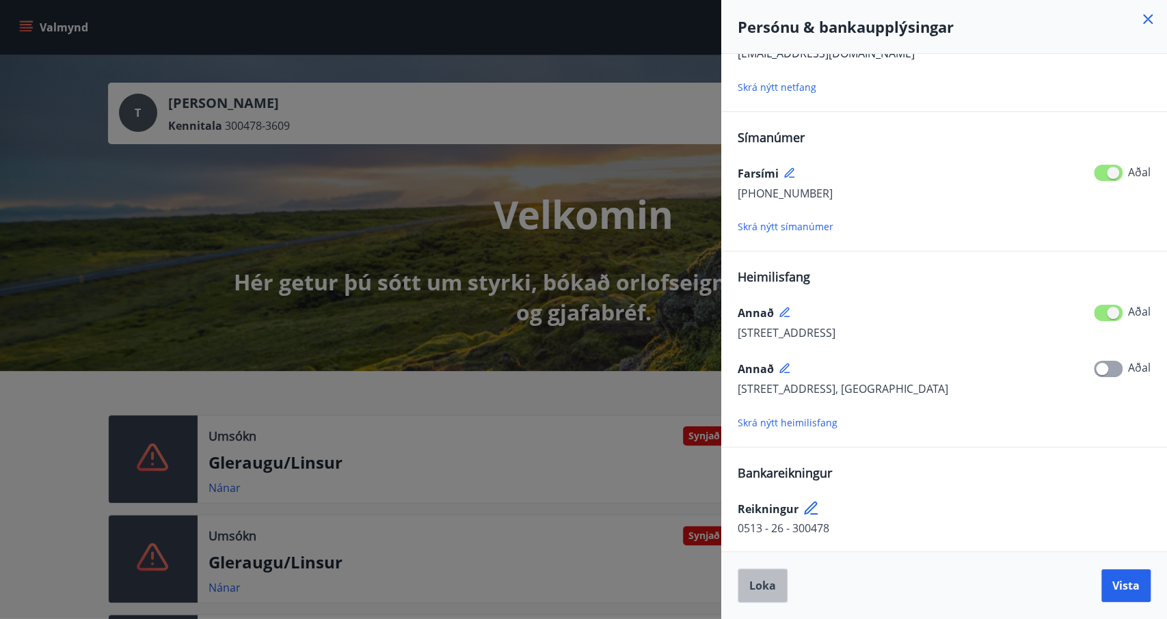
click at [765, 587] on span "Loka" at bounding box center [762, 585] width 27 height 15
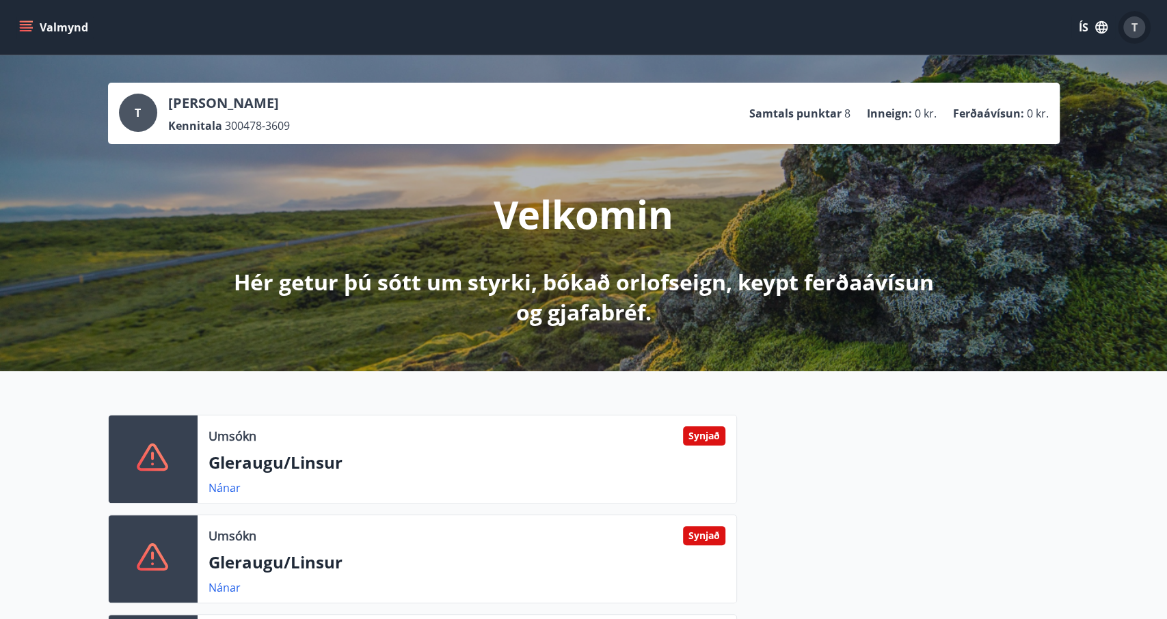
click at [1133, 25] on span "T" at bounding box center [1134, 27] width 6 height 15
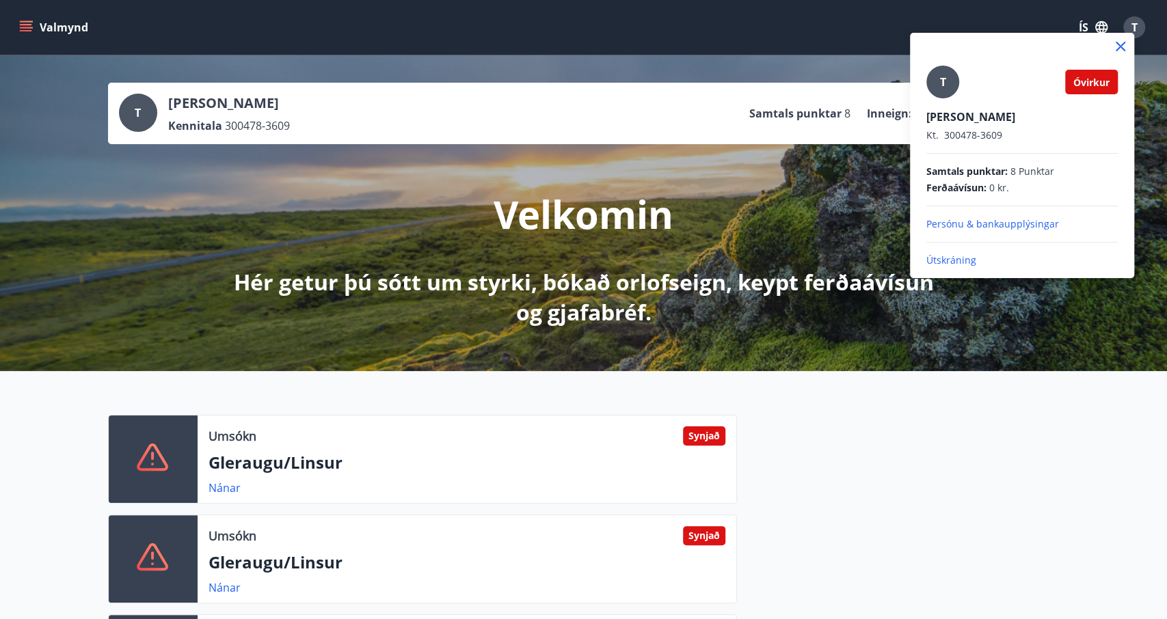
click at [791, 42] on div at bounding box center [583, 309] width 1167 height 619
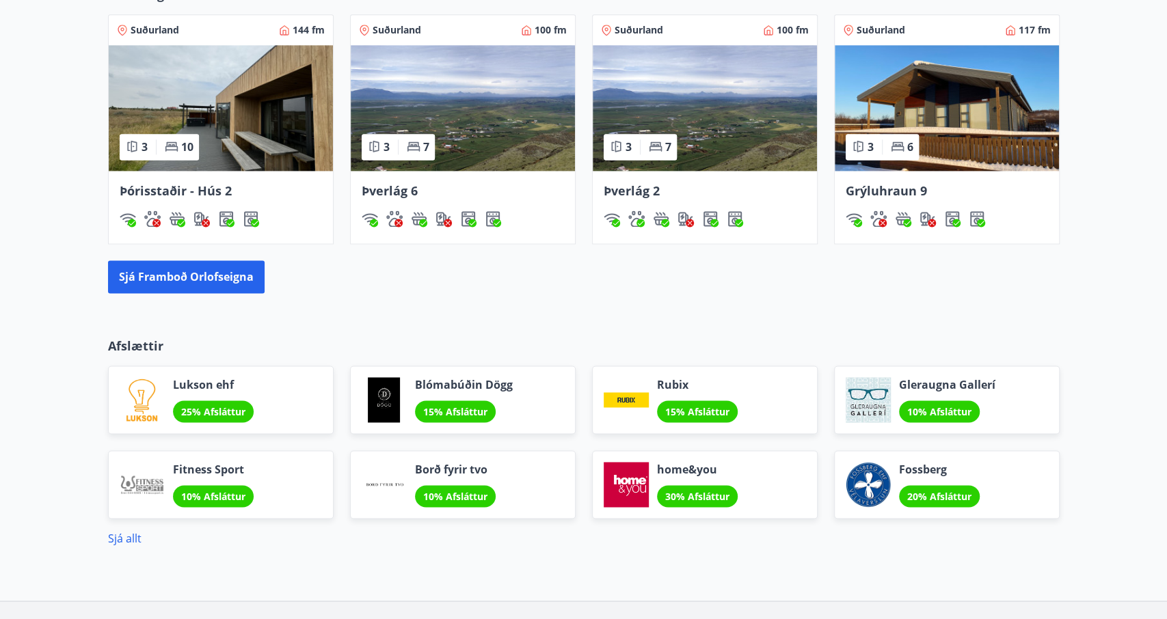
scroll to position [1330, 0]
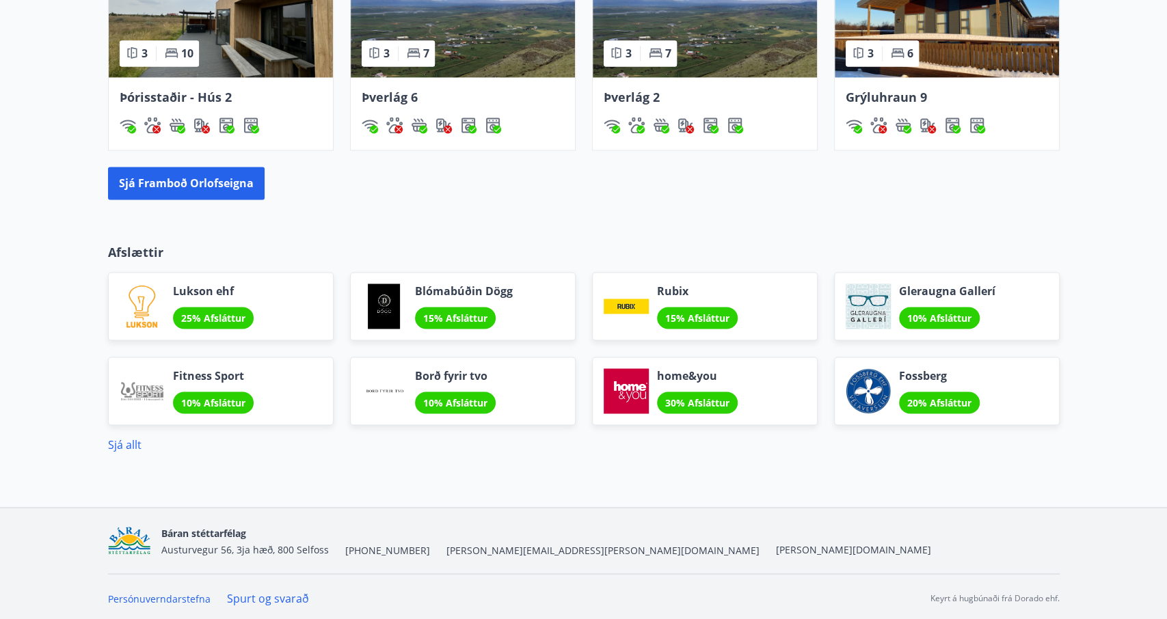
click at [260, 594] on link "Spurt og svarað" at bounding box center [268, 598] width 82 height 15
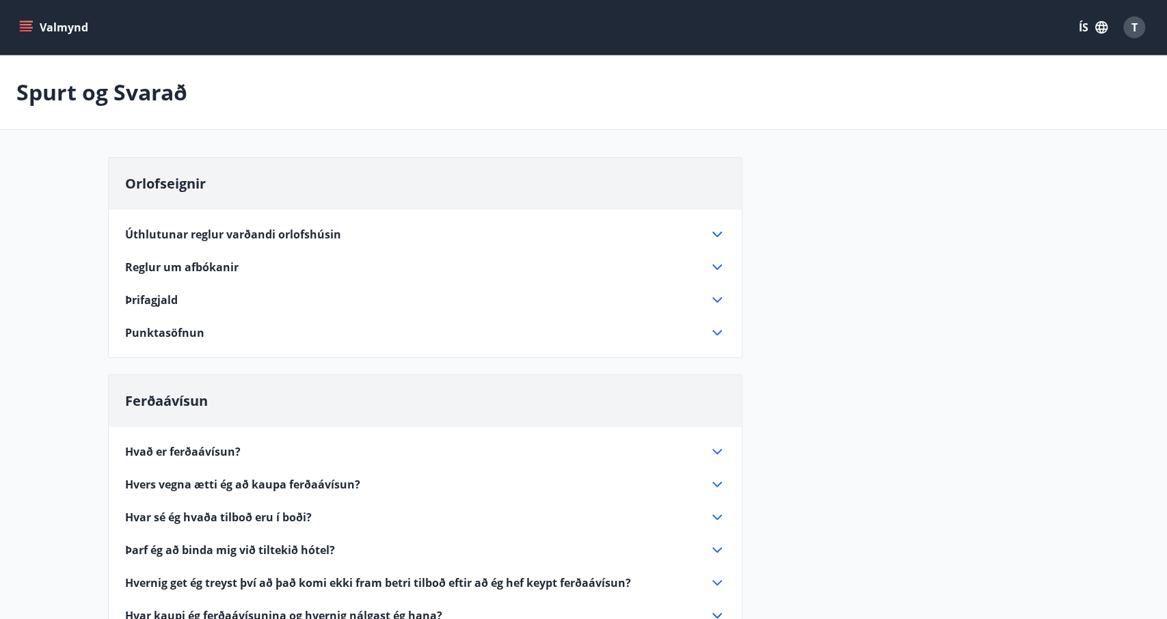
click at [27, 21] on icon "menu" at bounding box center [26, 28] width 14 height 14
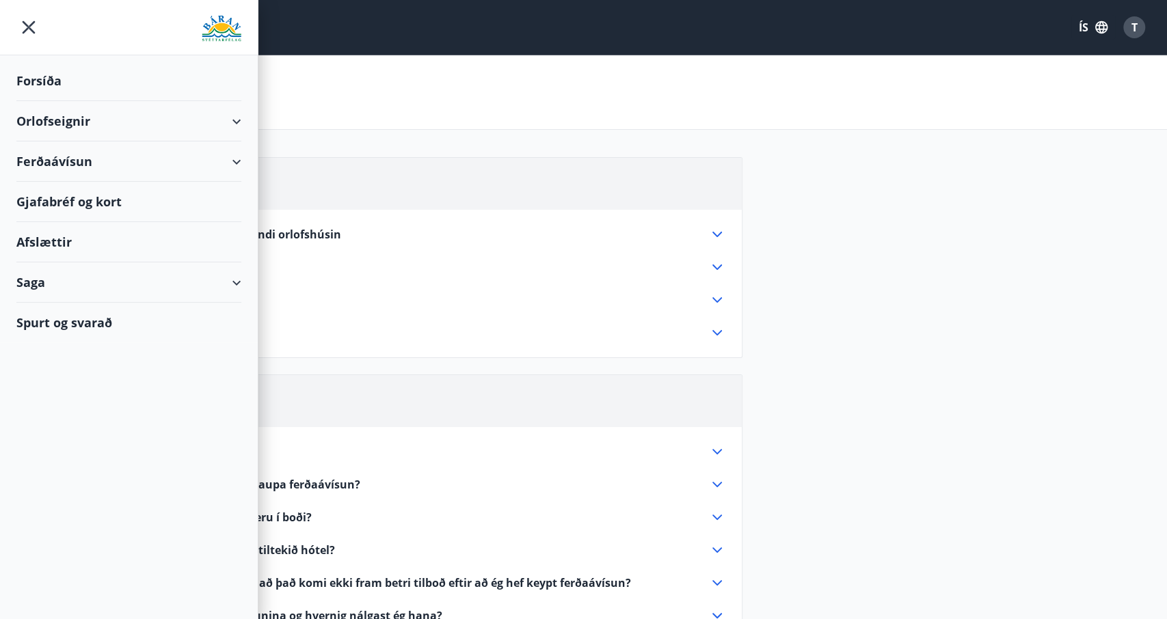
click at [50, 90] on div "Forsíða" at bounding box center [128, 81] width 225 height 40
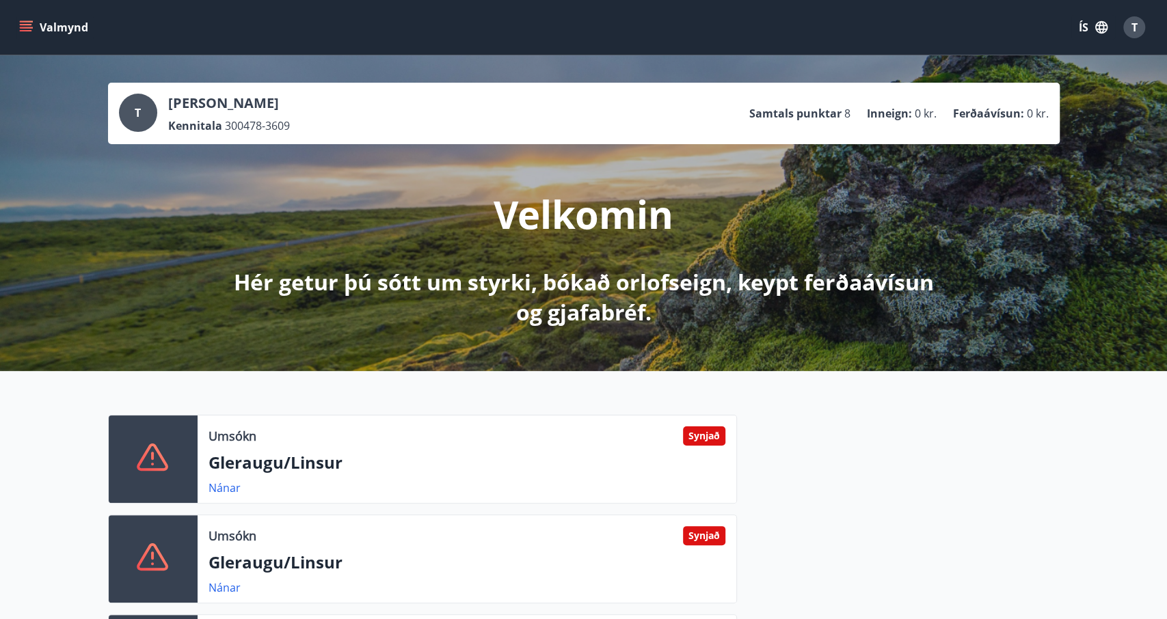
click at [153, 461] on icon at bounding box center [153, 459] width 33 height 33
click at [234, 489] on link "Nánar" at bounding box center [225, 488] width 32 height 15
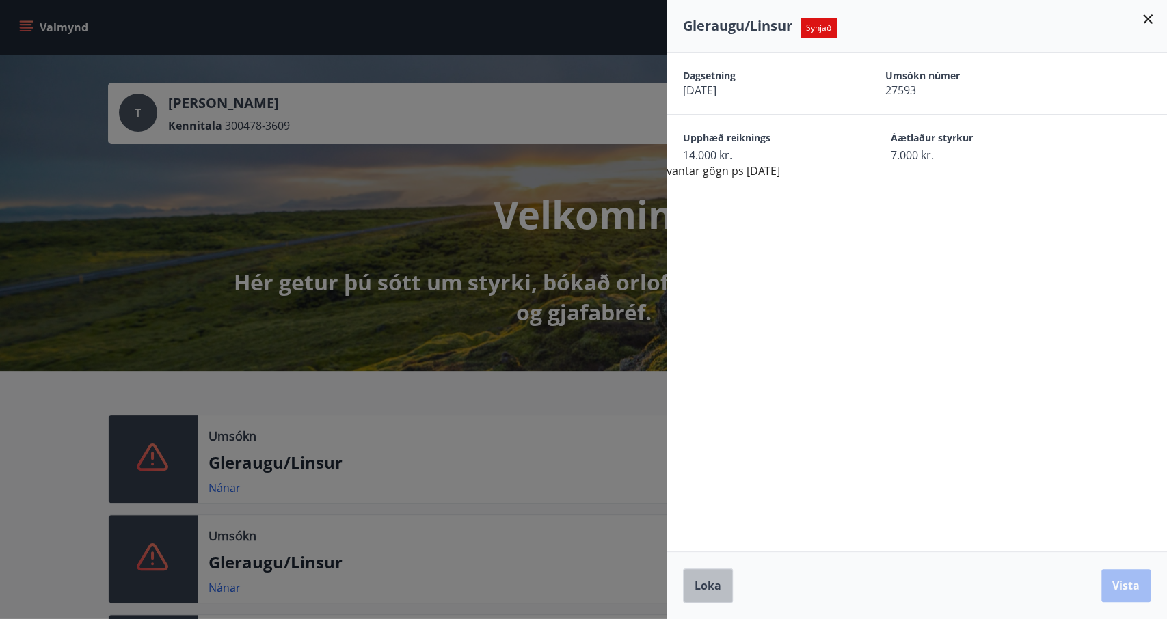
click at [716, 583] on span "Loka" at bounding box center [708, 585] width 27 height 15
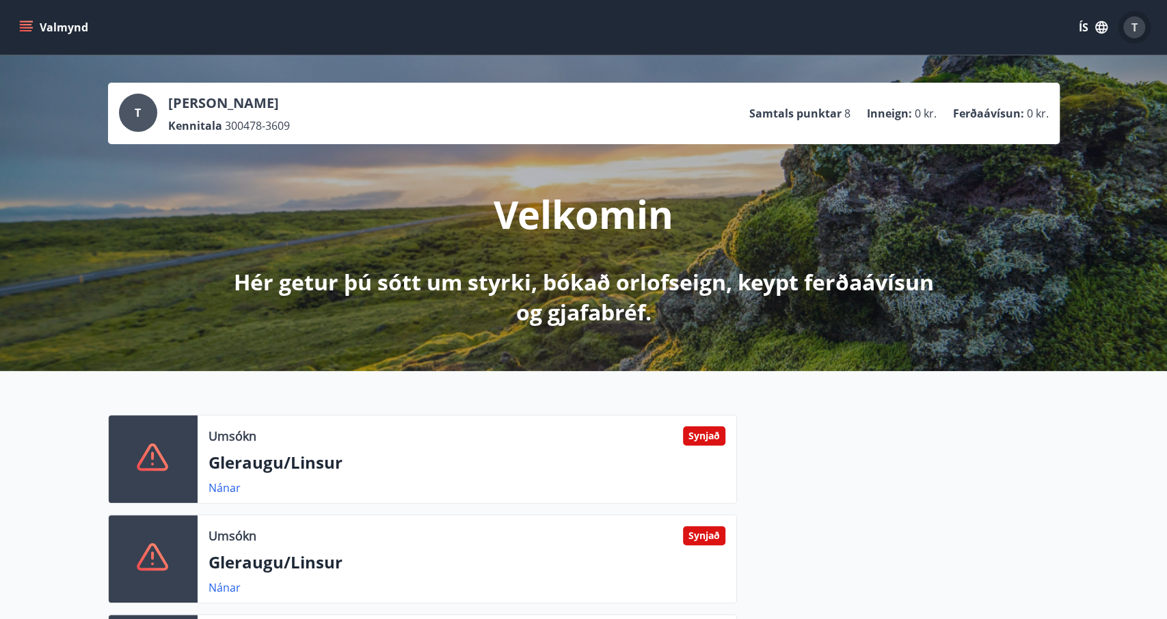
click at [1130, 24] on div "T" at bounding box center [1134, 27] width 22 height 22
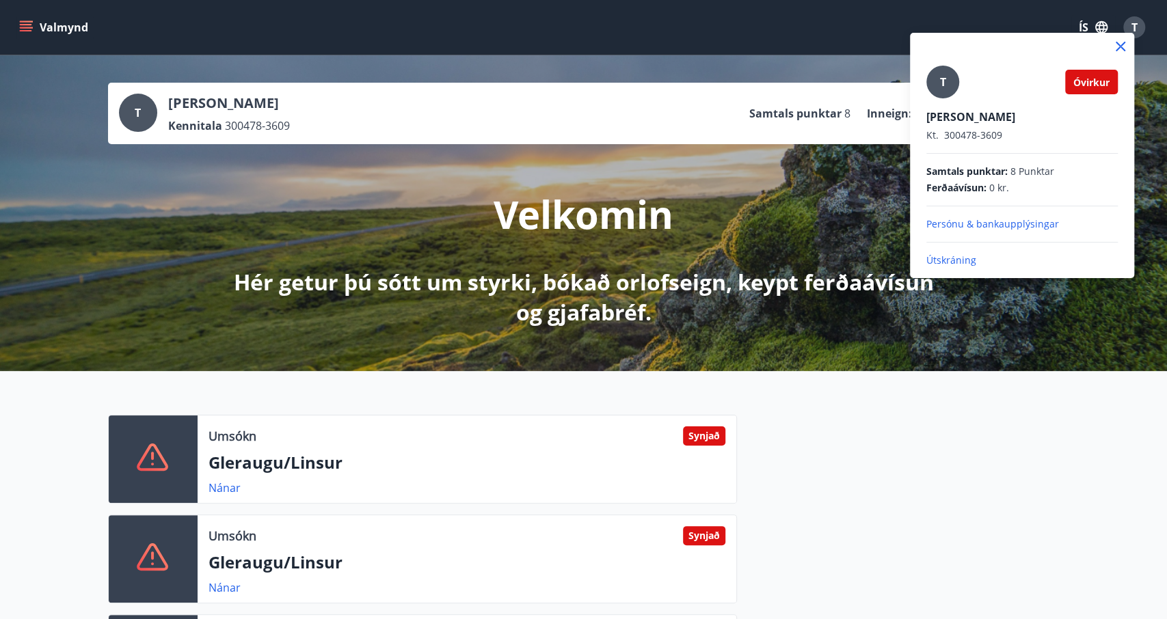
click at [955, 266] on p "Útskráning" at bounding box center [1021, 261] width 191 height 14
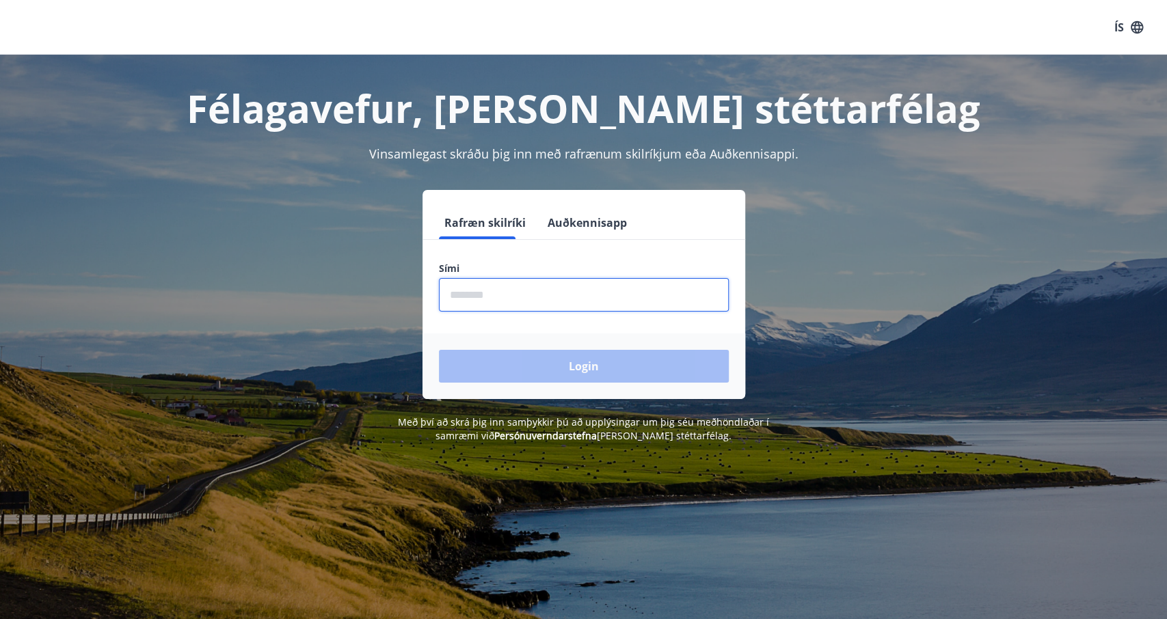
click at [483, 296] on input "phone" at bounding box center [584, 294] width 290 height 33
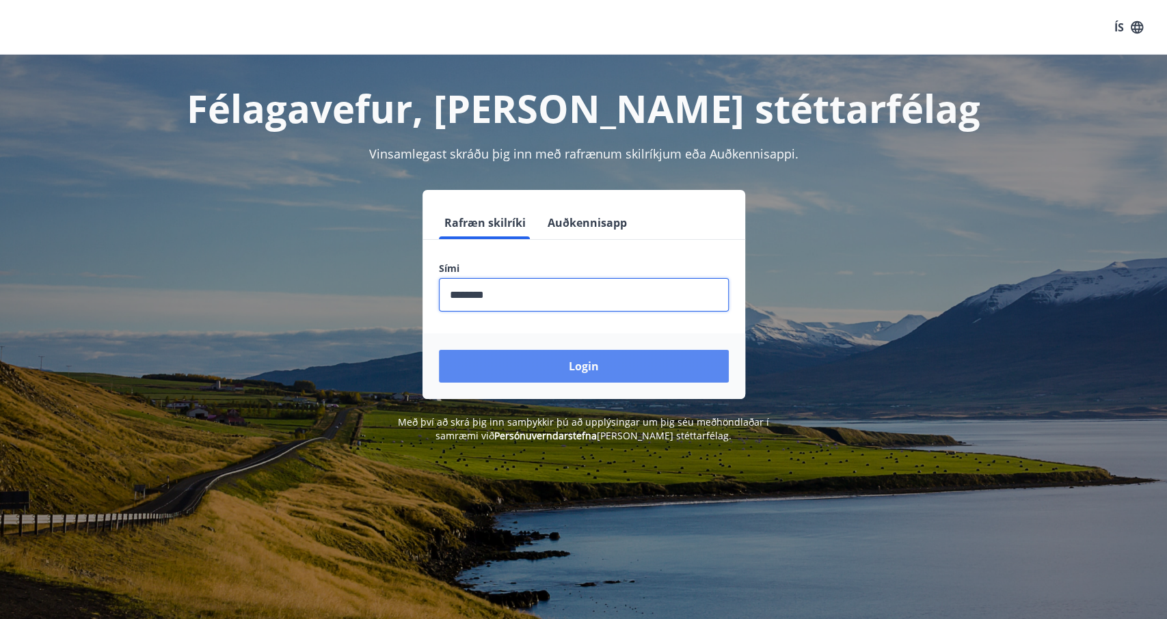
type input "********"
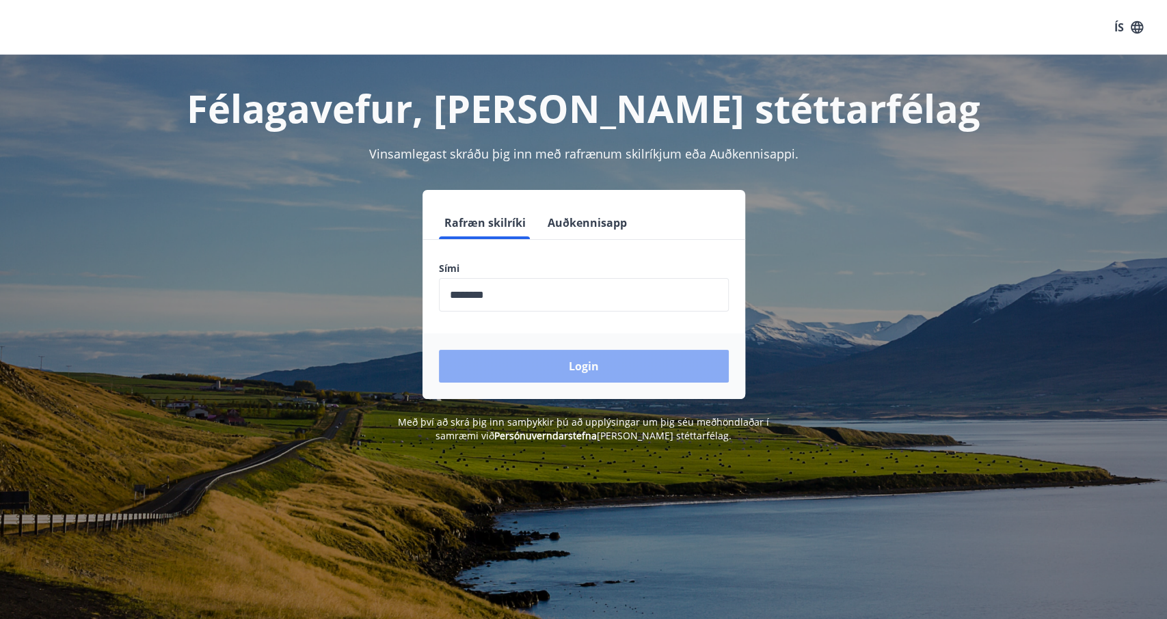
click at [534, 371] on button "Login" at bounding box center [584, 366] width 290 height 33
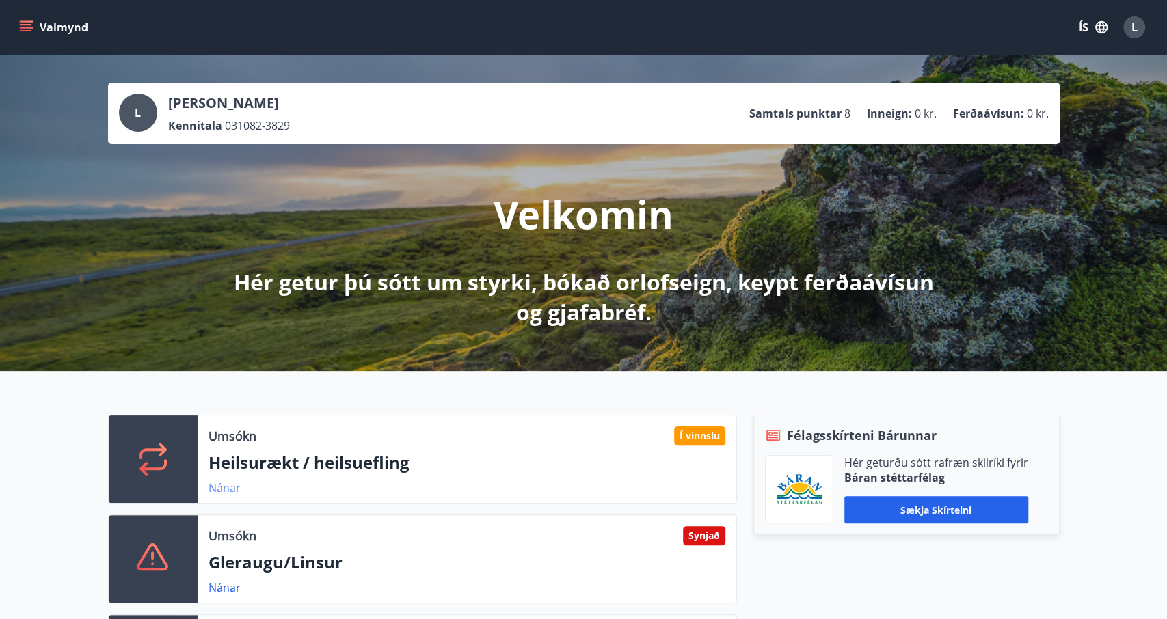
click at [221, 487] on link "Nánar" at bounding box center [225, 488] width 32 height 15
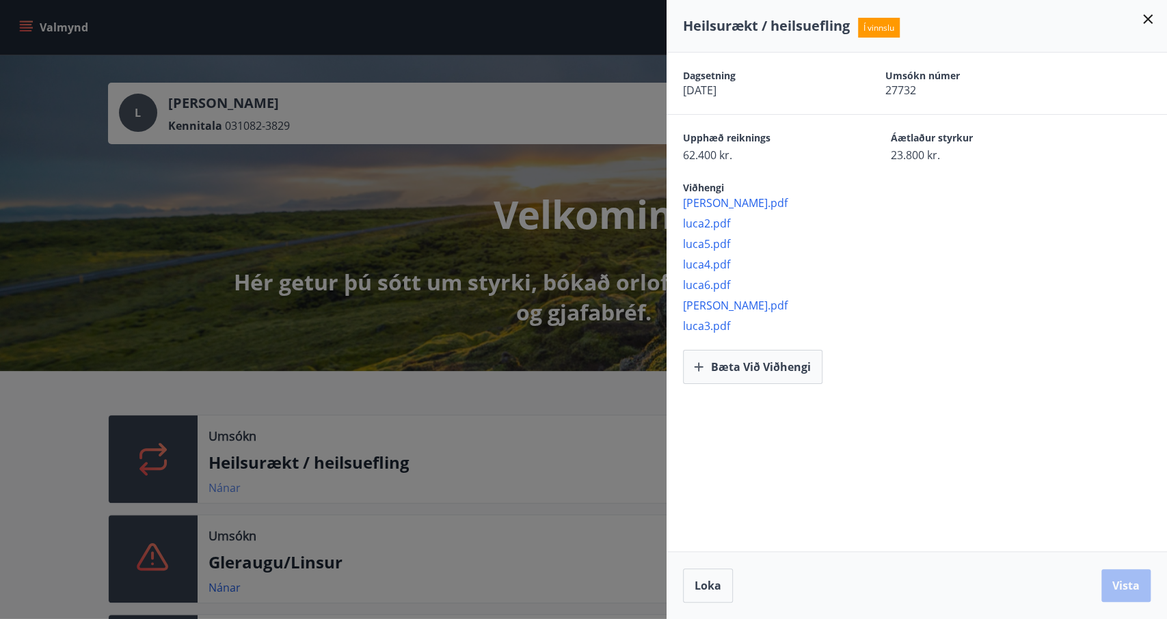
click at [221, 487] on div at bounding box center [583, 309] width 1167 height 619
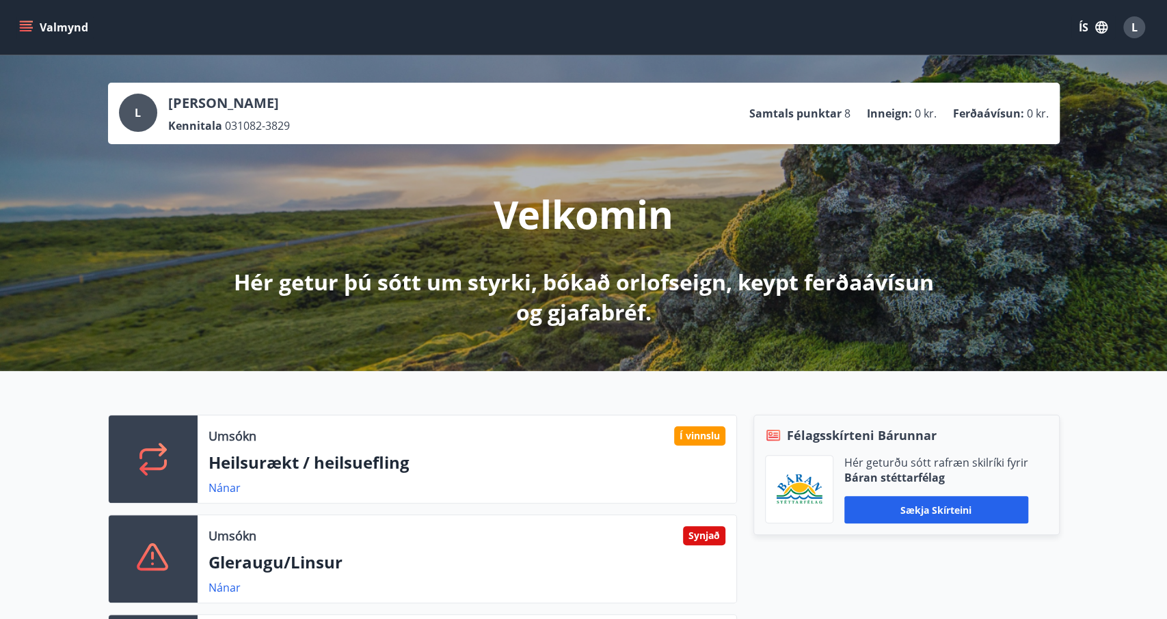
click at [75, 25] on button "Valmynd" at bounding box center [54, 27] width 77 height 25
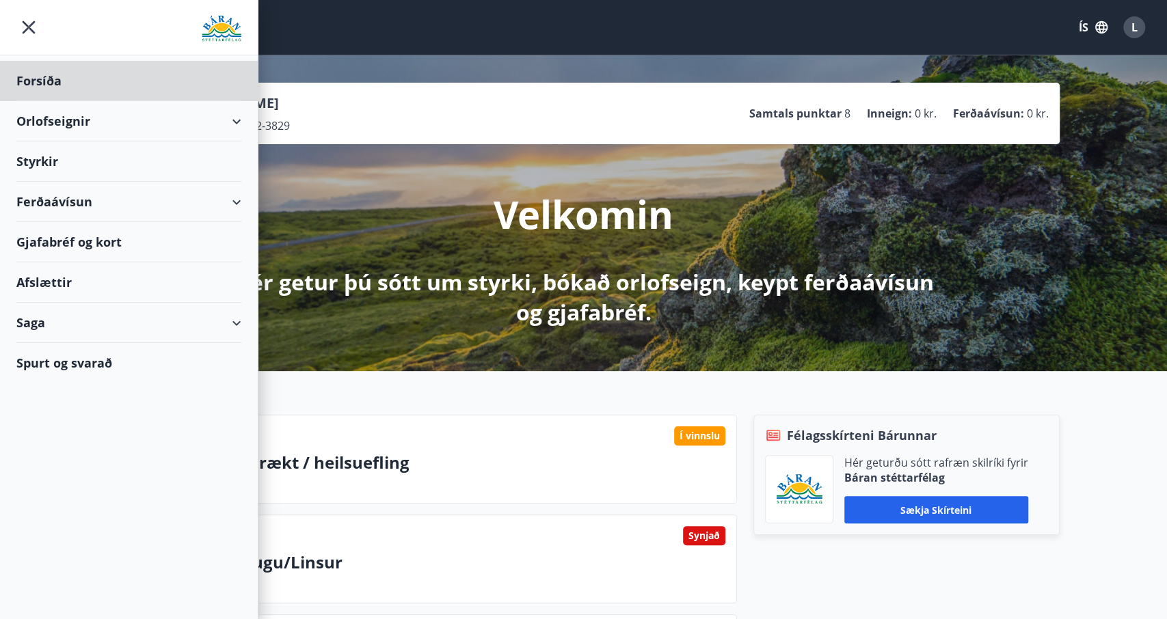
click at [52, 161] on div "Styrkir" at bounding box center [128, 162] width 225 height 40
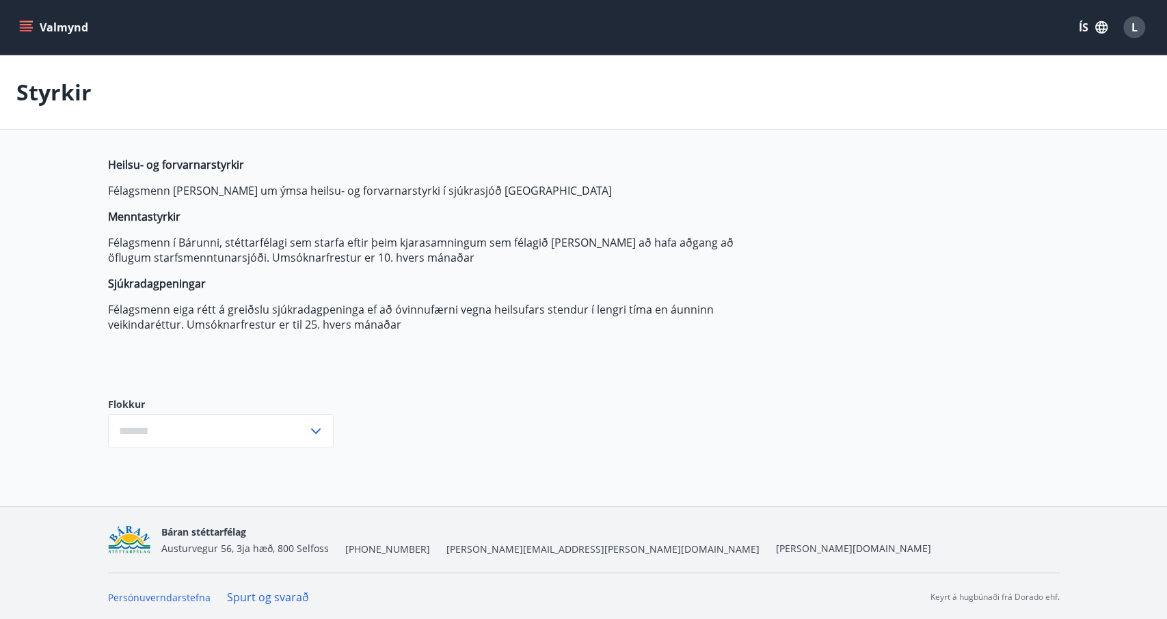
type input "***"
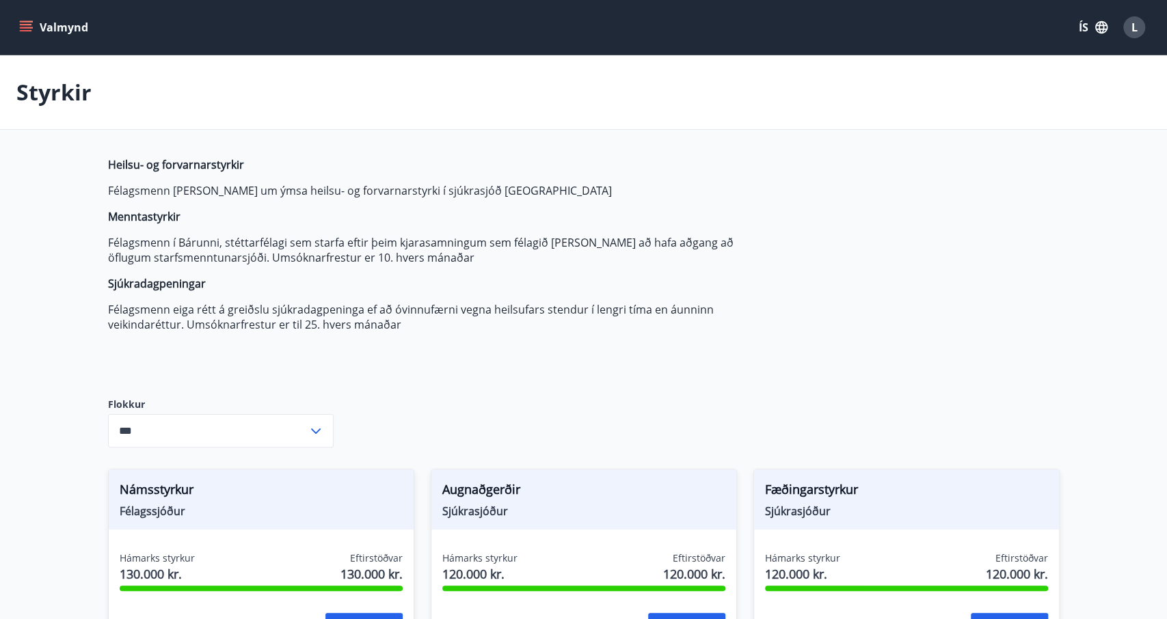
click at [18, 23] on button "Valmynd" at bounding box center [54, 27] width 77 height 25
